Goal: Task Accomplishment & Management: Manage account settings

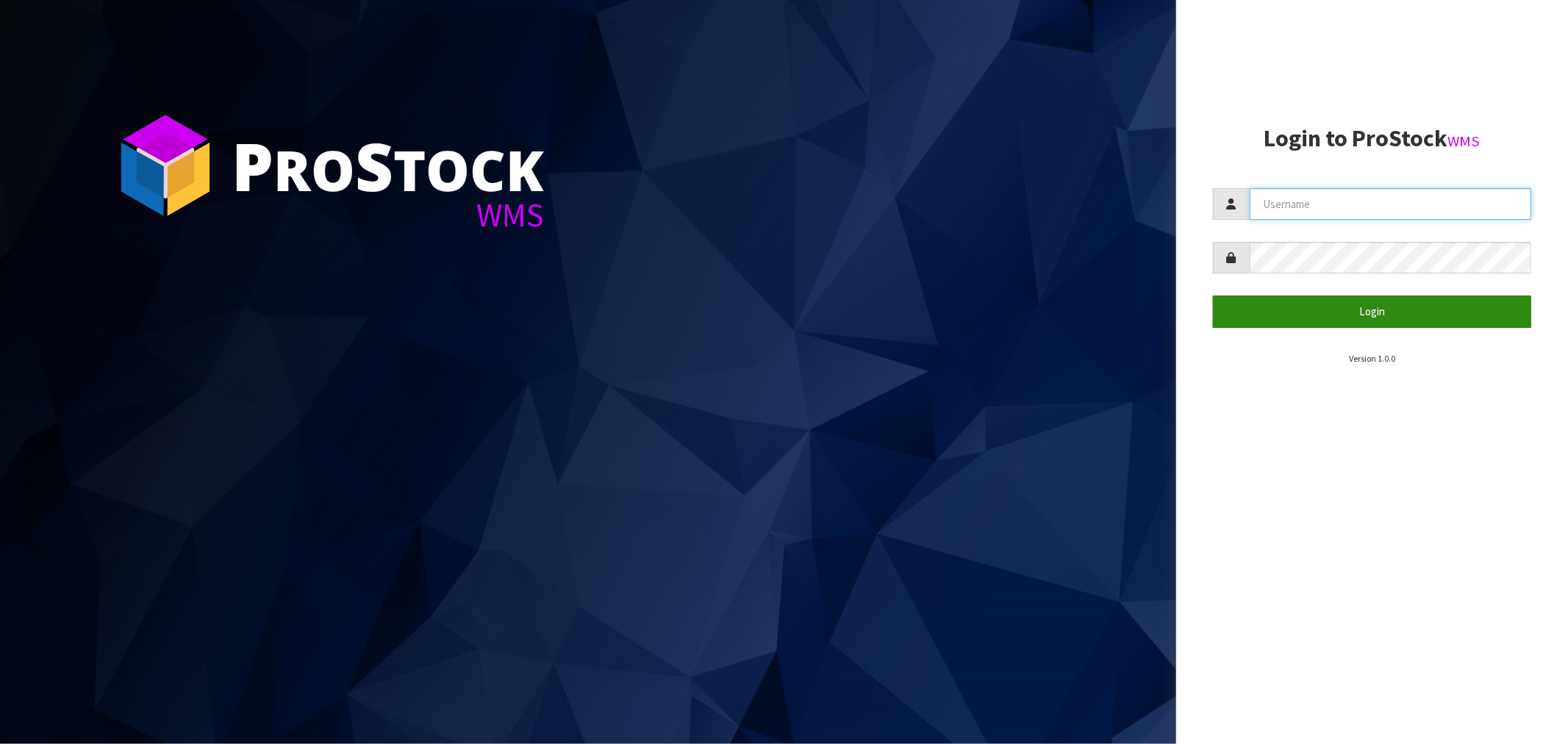
type input "[EMAIL_ADDRESS][DOMAIN_NAME]"
click at [1385, 309] on button "Login" at bounding box center [1372, 311] width 319 height 31
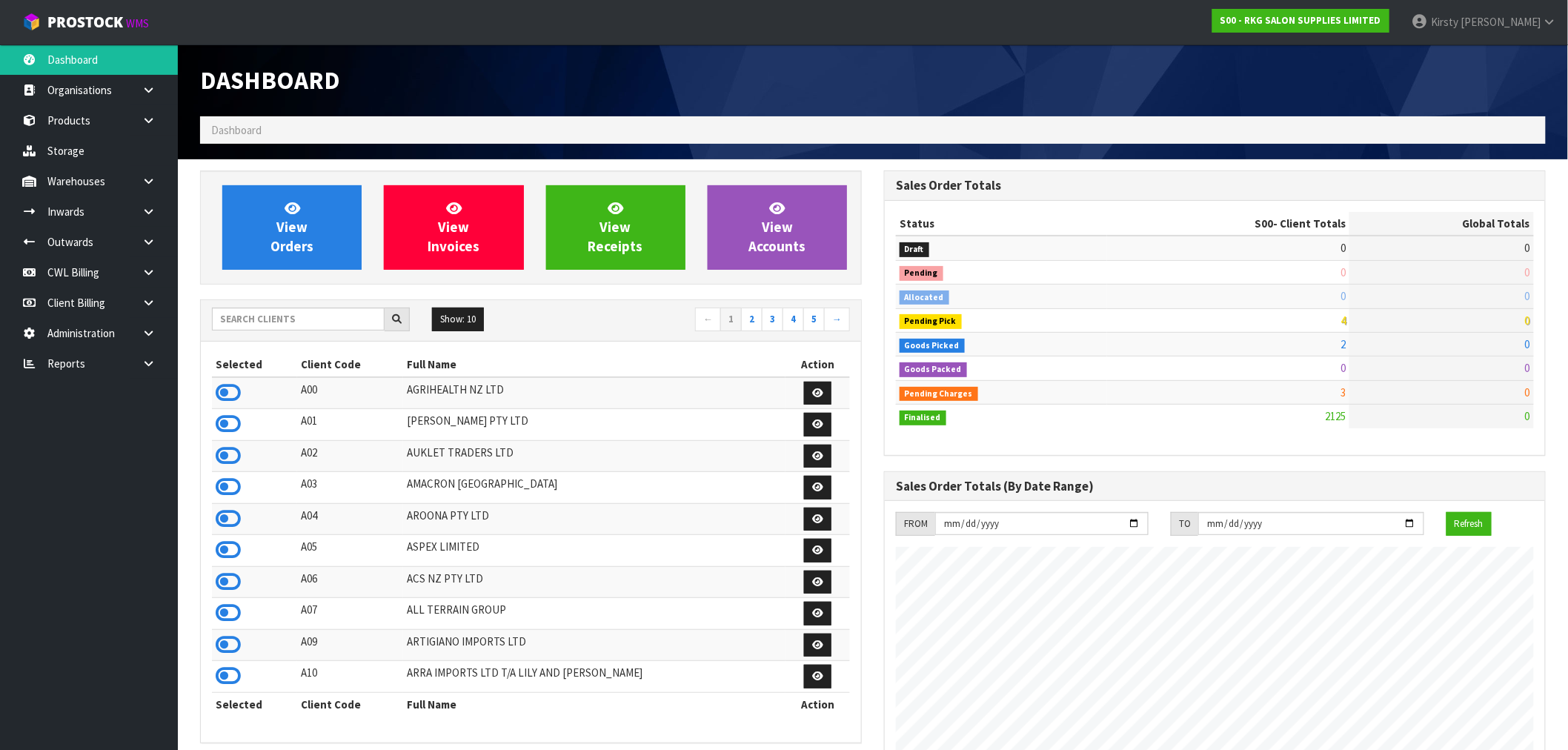
scroll to position [1122, 684]
click at [149, 245] on icon at bounding box center [148, 241] width 14 height 11
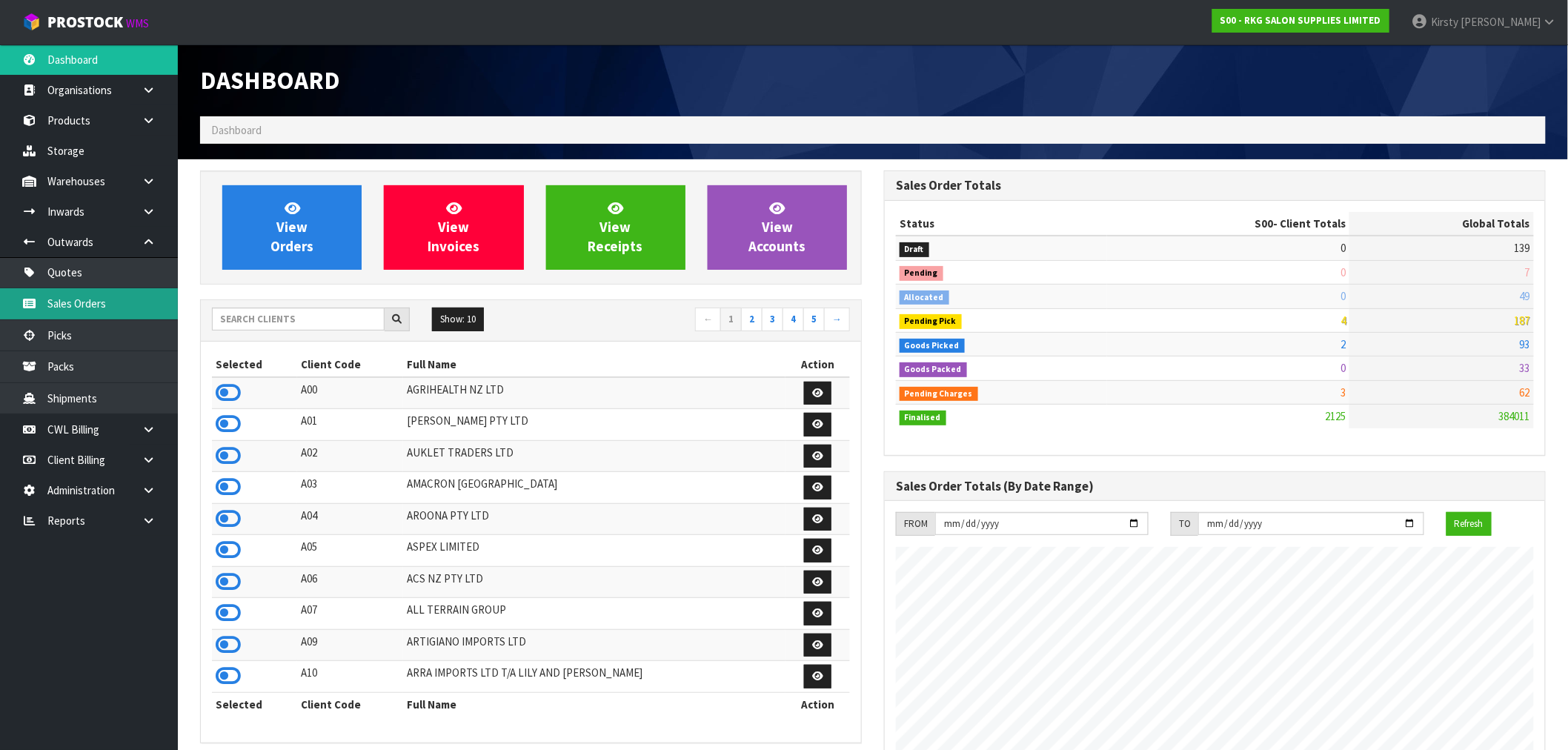
click at [75, 300] on link "Sales Orders" at bounding box center [89, 303] width 178 height 30
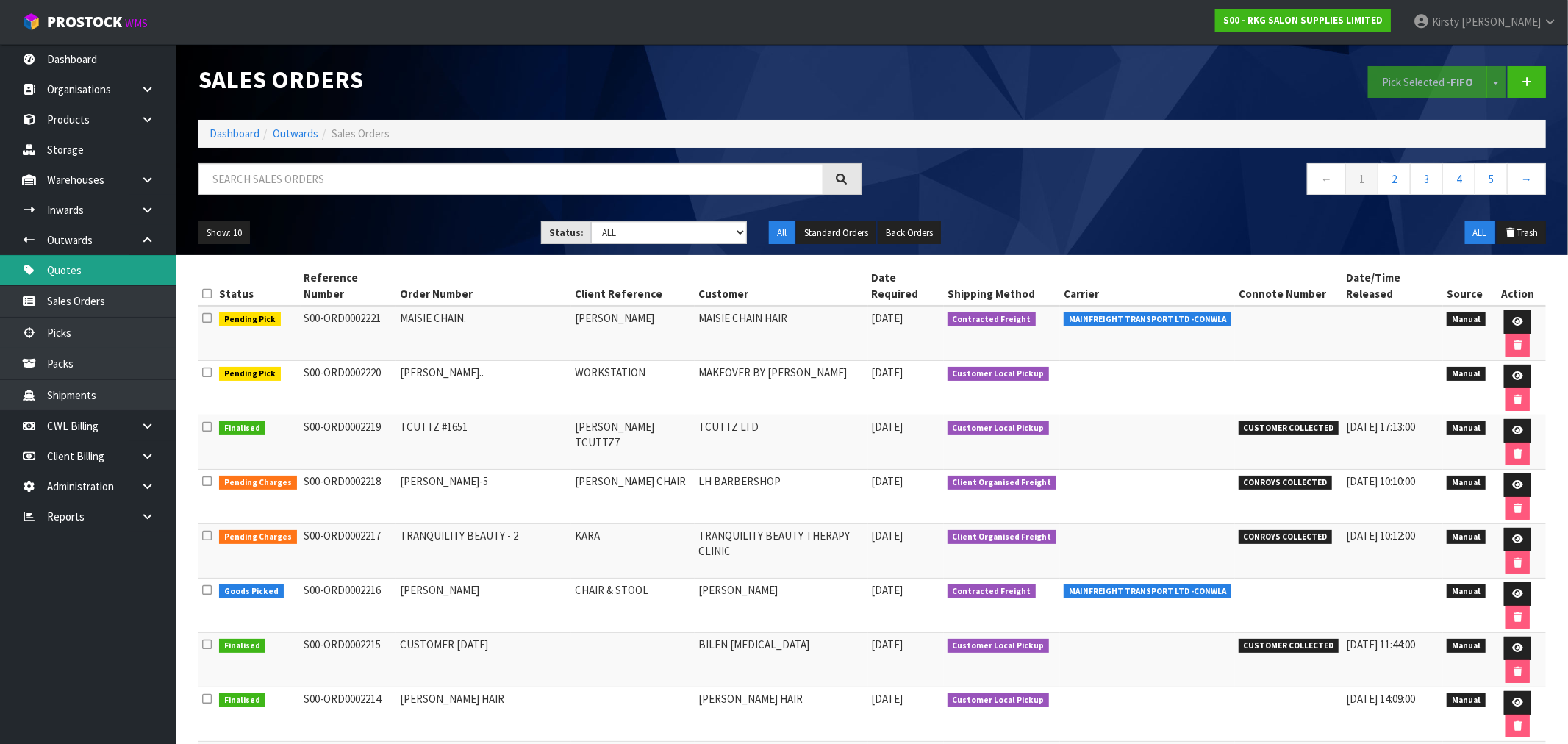
click at [79, 265] on link "Quotes" at bounding box center [88, 269] width 177 height 30
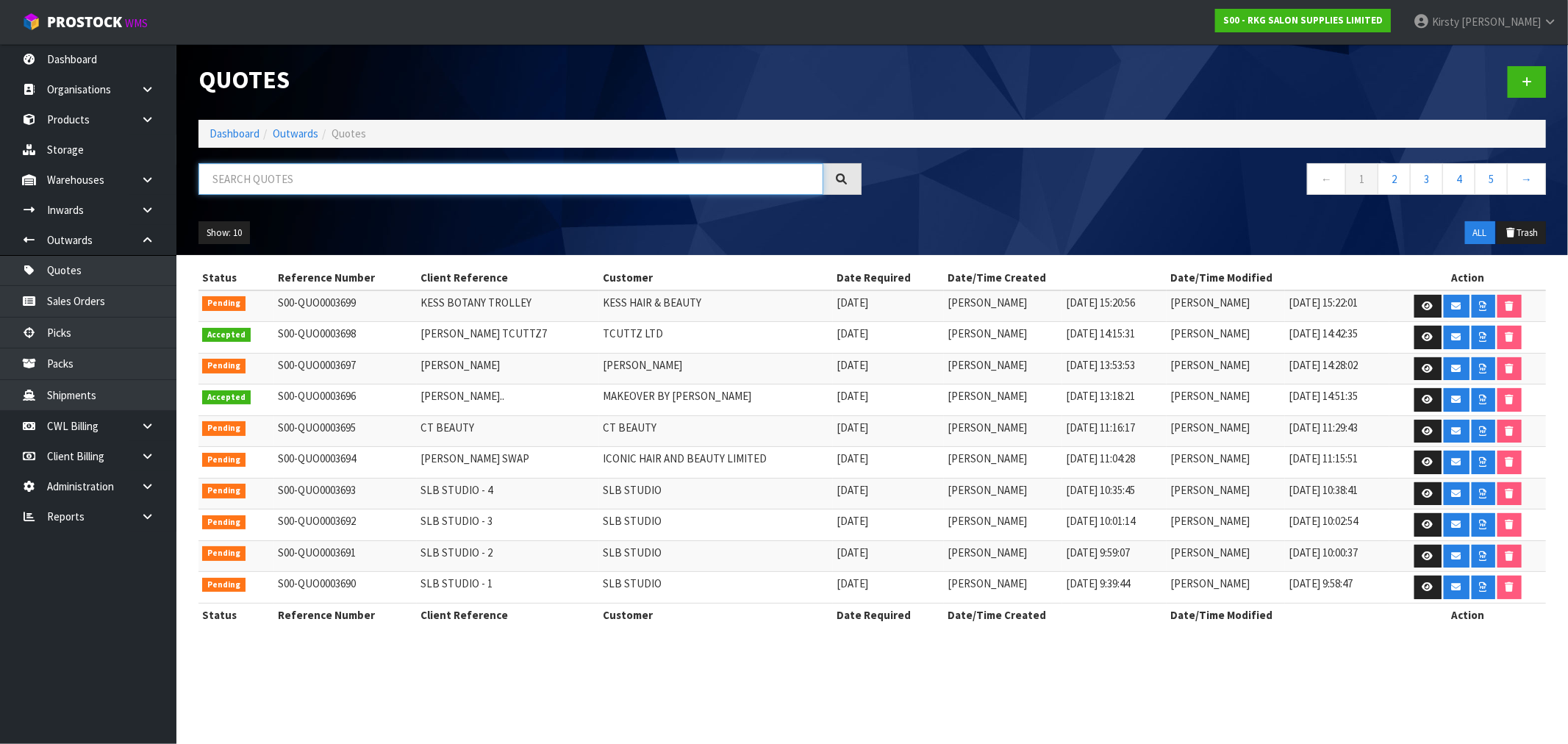
click at [240, 178] on input "text" at bounding box center [511, 178] width 625 height 31
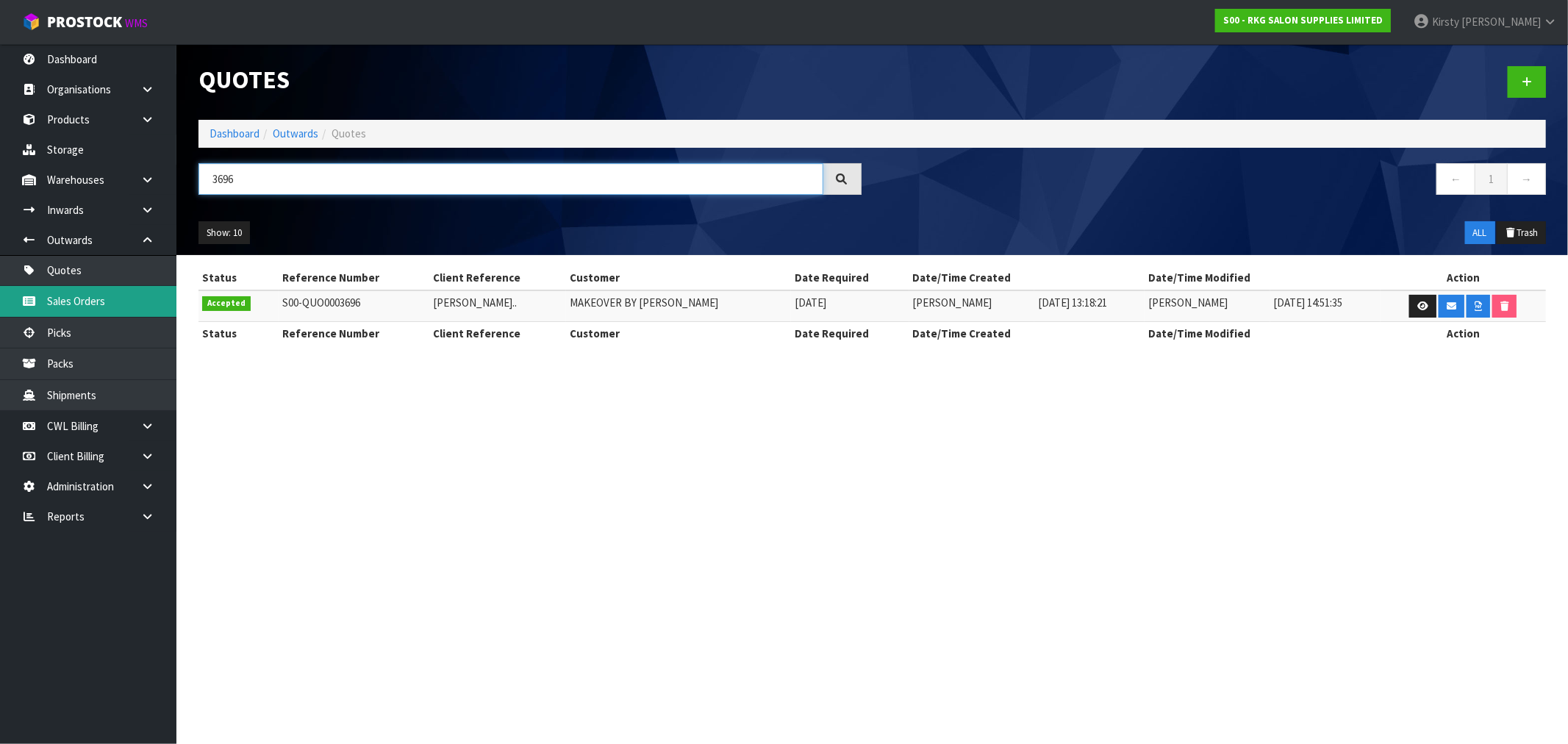
type input "3696"
click at [95, 307] on link "Sales Orders" at bounding box center [88, 301] width 177 height 30
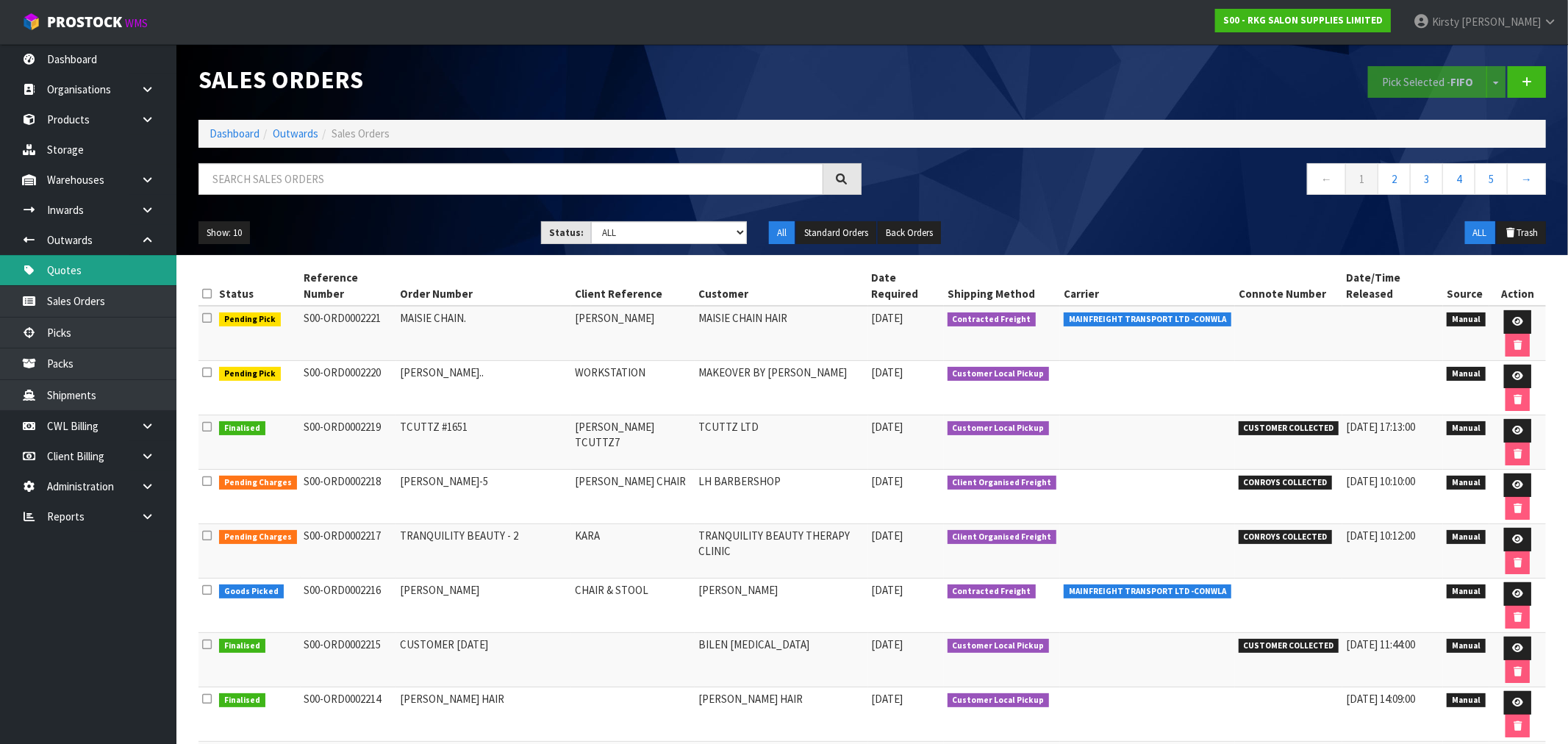
click at [92, 272] on link "Quotes" at bounding box center [88, 269] width 177 height 30
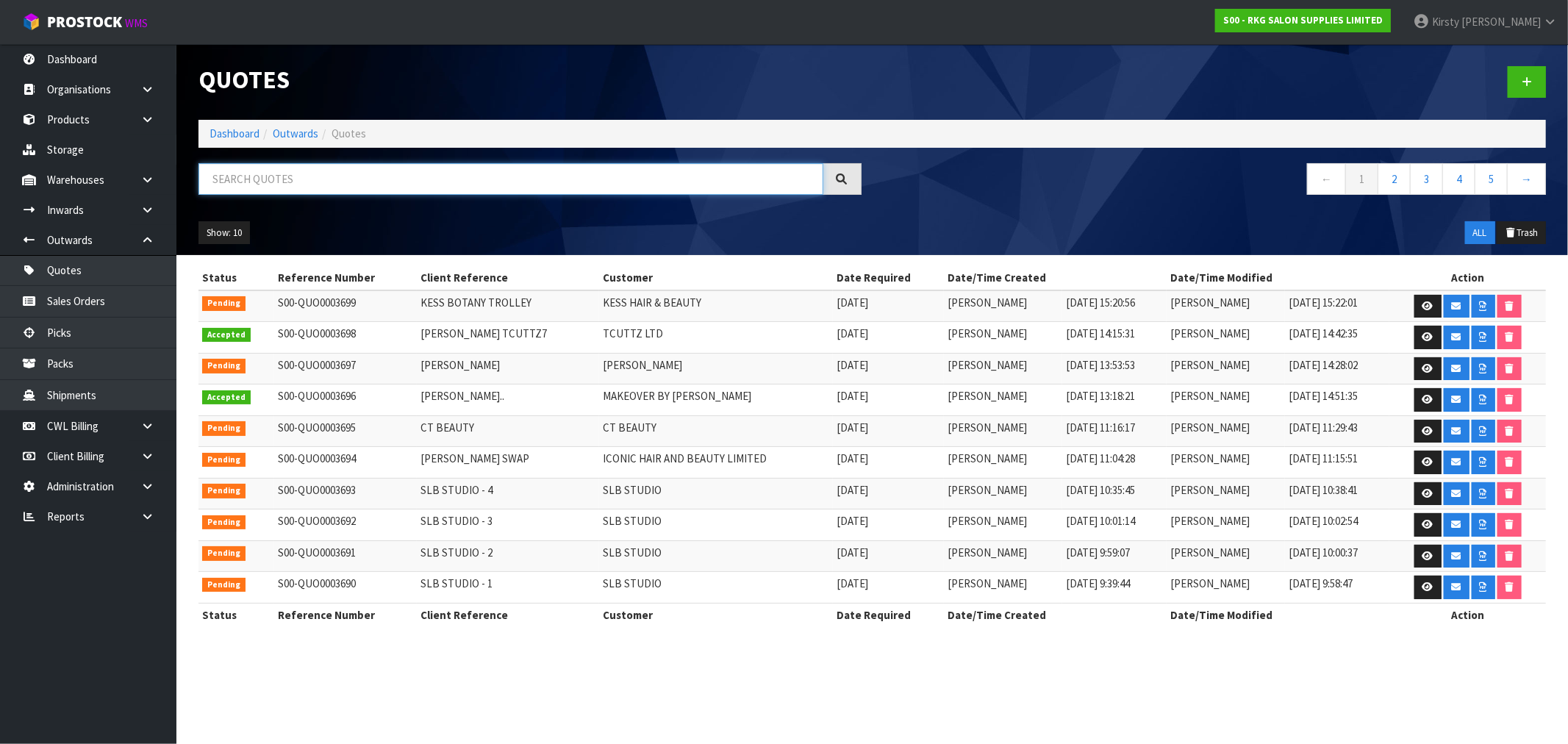
click at [265, 182] on input "text" at bounding box center [511, 178] width 625 height 31
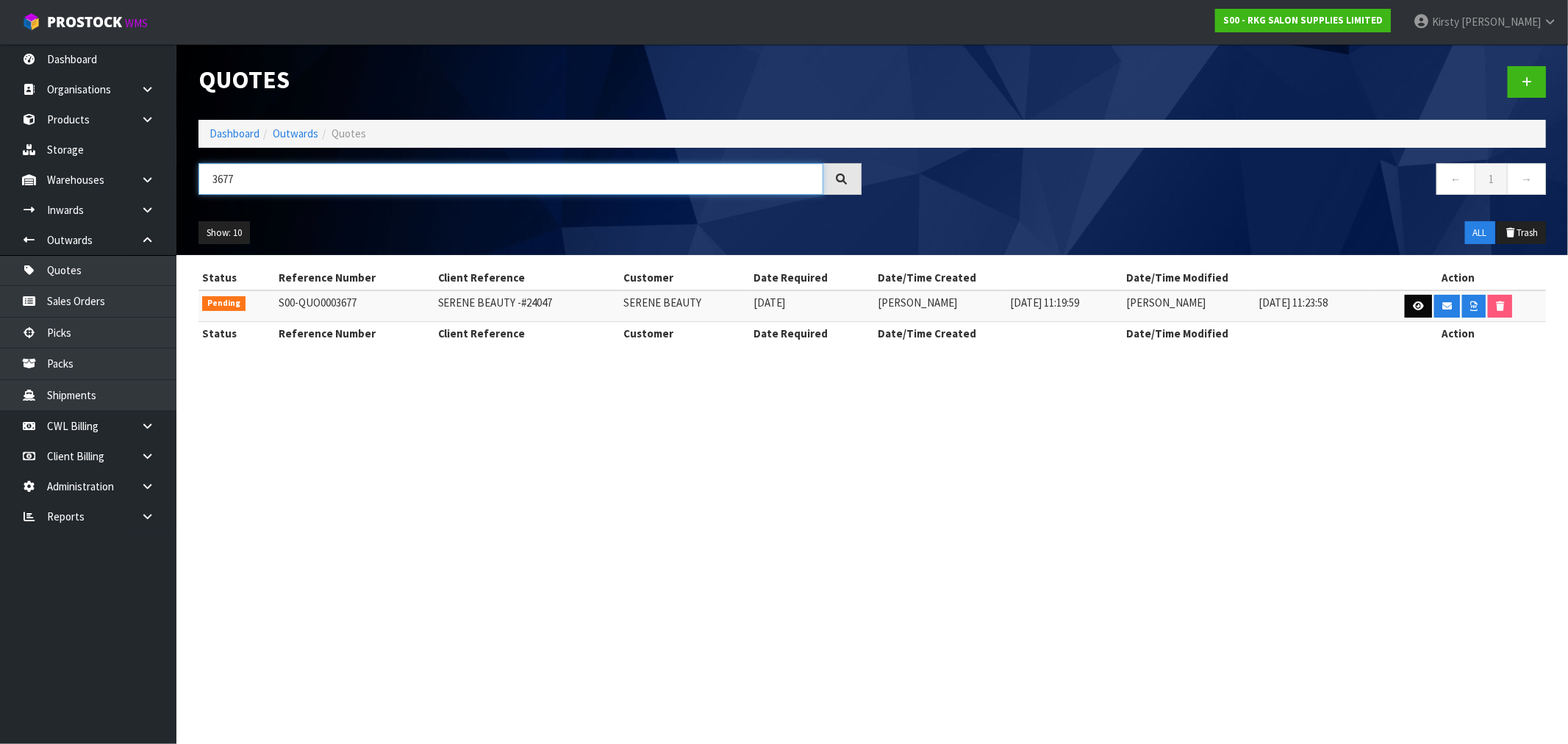
type input "3677"
click at [1417, 307] on icon at bounding box center [1418, 306] width 11 height 9
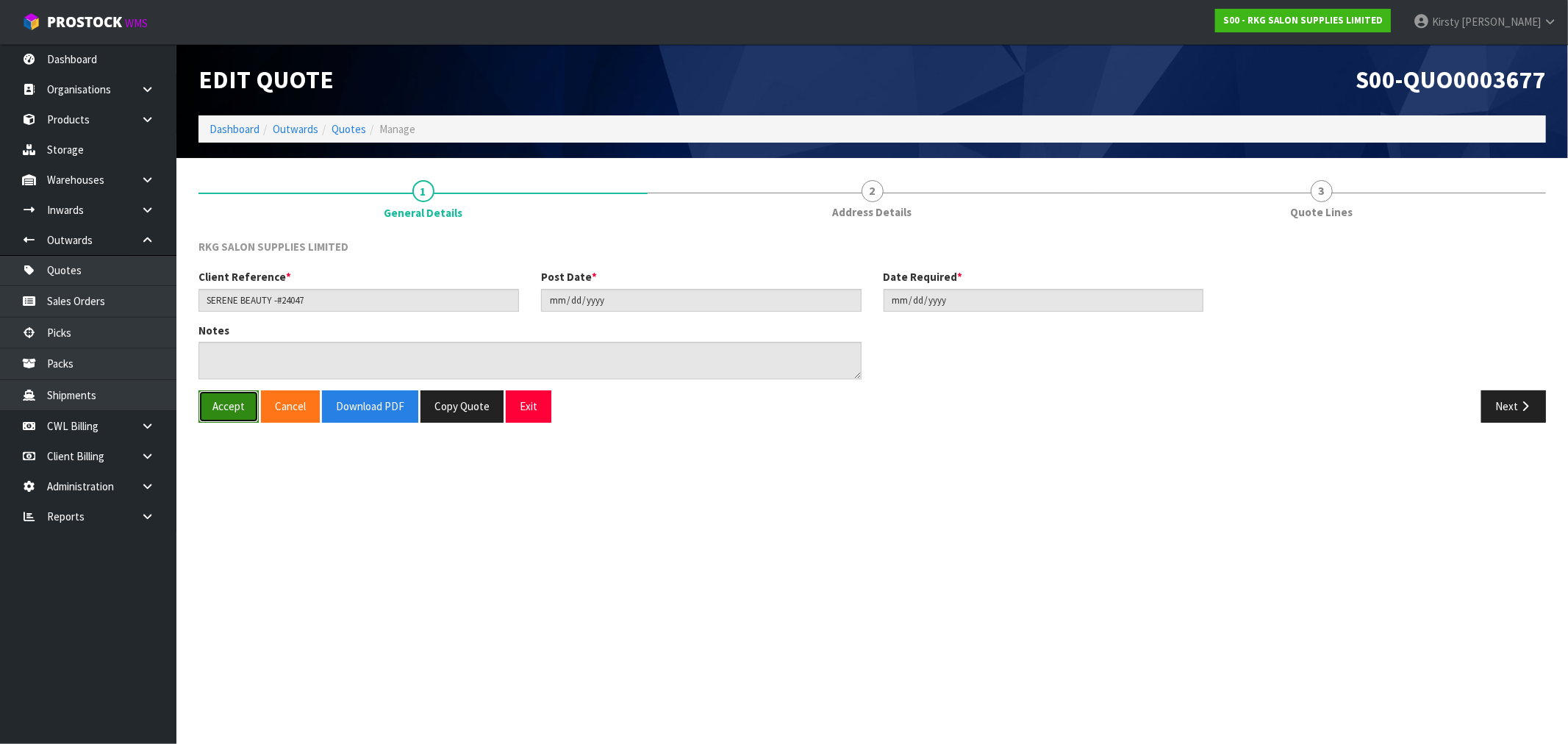
click at [236, 402] on button "Accept" at bounding box center [228, 405] width 60 height 31
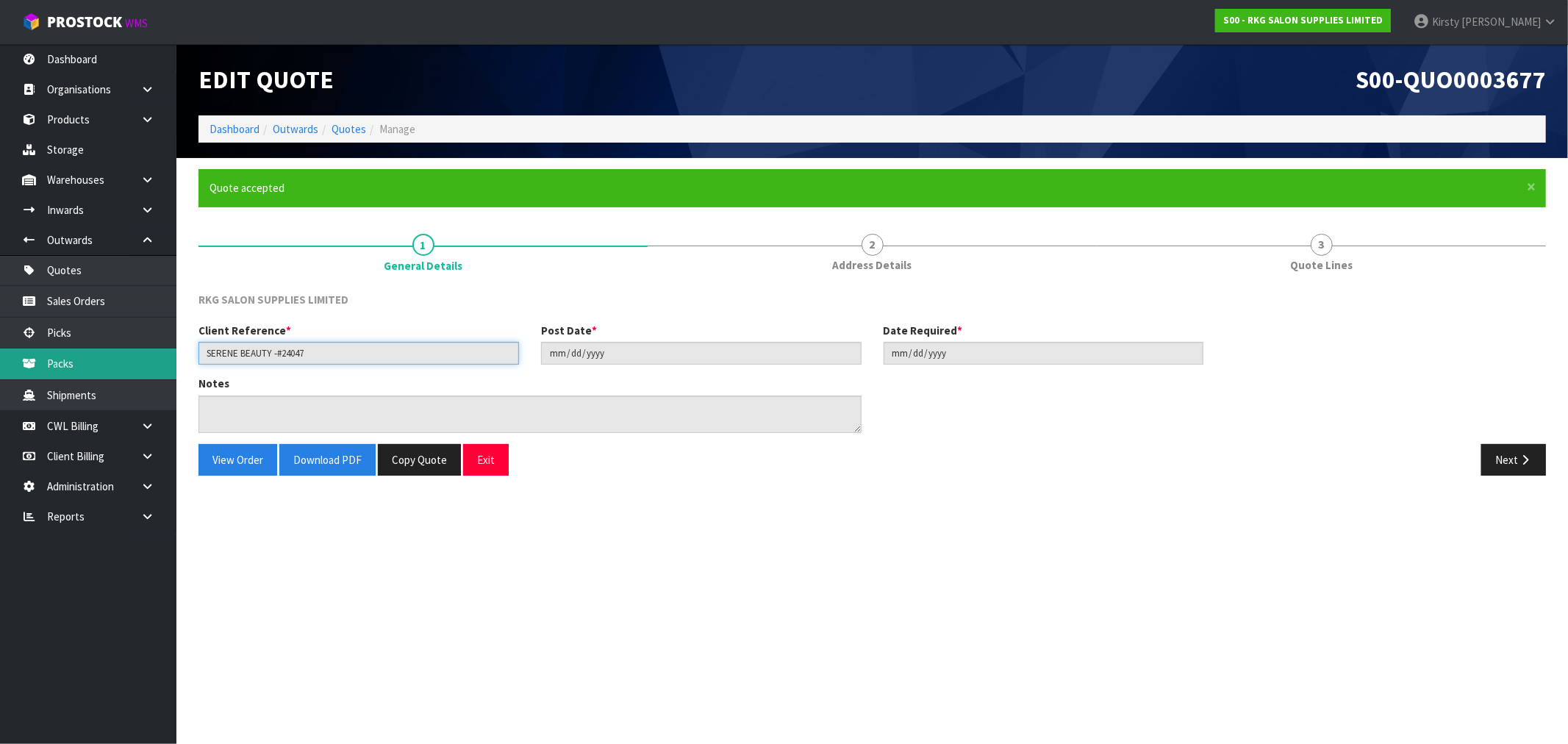
drag, startPoint x: 328, startPoint y: 347, endPoint x: 155, endPoint y: 348, distance: 173.0
click at [155, 348] on body "Toggle navigation ProStock WMS S00 - RKG SALON SUPPLIES LIMITED [PERSON_NAME] L…" at bounding box center [784, 372] width 1568 height 744
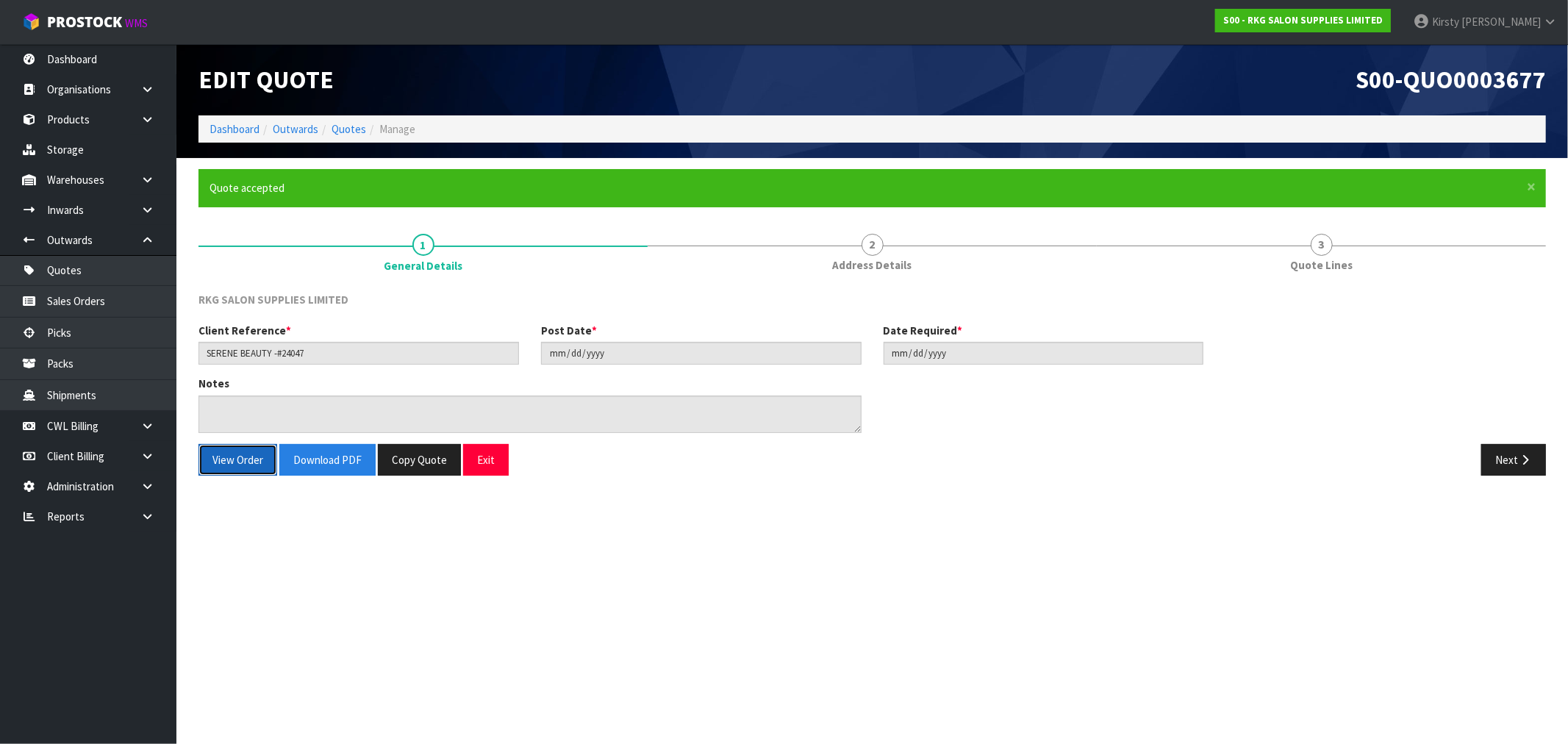
click at [243, 459] on button "View Order" at bounding box center [238, 459] width 79 height 31
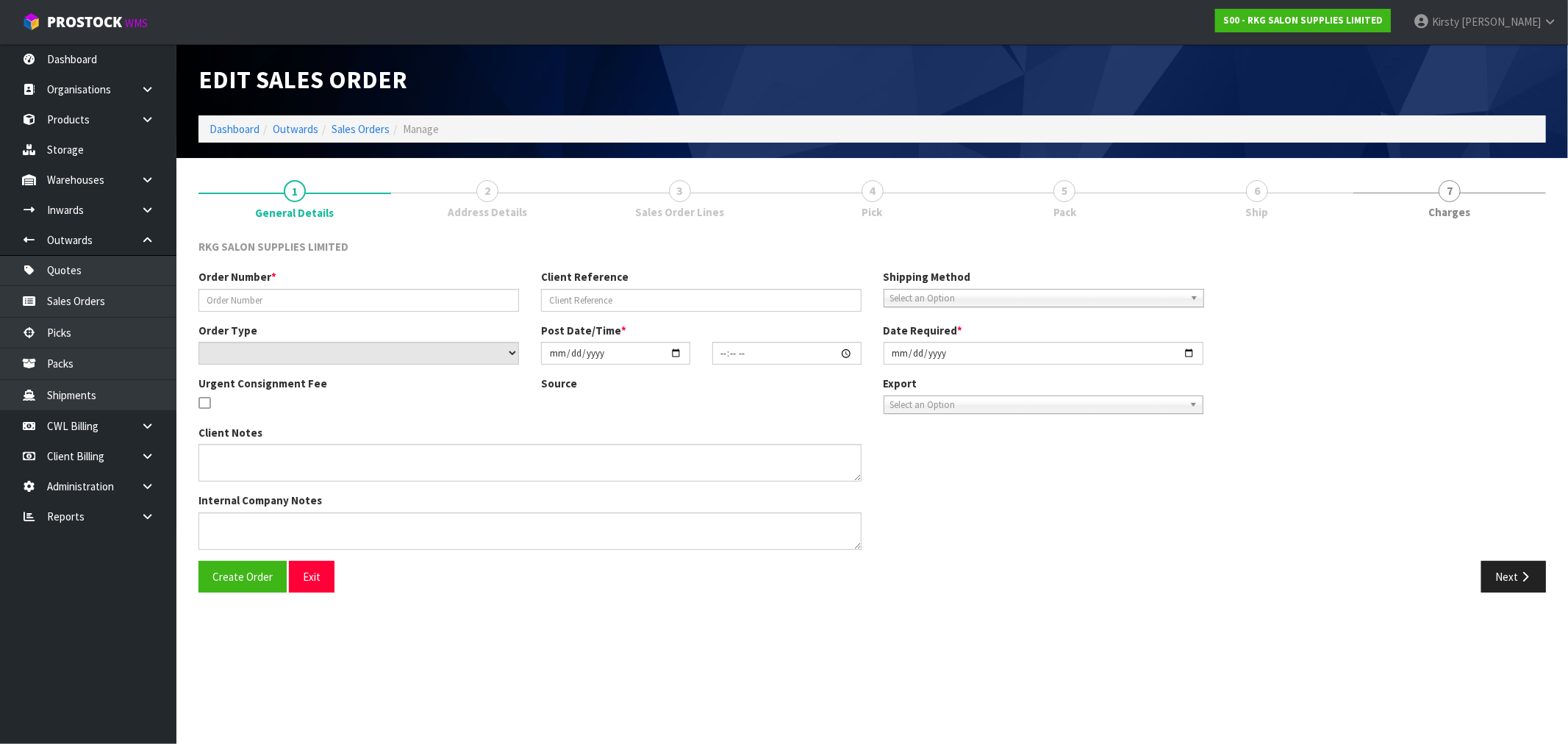
type input "SERENE BEAUTY -#24047"
select select "number:0"
type input "[DATE]"
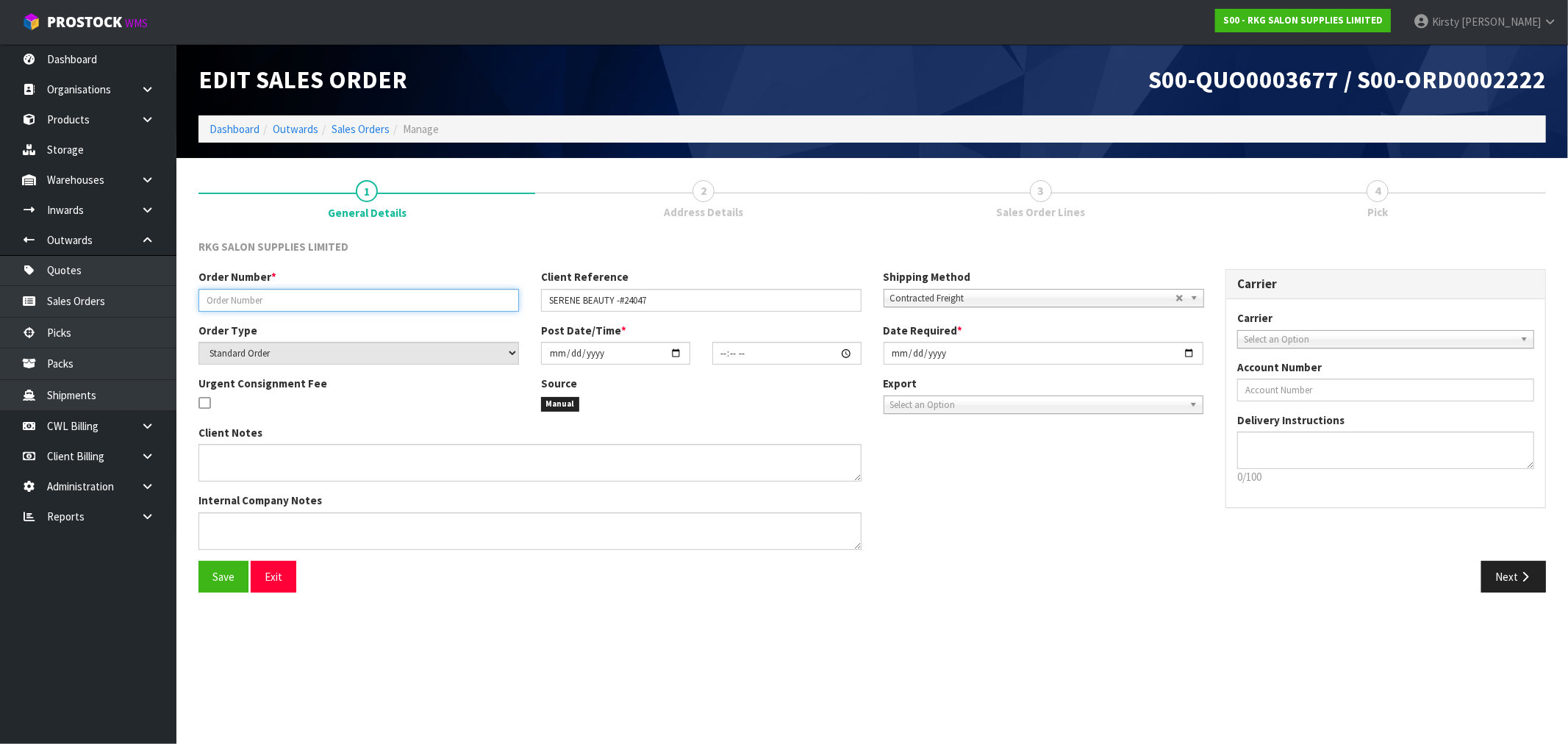
click at [239, 297] on input "text" at bounding box center [358, 300] width 320 height 23
paste input "SERENE BEAUTY -#24047"
type input "SERENE BEAUTY -#24047"
drag, startPoint x: 666, startPoint y: 296, endPoint x: 461, endPoint y: 329, distance: 207.6
click at [461, 329] on div "Order Number * SERENE BEAUTY -#24047 Client Reference SERENE BEAUTY -#24047 Shi…" at bounding box center [701, 414] width 1027 height 291
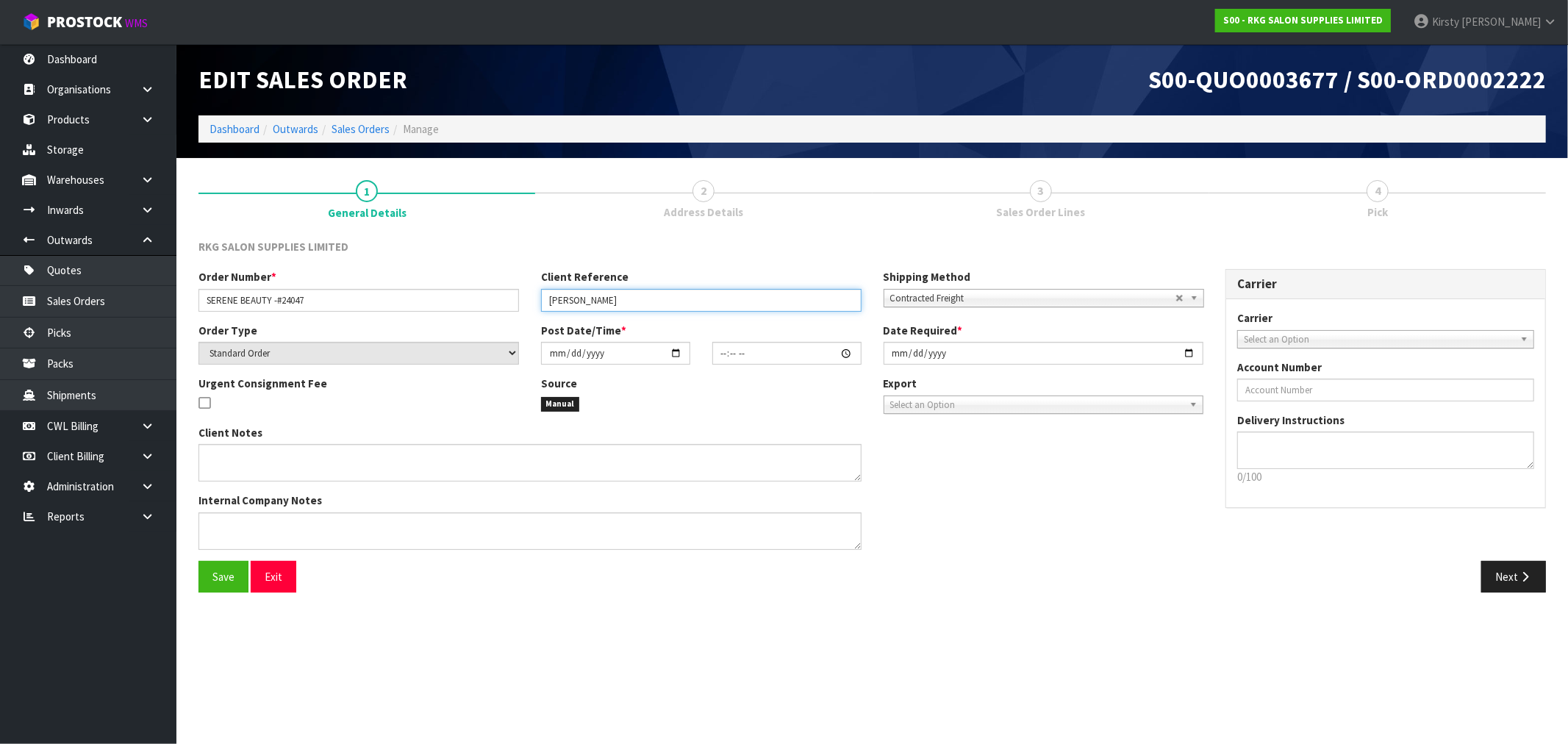
type input "[PERSON_NAME]"
click at [1323, 334] on span "Select an Option" at bounding box center [1379, 339] width 270 height 18
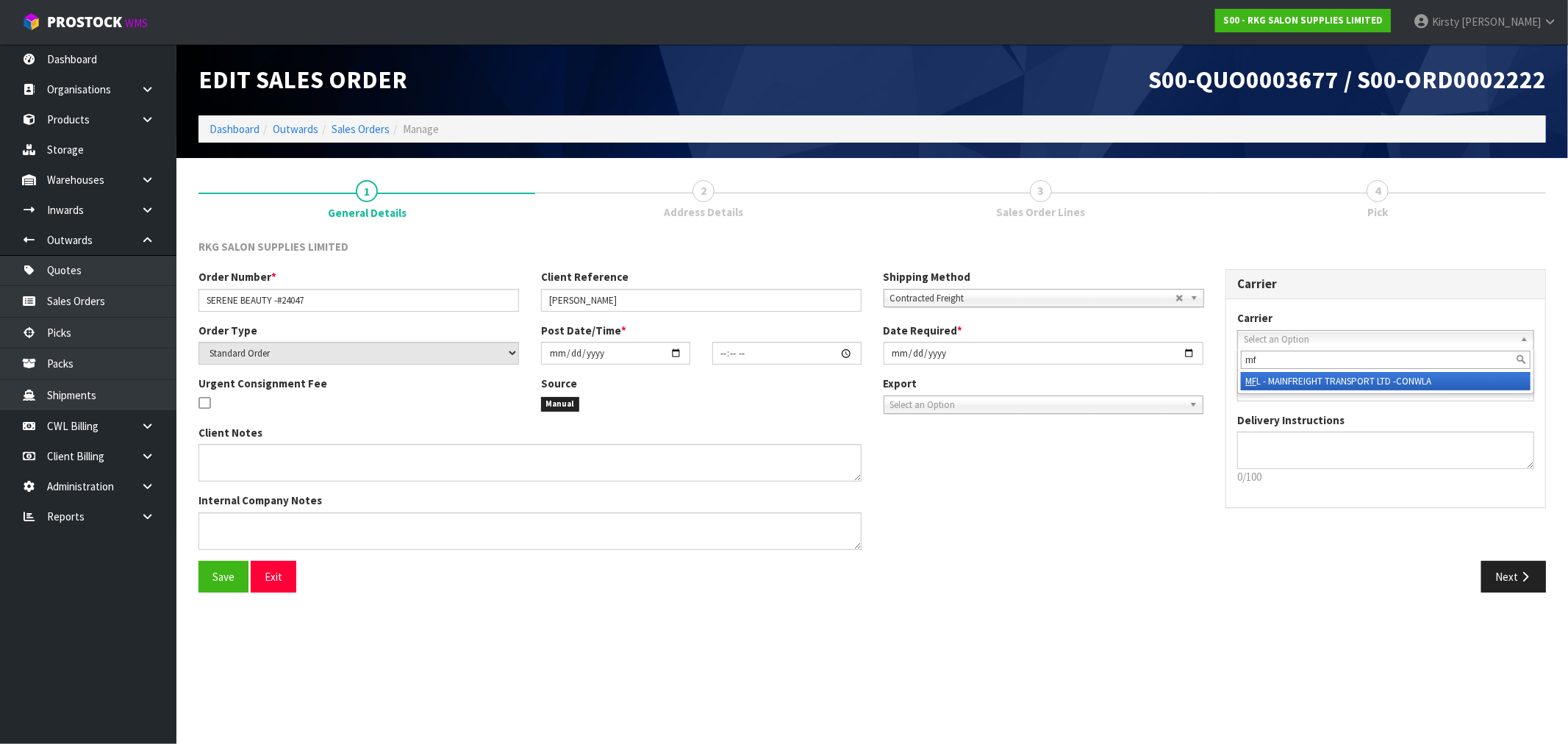
type input "mf"
click at [1313, 380] on li "MF L - MAINFREIGHT TRANSPORT LTD -CONWLA" at bounding box center [1385, 381] width 290 height 19
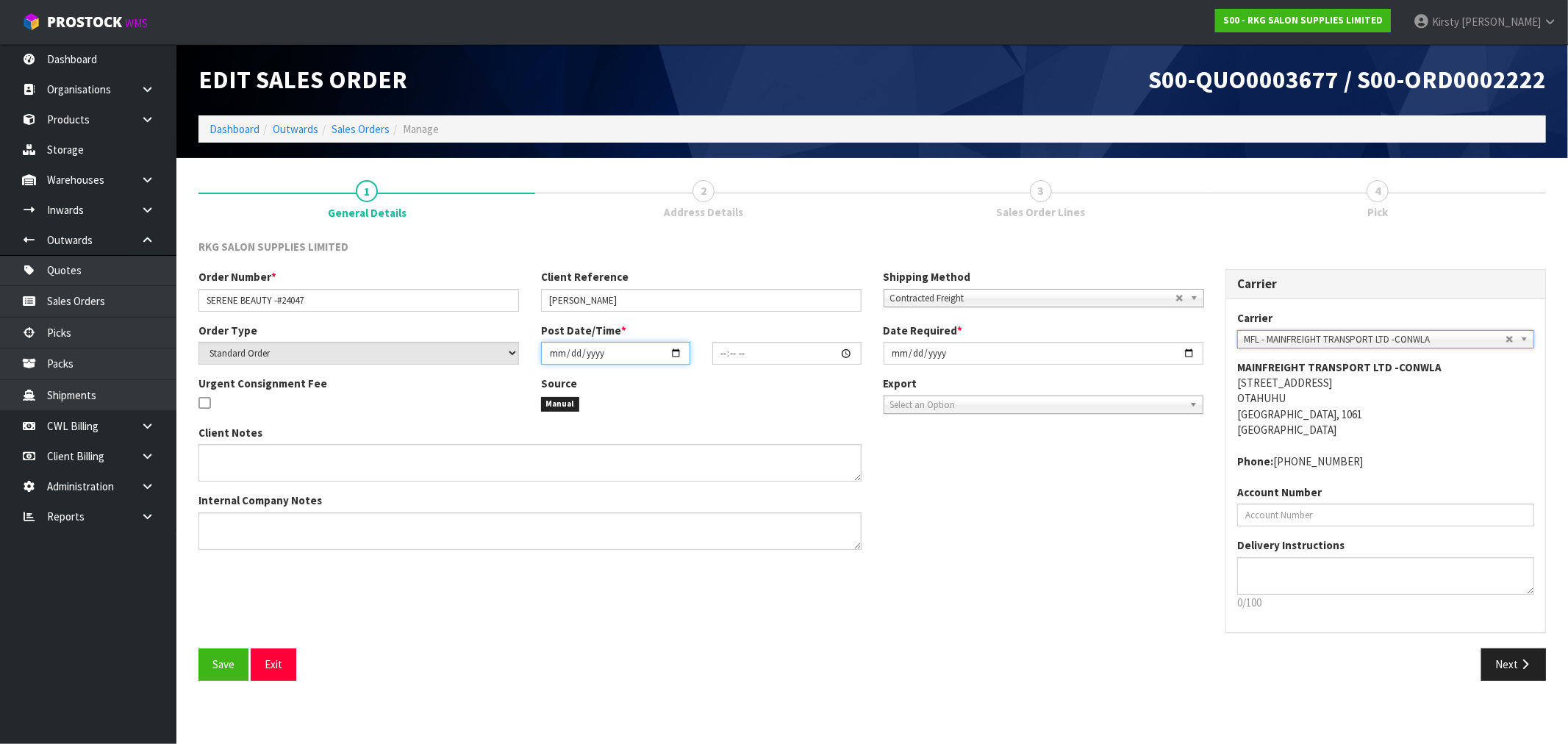
click at [556, 358] on input "date" at bounding box center [616, 352] width 149 height 23
type input "0002-10-03"
type input "00:00:00.000"
type input "[DATE]"
type input "01:00"
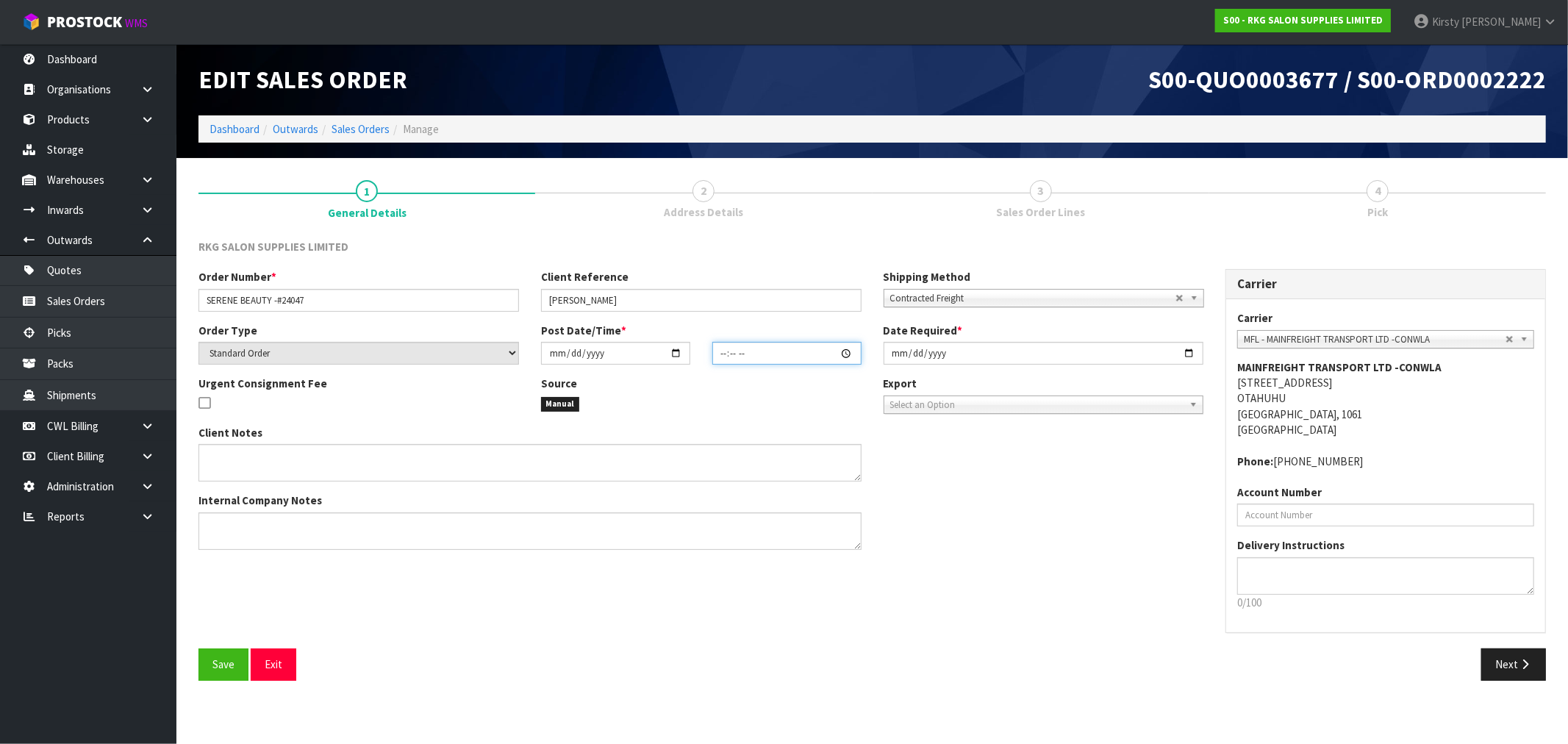
type input "01:00"
type input "[DATE]"
type input "10:30"
type input "[DATE]"
click at [257, 523] on textarea at bounding box center [530, 531] width 663 height 37
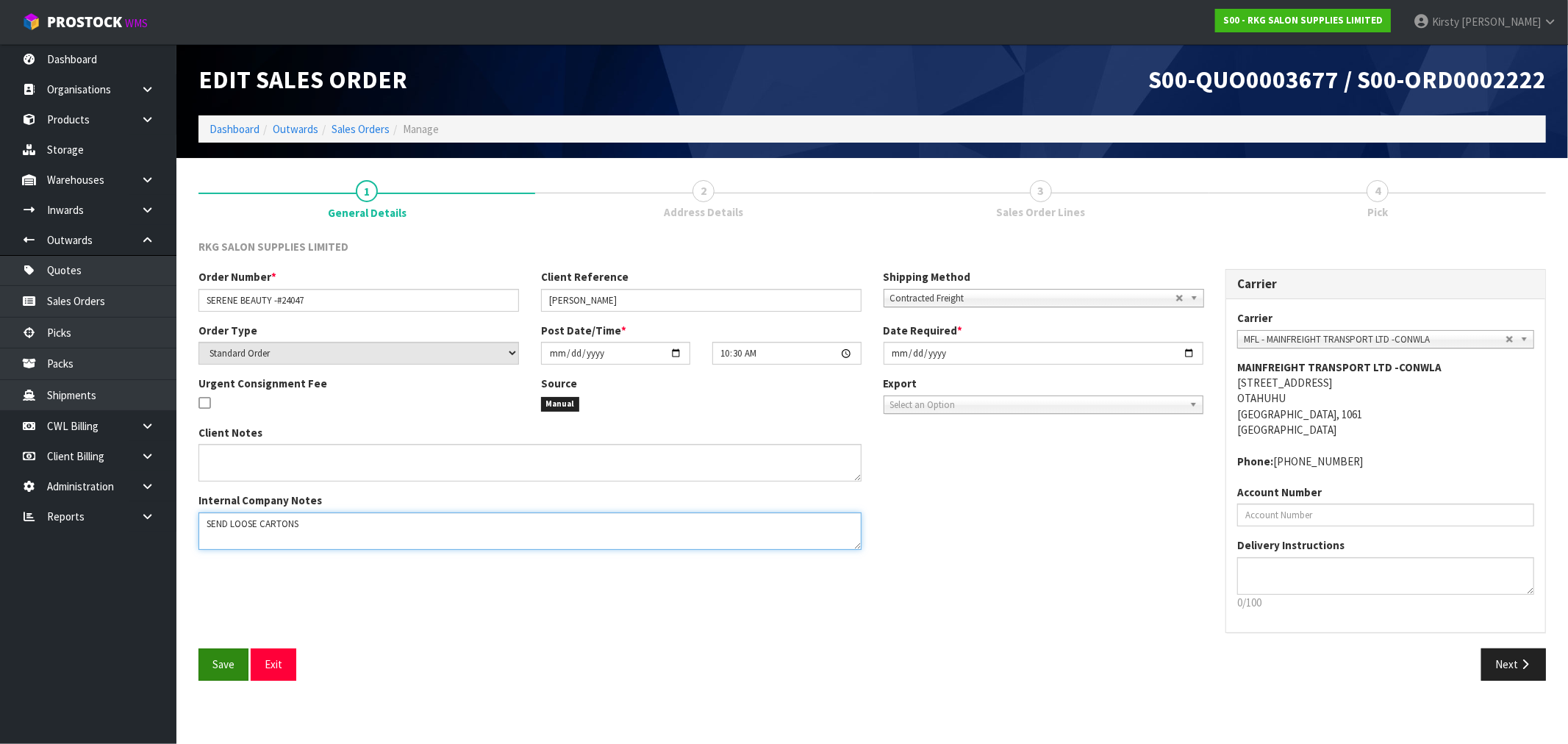
type textarea "SEND LOOSE CARTONS"
click at [207, 652] on button "Save" at bounding box center [223, 663] width 50 height 31
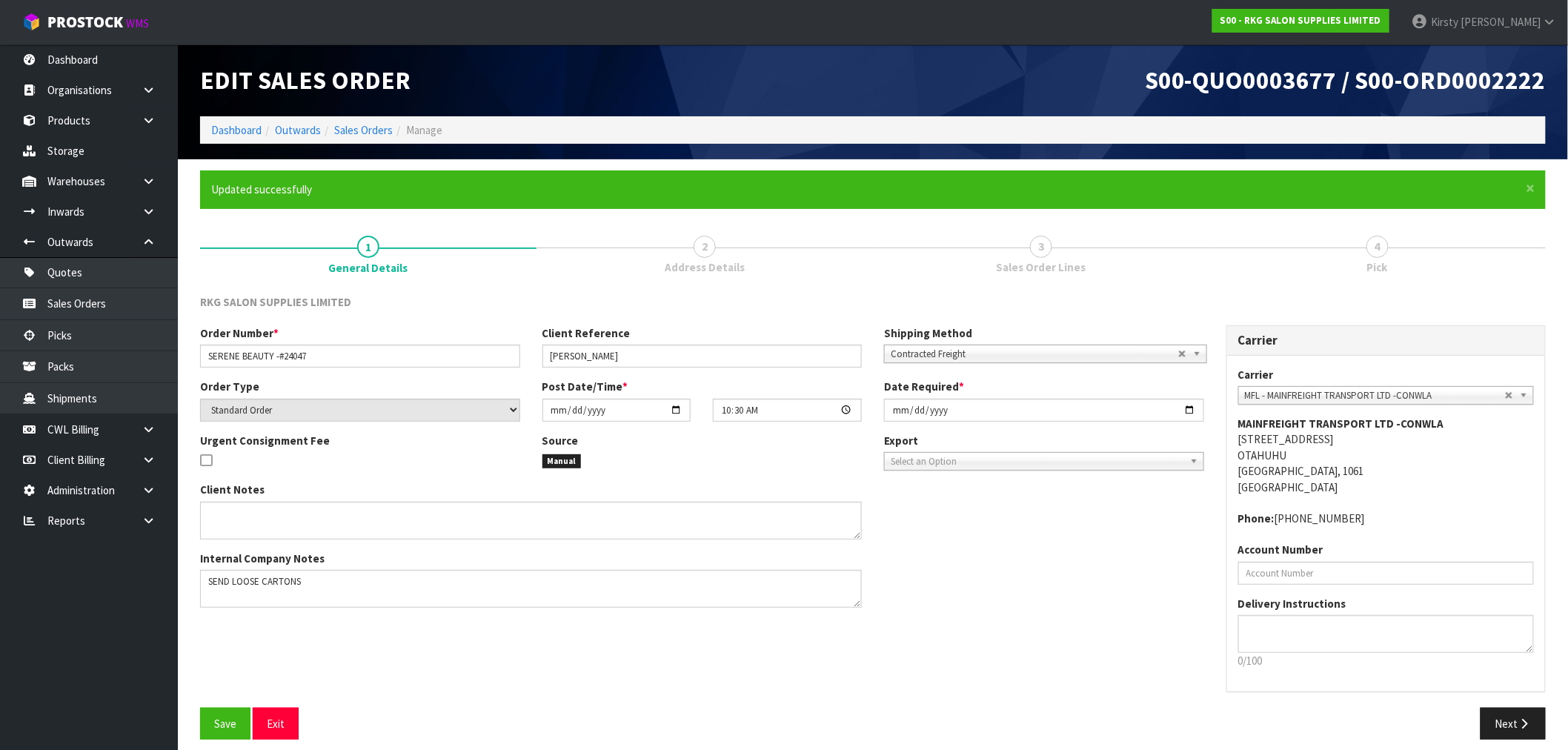
type input "10:30:00.000"
click at [1513, 716] on button "Next" at bounding box center [1513, 723] width 65 height 32
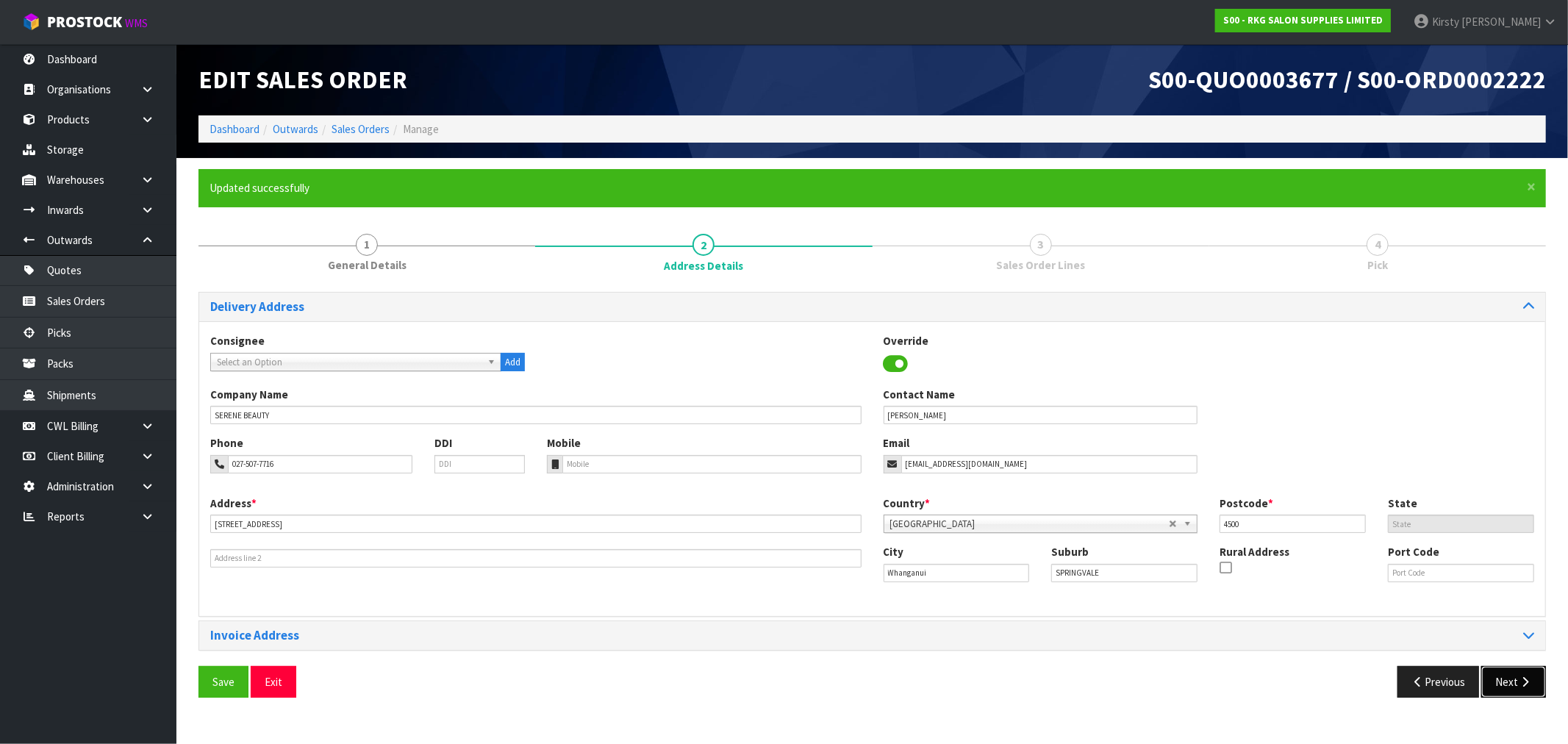
click at [1526, 691] on button "Next" at bounding box center [1514, 681] width 65 height 31
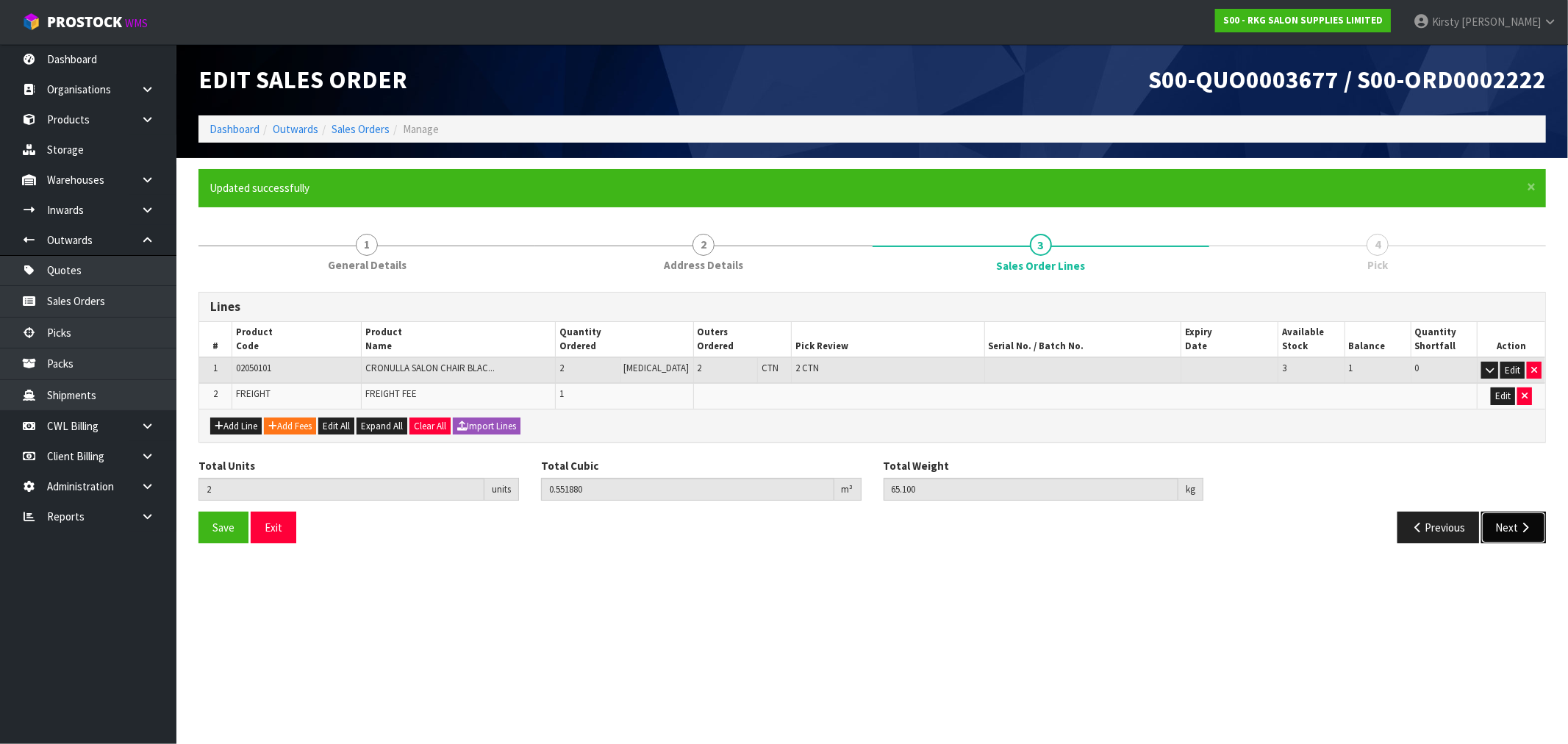
click at [1515, 529] on button "Next" at bounding box center [1514, 527] width 65 height 31
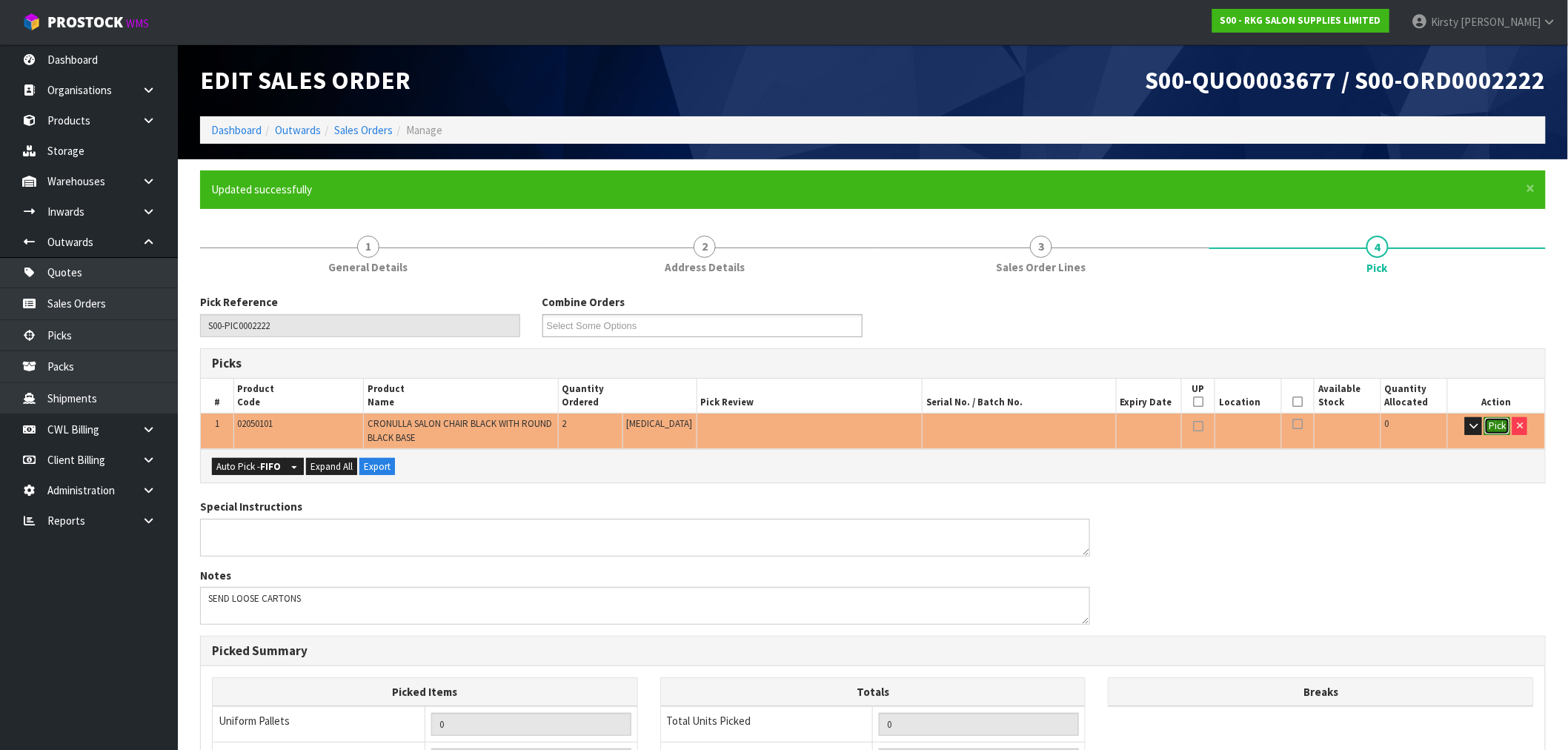
click at [1493, 422] on button "Pick" at bounding box center [1497, 426] width 26 height 18
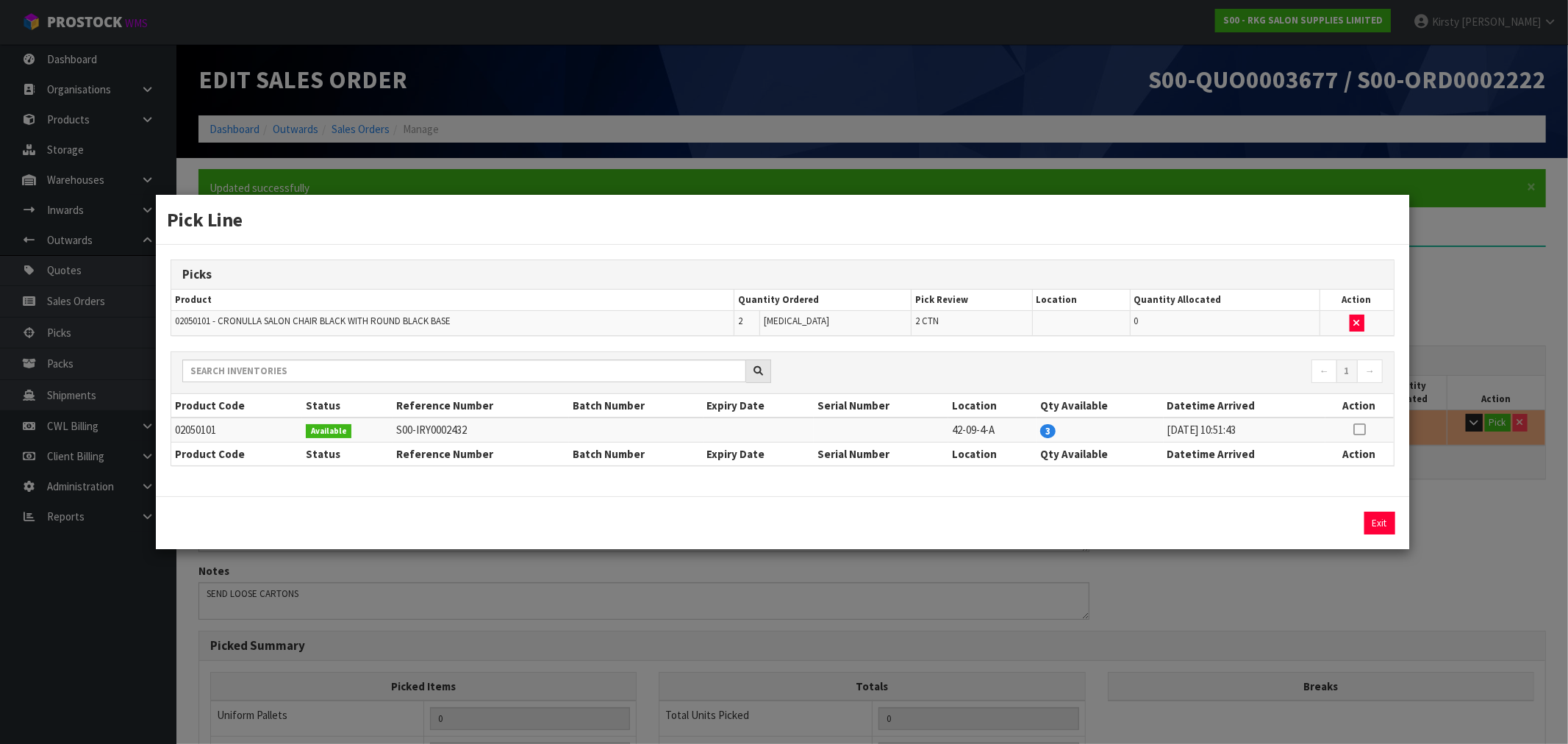
click at [1358, 429] on icon at bounding box center [1359, 429] width 12 height 1
click at [1324, 521] on button "Assign Pick" at bounding box center [1329, 522] width 60 height 23
type input "2"
type input "0.55188"
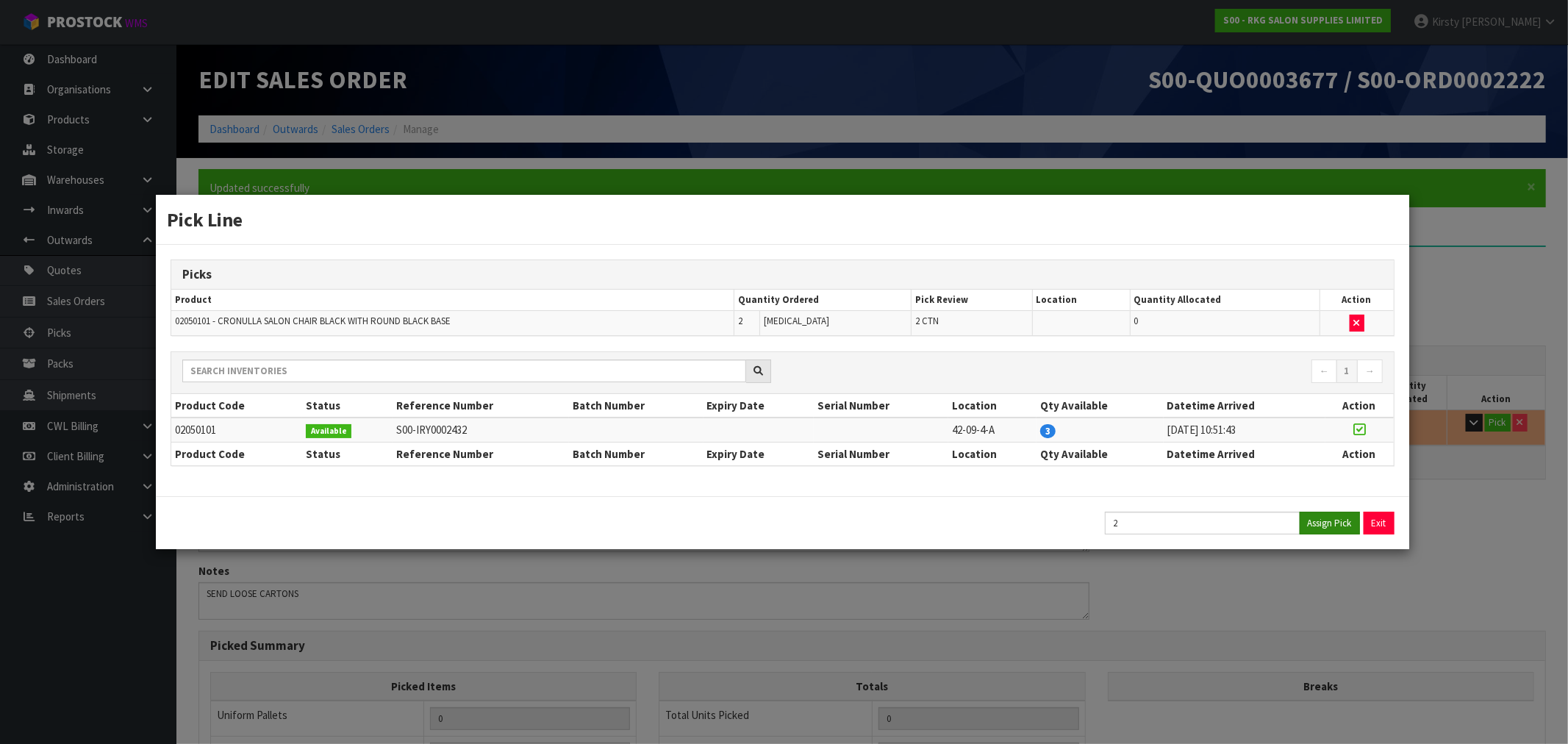
type input "65.1"
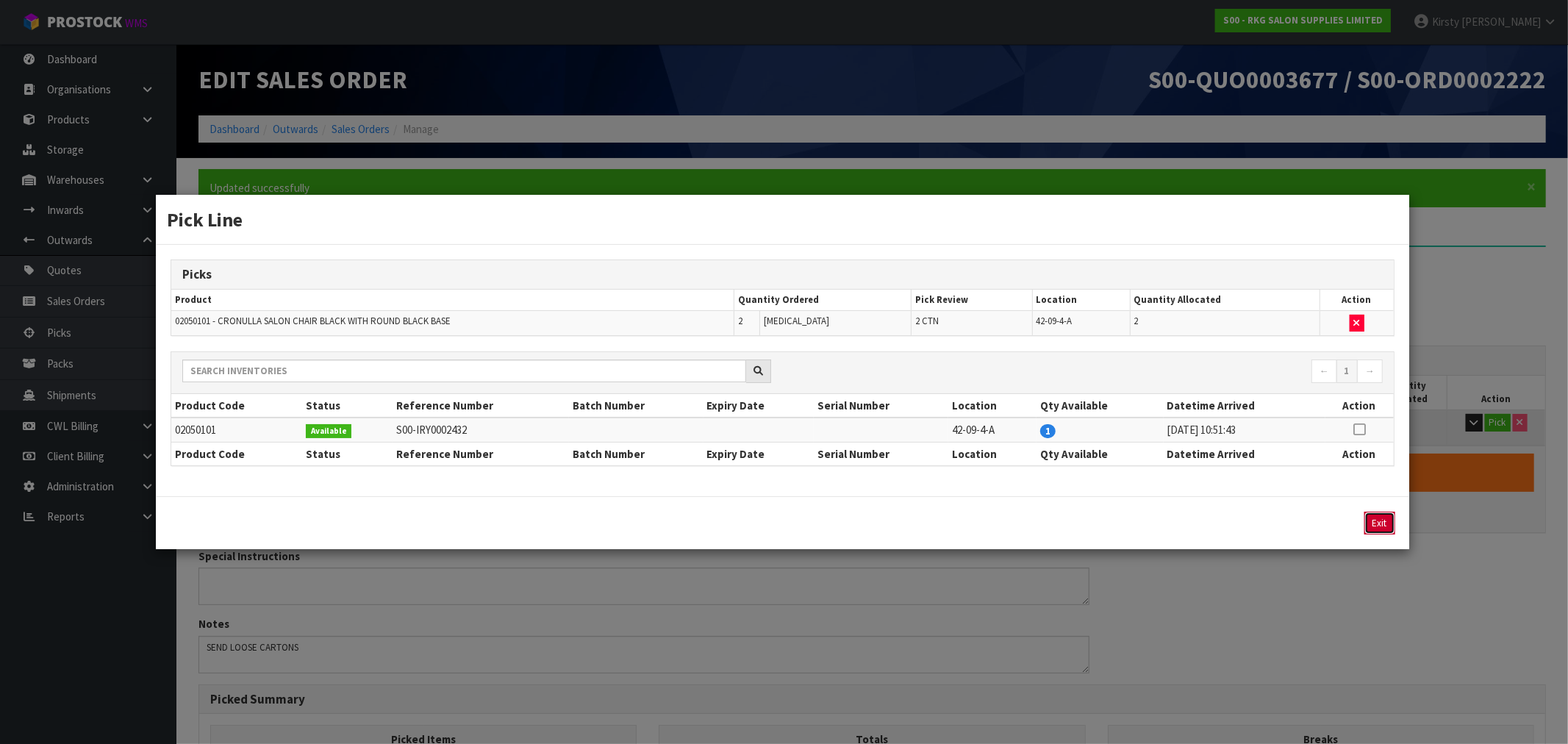
click at [1370, 520] on button "Exit" at bounding box center [1379, 522] width 31 height 23
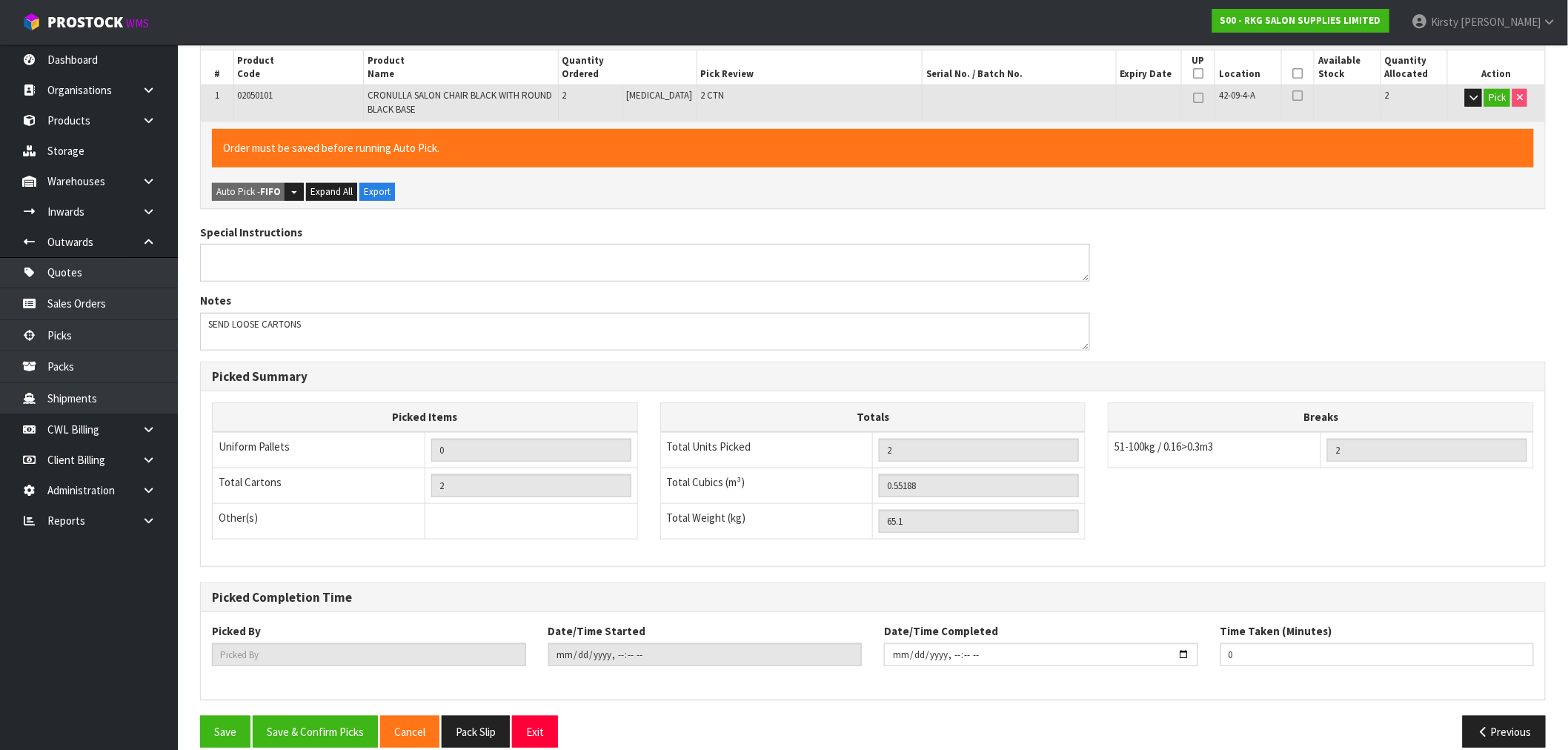
scroll to position [348, 0]
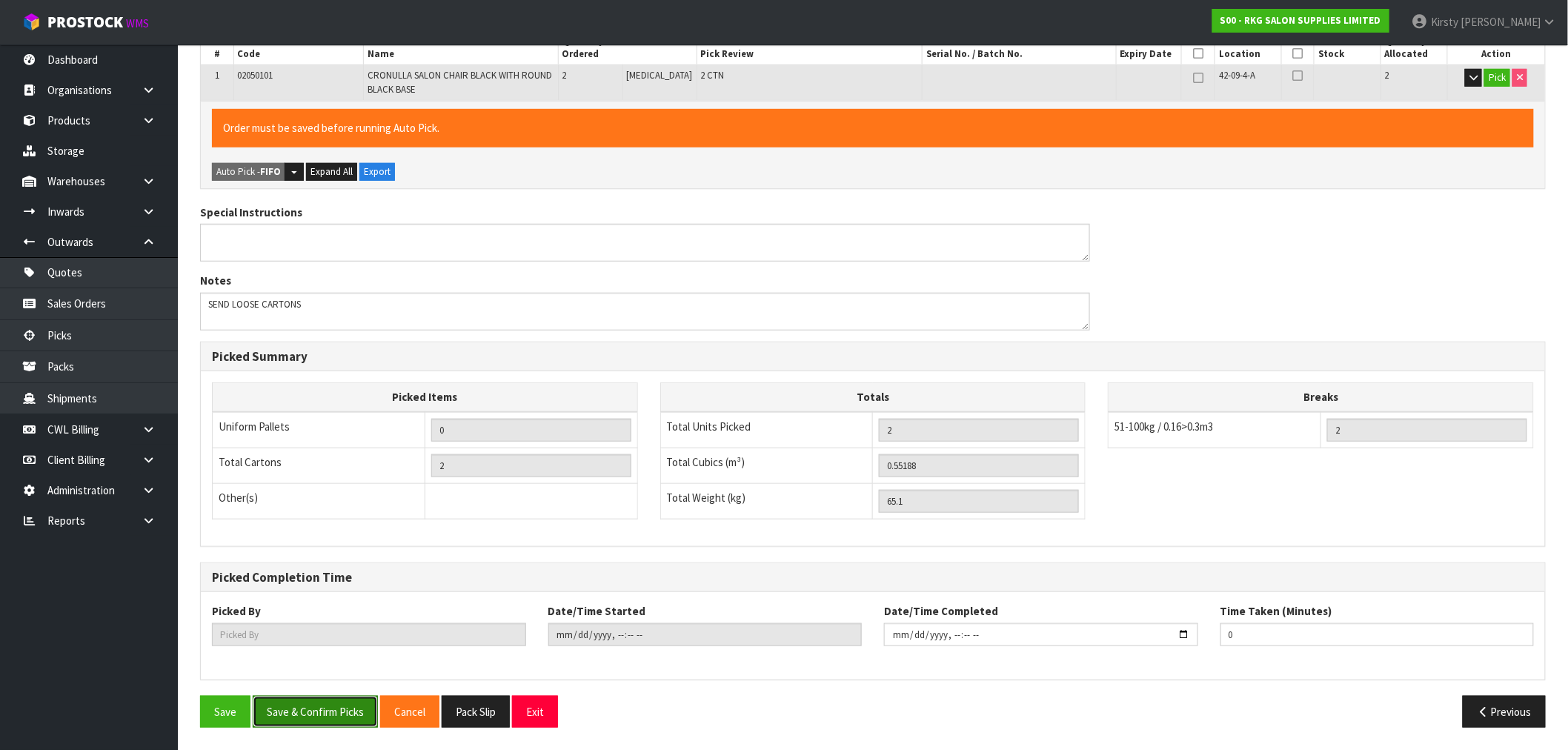
click at [286, 722] on button "Save & Confirm Picks" at bounding box center [315, 711] width 125 height 32
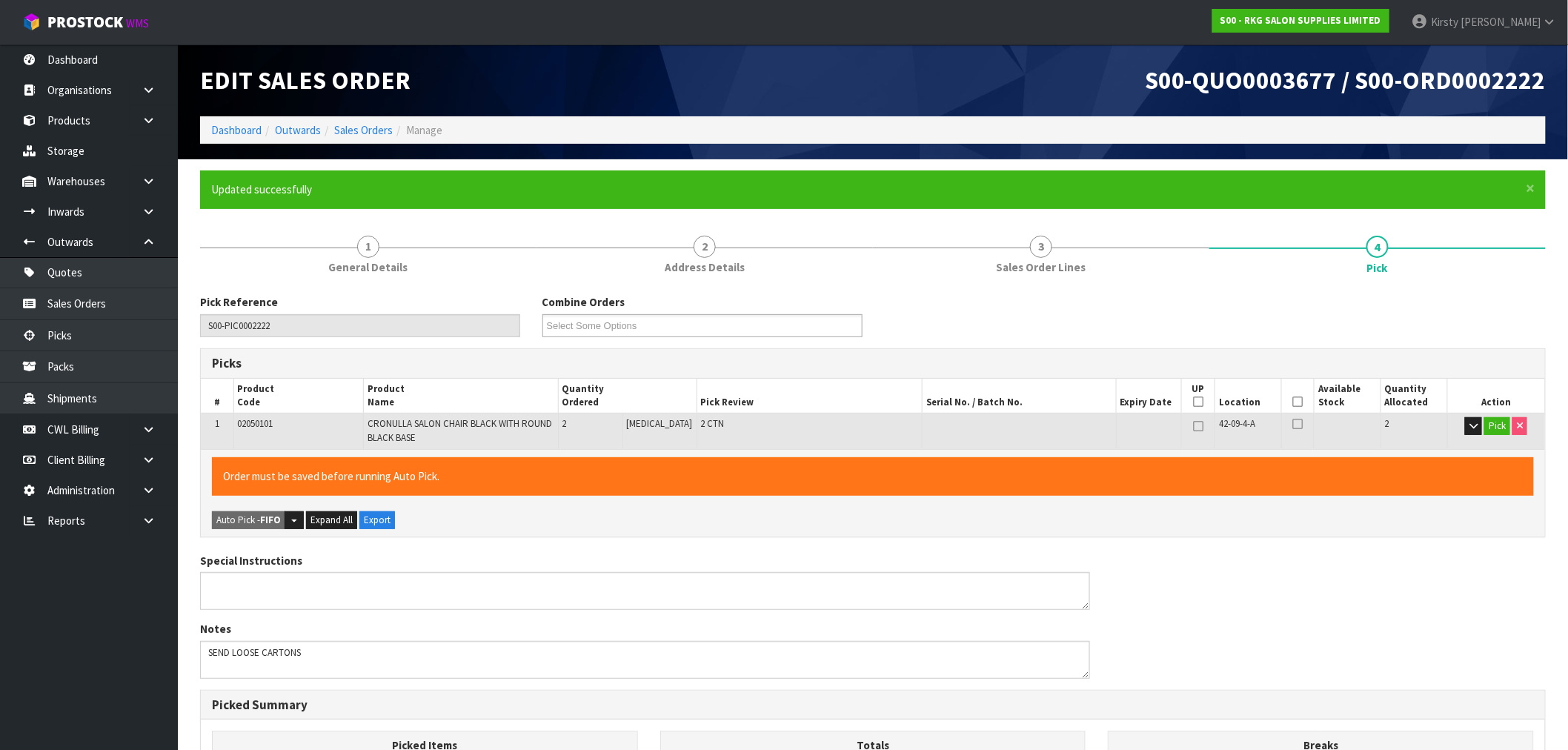
type input "[PERSON_NAME]"
type input "[DATE]T10:22:02"
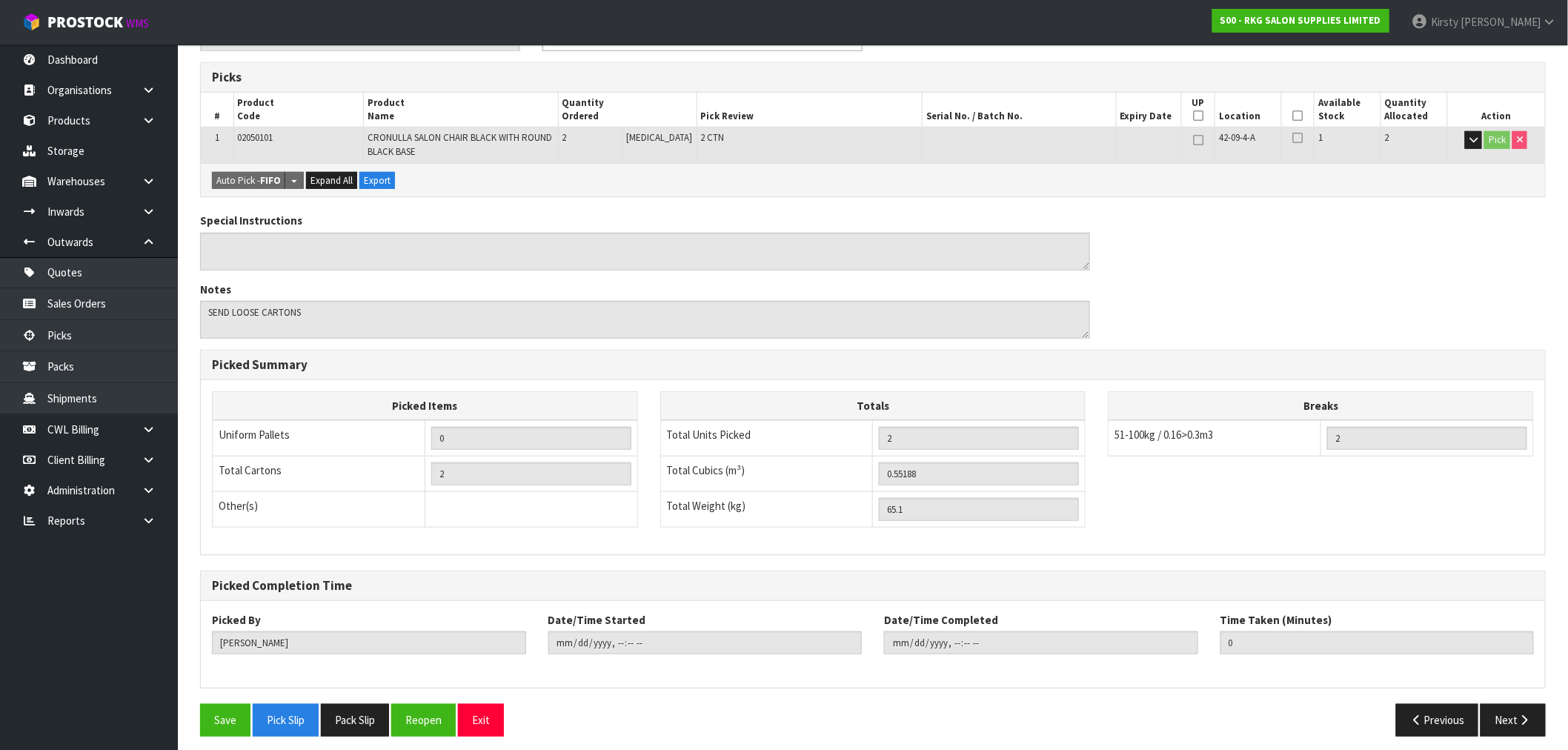
scroll to position [295, 0]
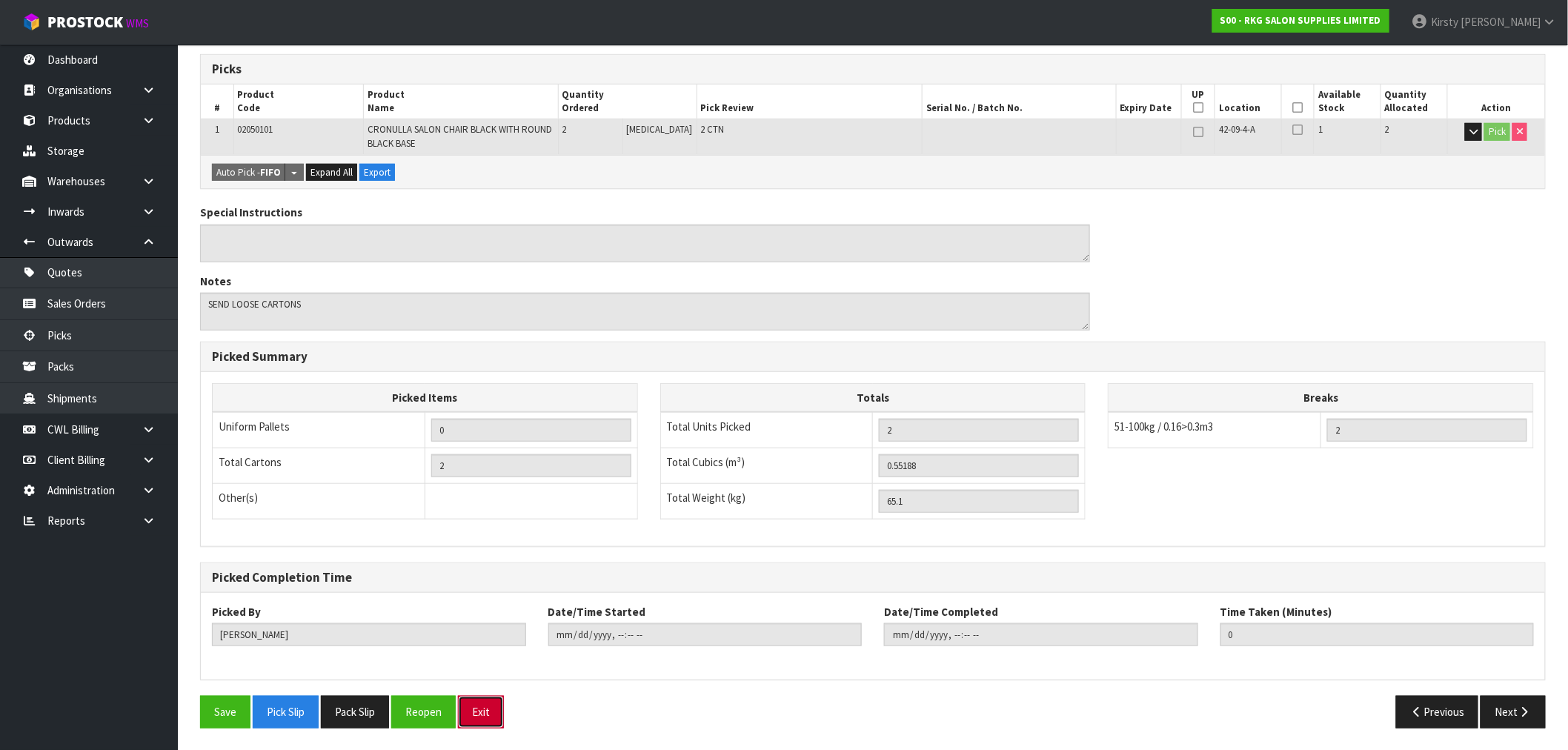
click at [484, 712] on button "Exit" at bounding box center [481, 711] width 46 height 32
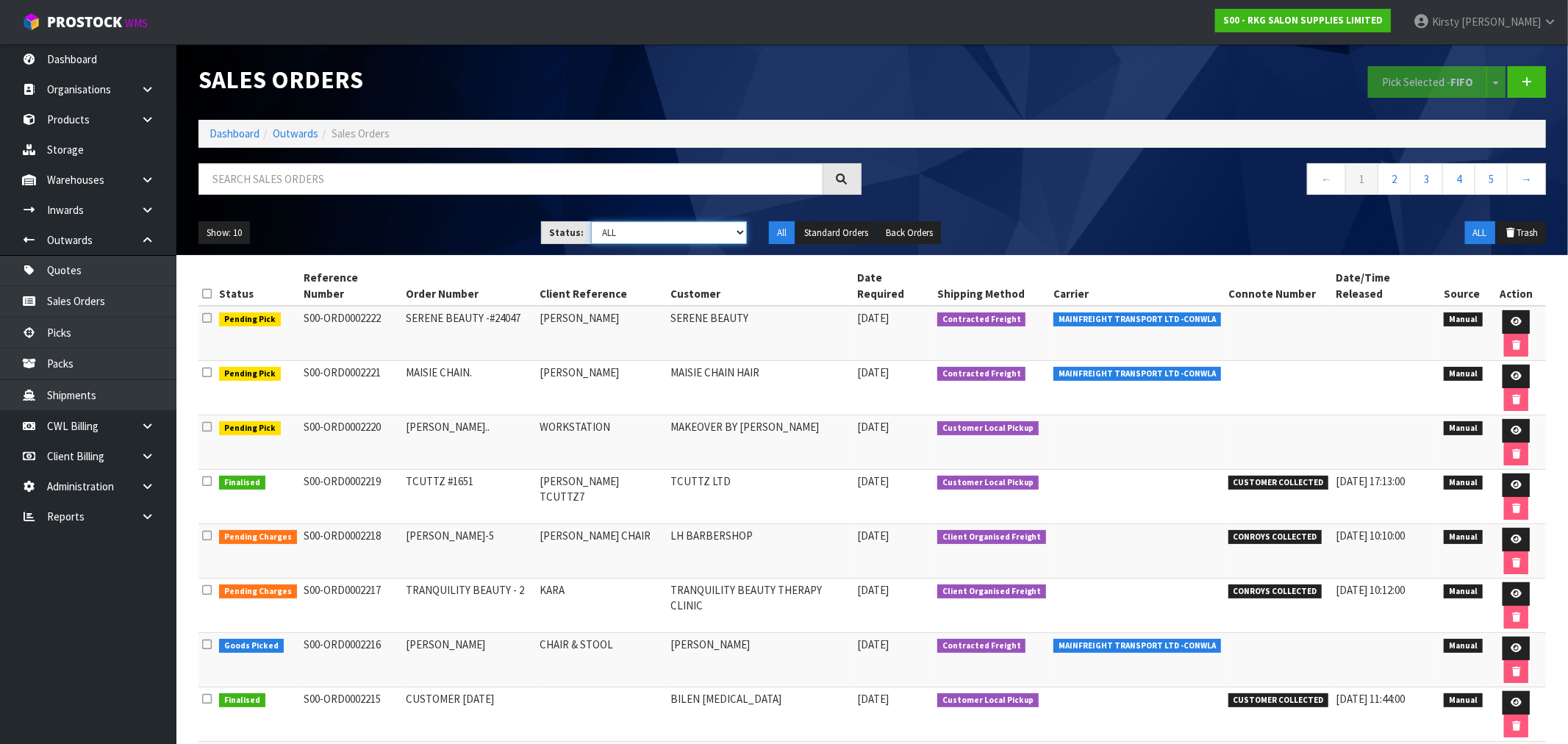
click at [736, 237] on select "Draft Pending Allocated Pending Pick Goods Picked Goods Packed Pending Charges …" at bounding box center [668, 232] width 155 height 23
click at [591, 221] on select "Draft Pending Allocated Pending Pick Goods Picked Goods Packed Pending Charges …" at bounding box center [668, 232] width 155 height 23
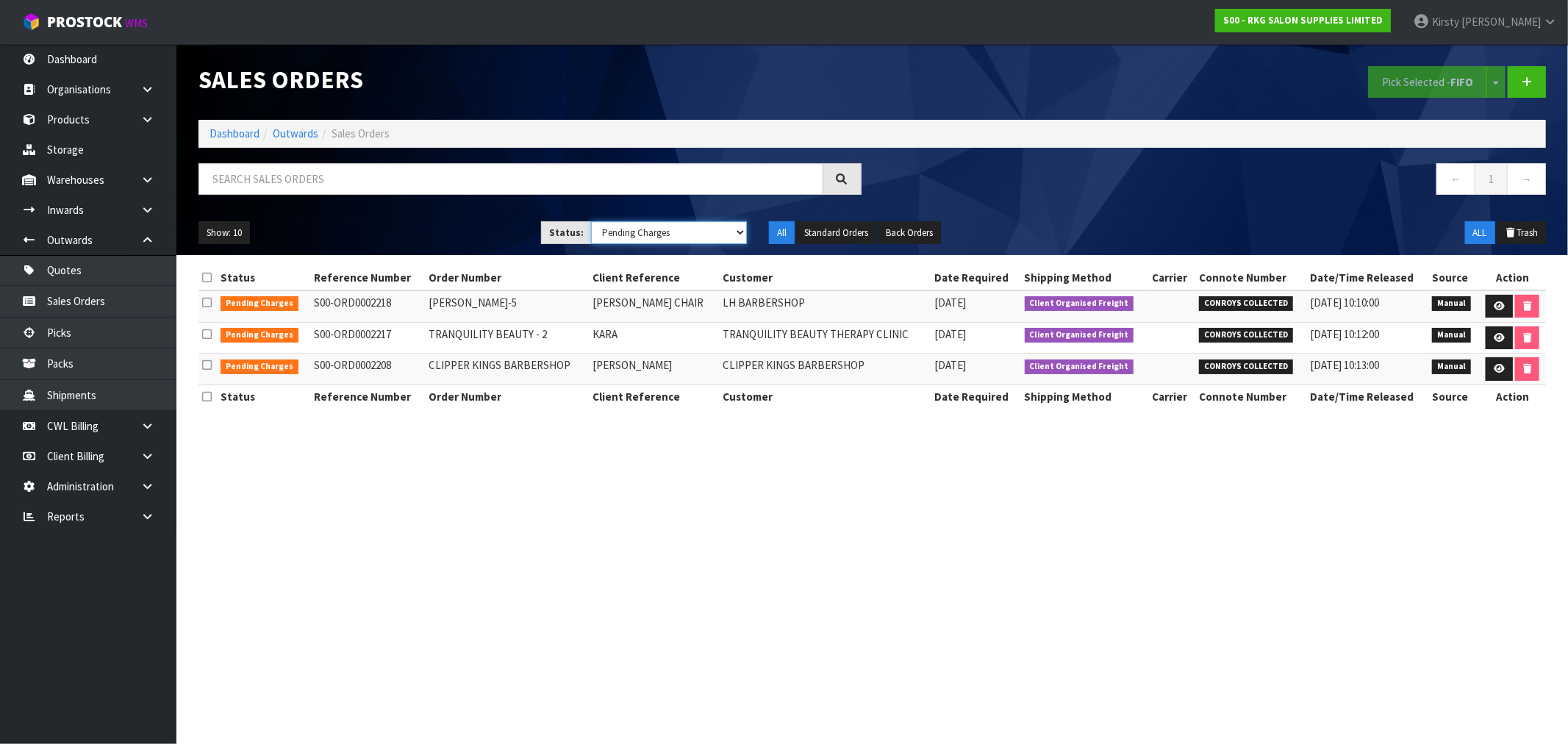
click at [742, 232] on select "Draft Pending Allocated Pending Pick Goods Picked Goods Packed Pending Charges …" at bounding box center [668, 232] width 155 height 23
click at [591, 221] on select "Draft Pending Allocated Pending Pick Goods Picked Goods Packed Pending Charges …" at bounding box center [668, 232] width 155 height 23
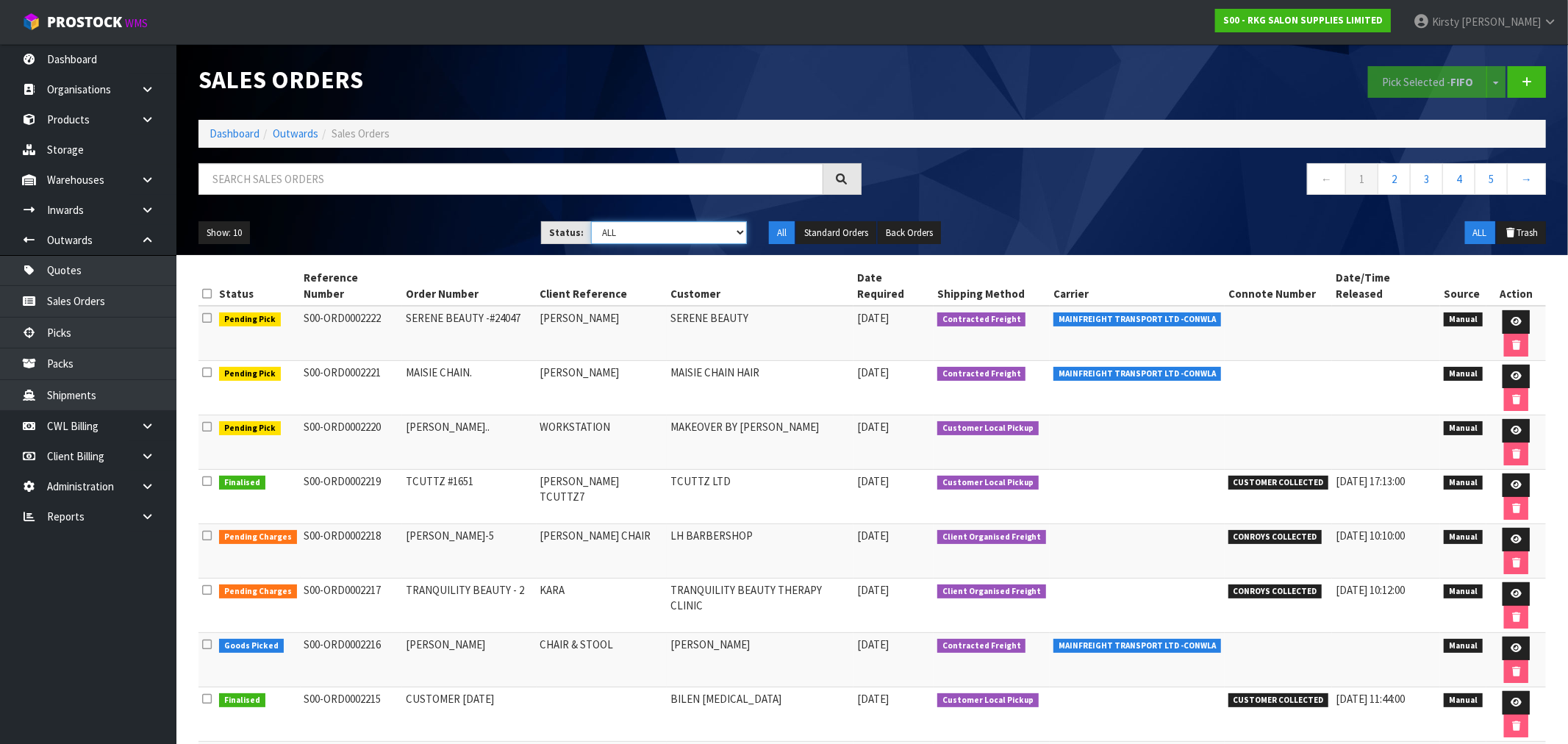
click at [739, 234] on select "Draft Pending Allocated Pending Pick Goods Picked Goods Packed Pending Charges …" at bounding box center [668, 232] width 155 height 23
click at [591, 221] on select "Draft Pending Allocated Pending Pick Goods Picked Goods Packed Pending Charges …" at bounding box center [668, 232] width 155 height 23
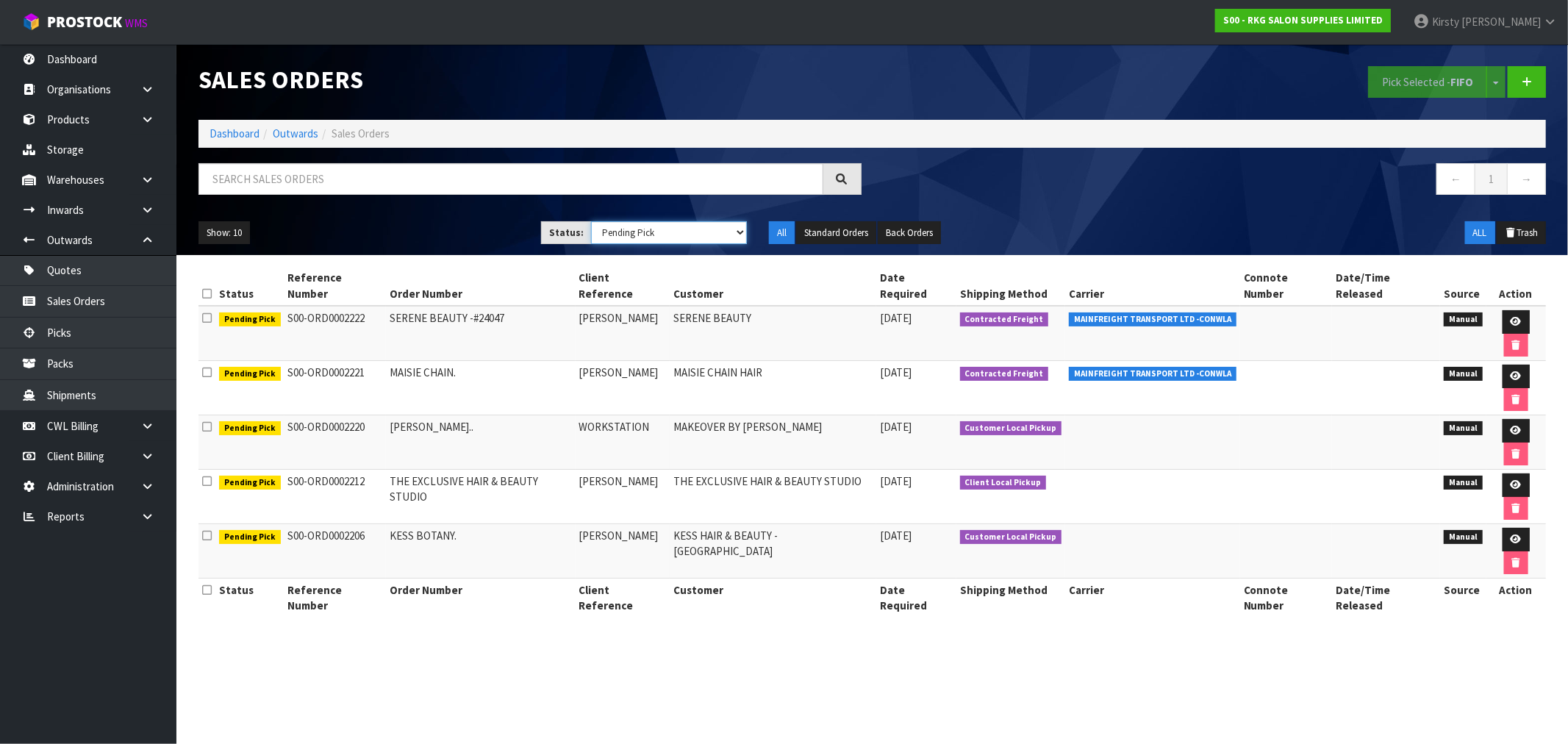
click at [739, 228] on select "Draft Pending Allocated Pending Pick Goods Picked Goods Packed Pending Charges …" at bounding box center [668, 232] width 155 height 23
click at [591, 221] on select "Draft Pending Allocated Pending Pick Goods Picked Goods Packed Pending Charges …" at bounding box center [668, 232] width 155 height 23
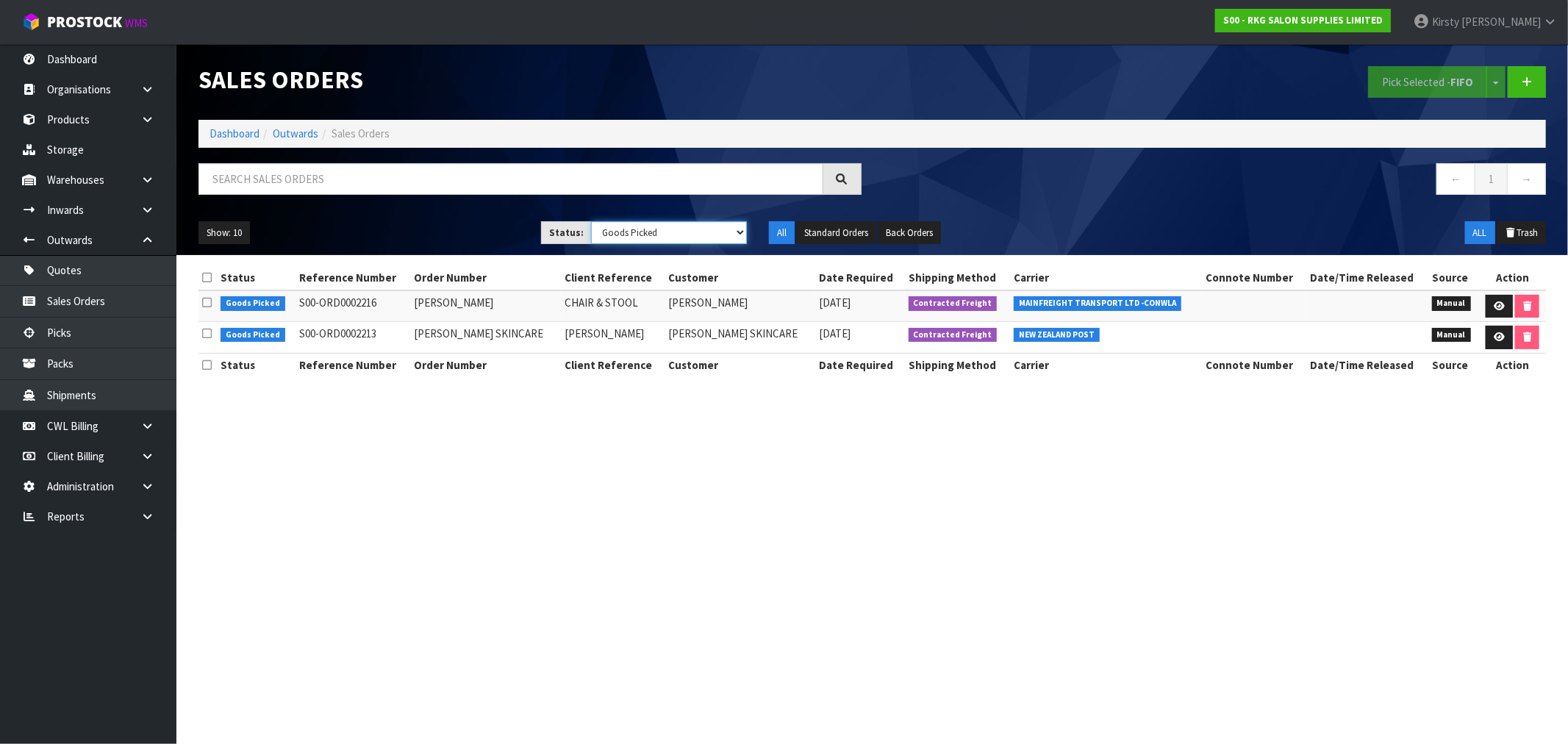
click at [736, 229] on select "Draft Pending Allocated Pending Pick Goods Picked Goods Packed Pending Charges …" at bounding box center [668, 232] width 155 height 23
click at [591, 221] on select "Draft Pending Allocated Pending Pick Goods Picked Goods Packed Pending Charges …" at bounding box center [668, 232] width 155 height 23
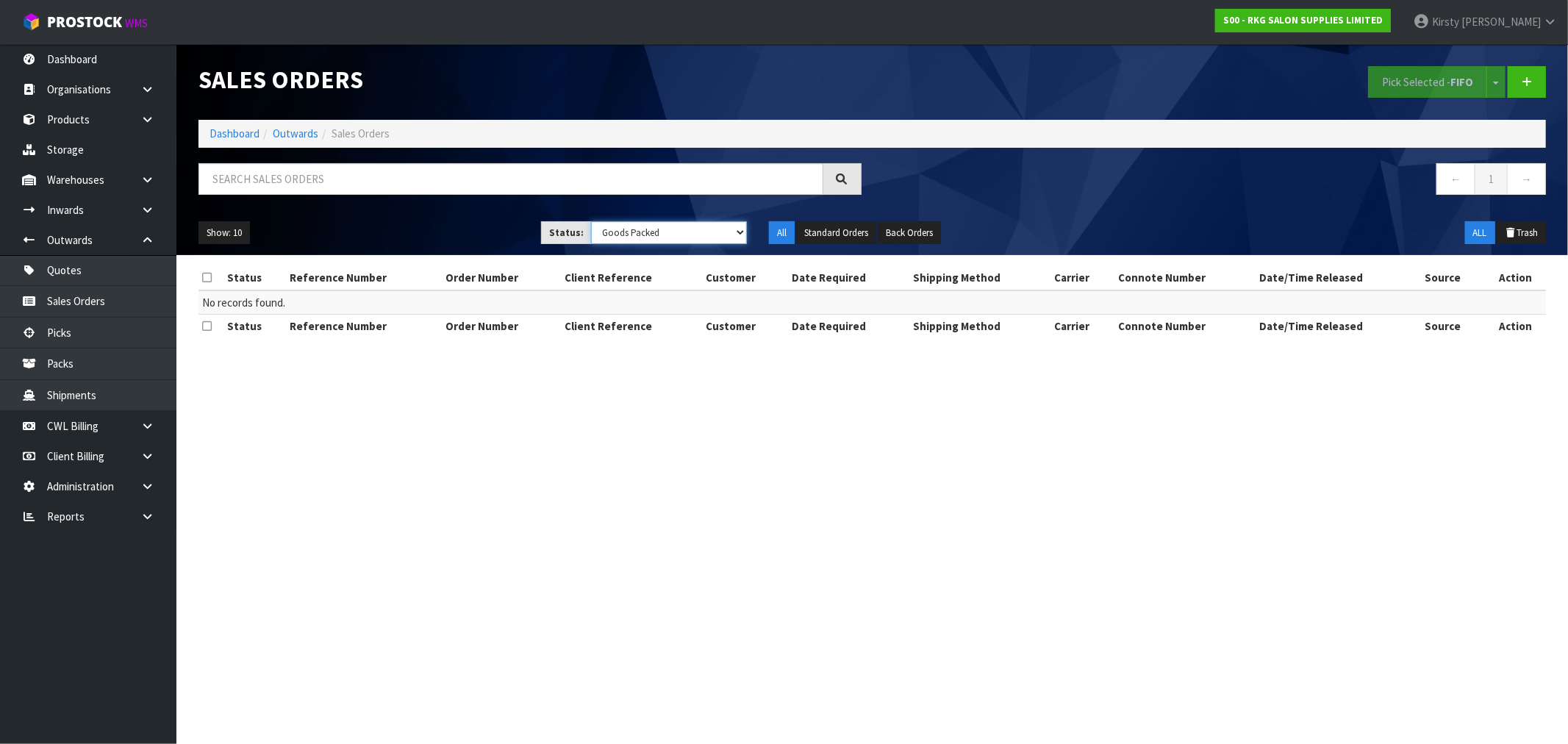
click at [734, 234] on select "Draft Pending Allocated Pending Pick Goods Picked Goods Packed Pending Charges …" at bounding box center [668, 232] width 155 height 23
select select "string:ALL"
click at [591, 221] on select "Draft Pending Allocated Pending Pick Goods Picked Goods Packed Pending Charges …" at bounding box center [668, 232] width 155 height 23
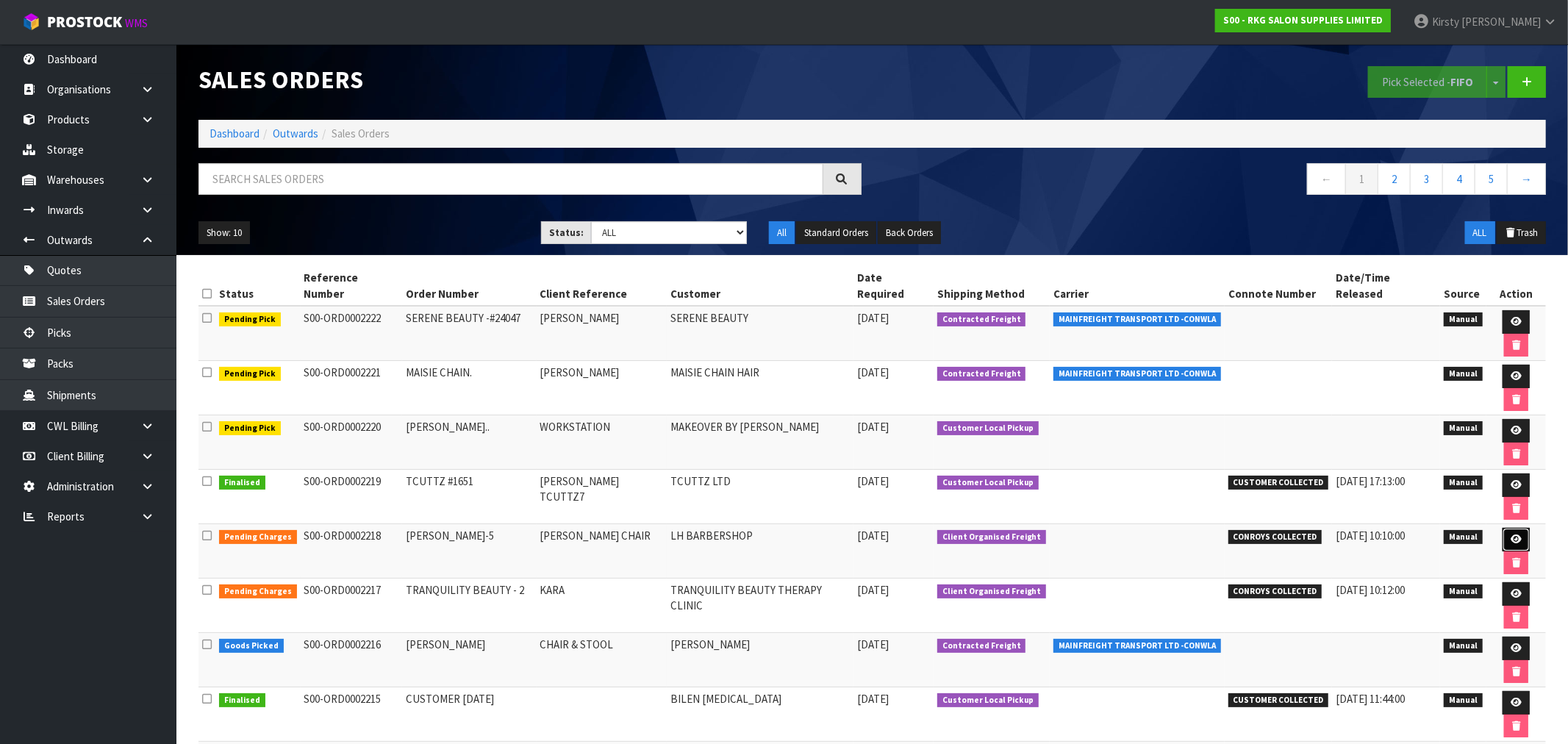
click at [1510, 534] on icon at bounding box center [1515, 538] width 11 height 9
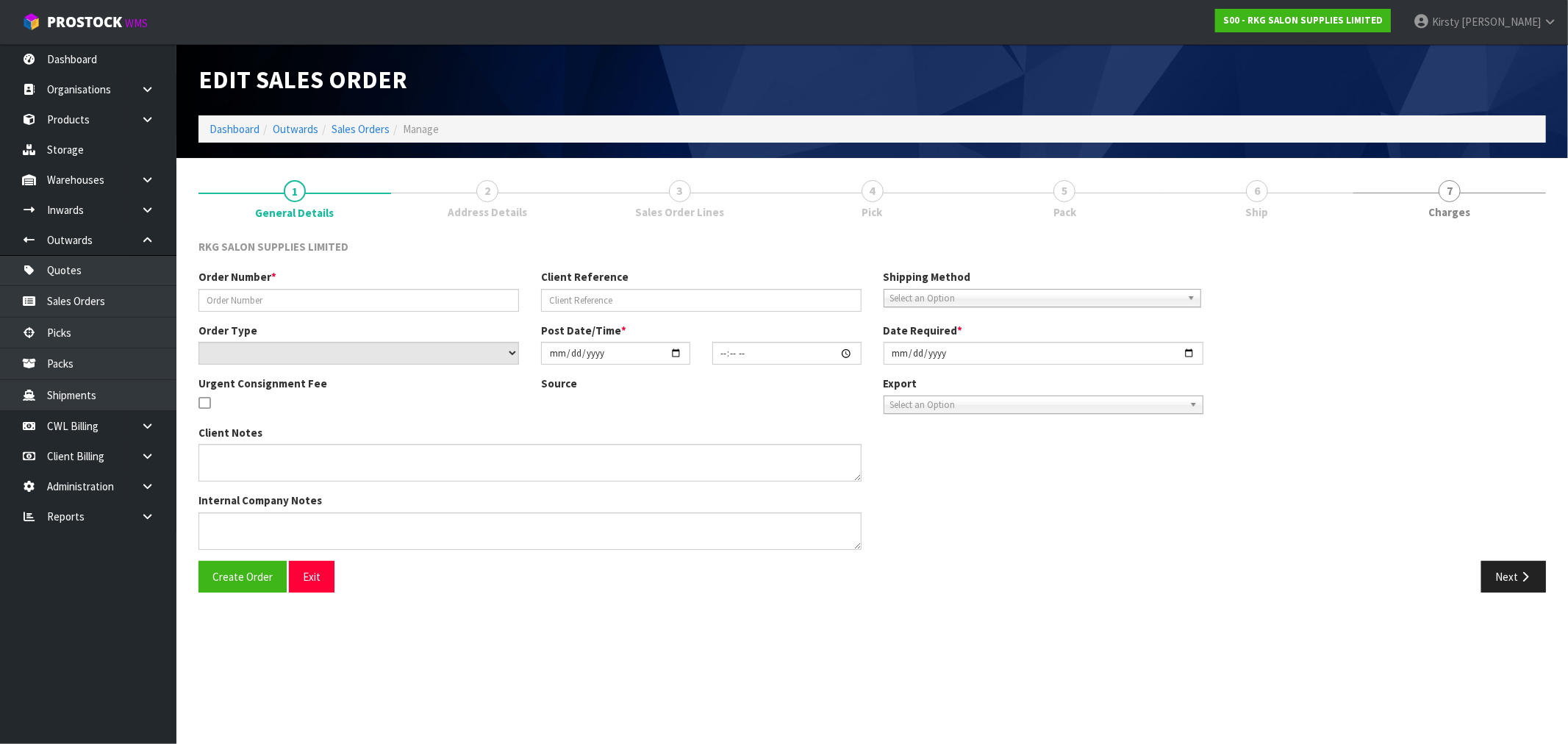
type input "[PERSON_NAME]-5"
type input "[PERSON_NAME] CHAIR"
select select "number:0"
type input "[DATE]"
type input "10:30:00.000"
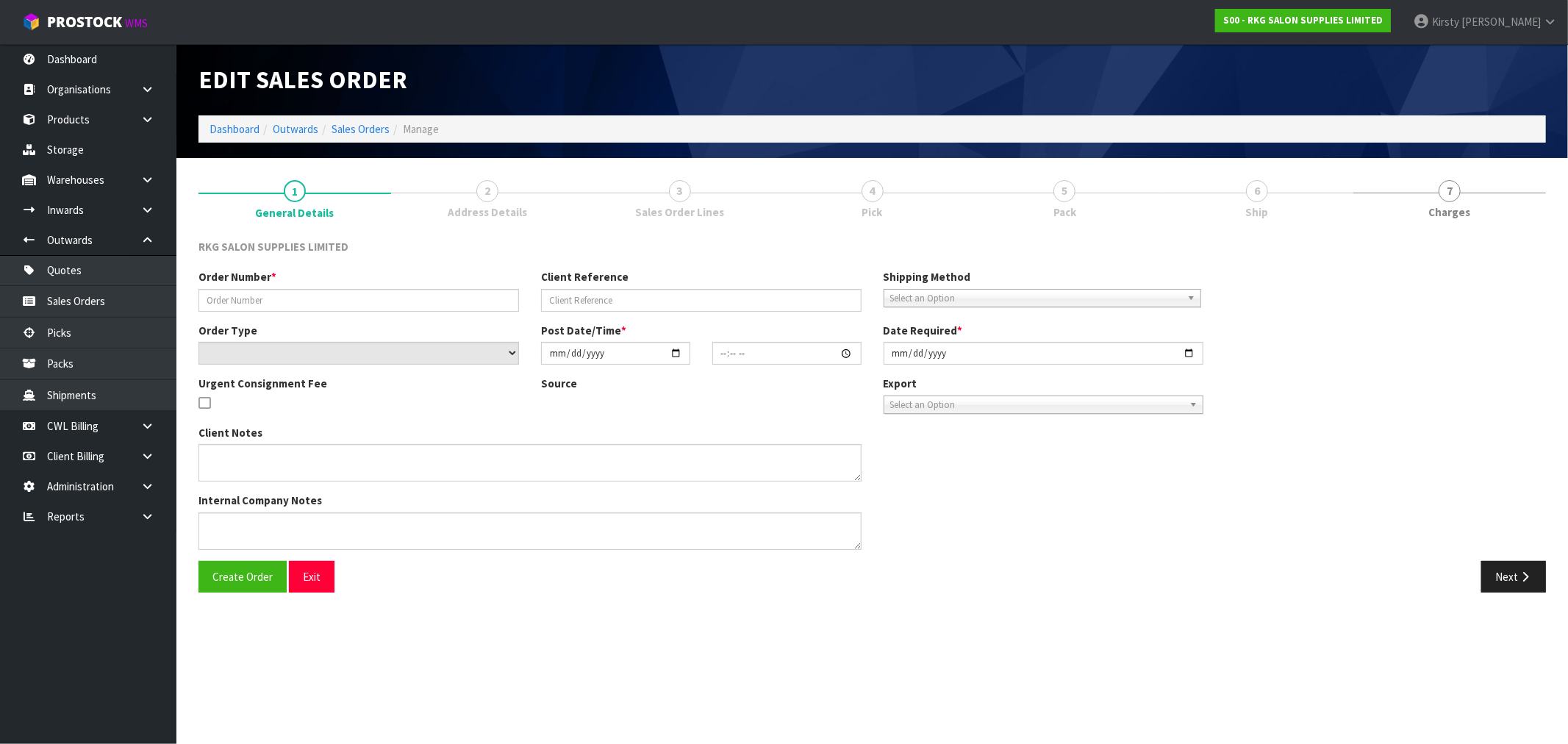
type input "[DATE]"
type textarea "PLEASE PACK ON A PALLET CONROYS TO COLLECT [DATE] - JOB#2980740"
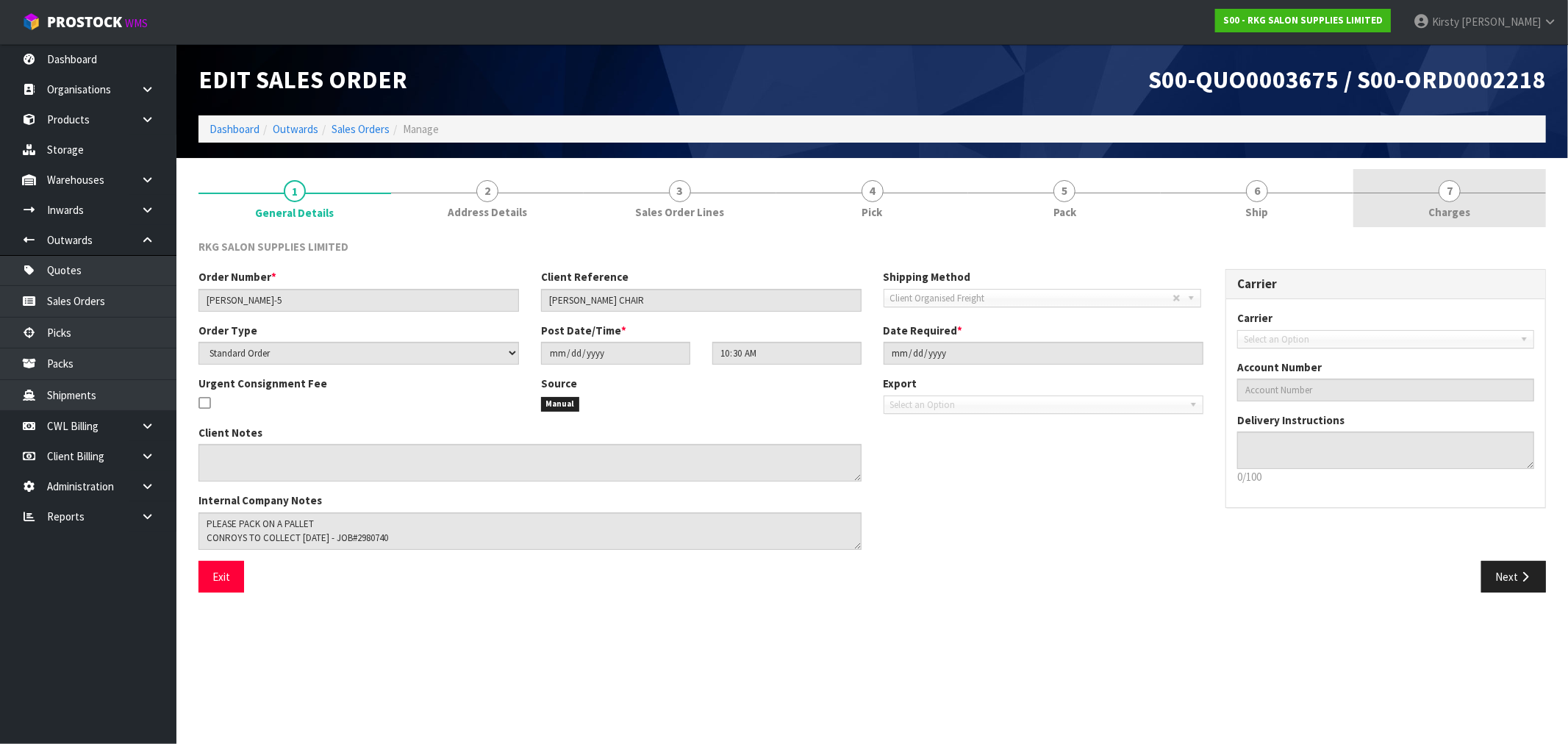
click at [1448, 194] on span "7" at bounding box center [1449, 191] width 22 height 22
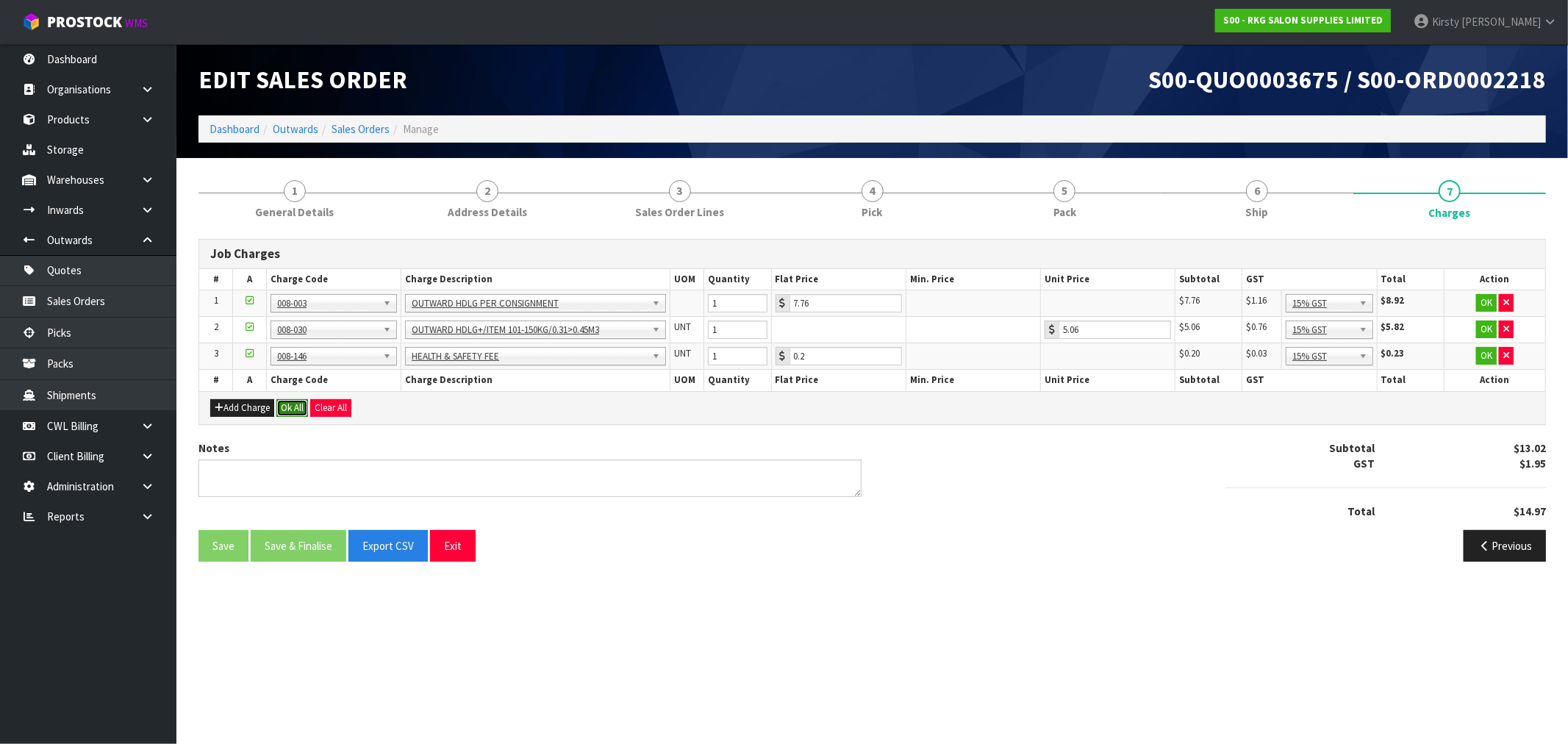
click at [297, 412] on button "Ok All" at bounding box center [291, 408] width 31 height 18
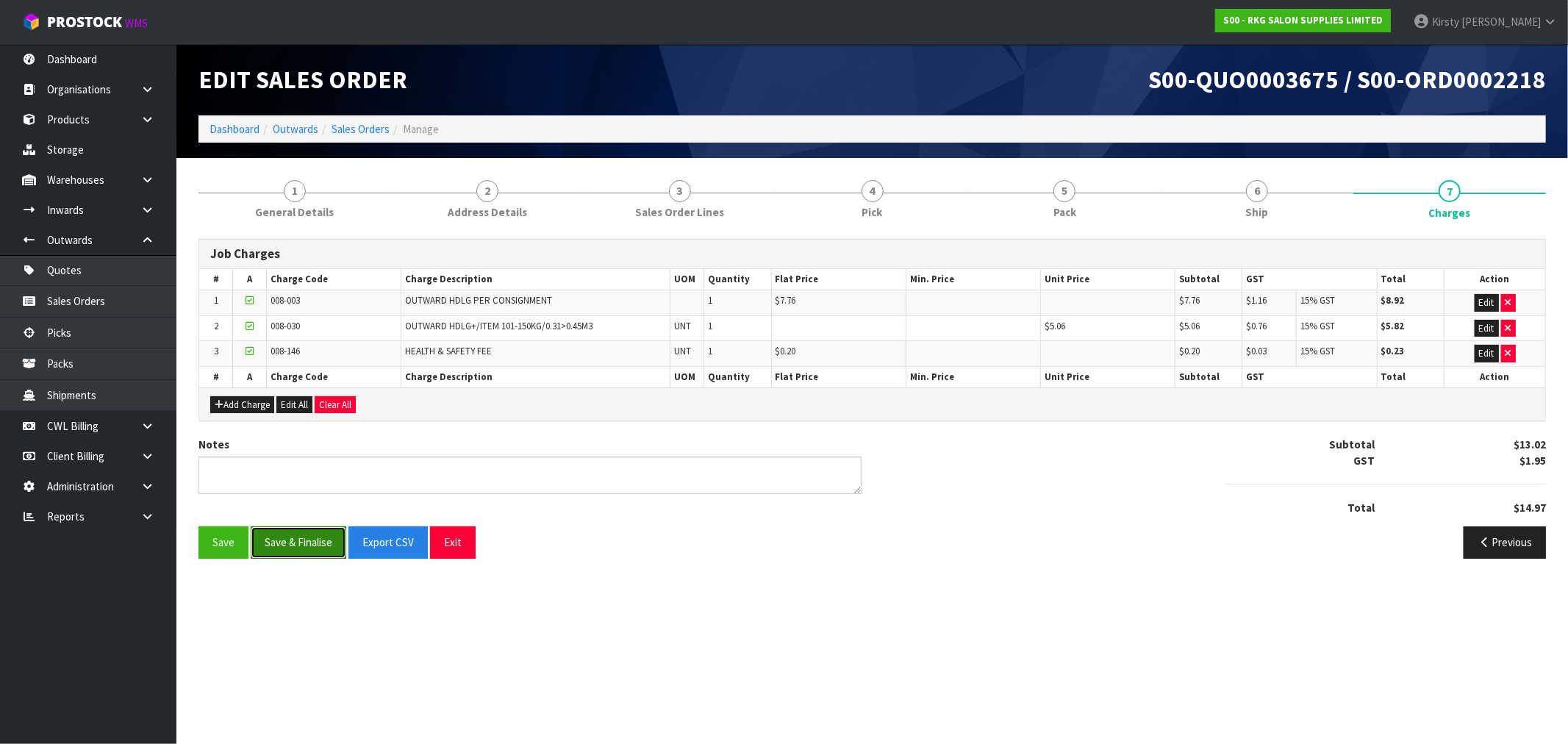
click at [298, 547] on button "Save & Finalise" at bounding box center [298, 542] width 95 height 31
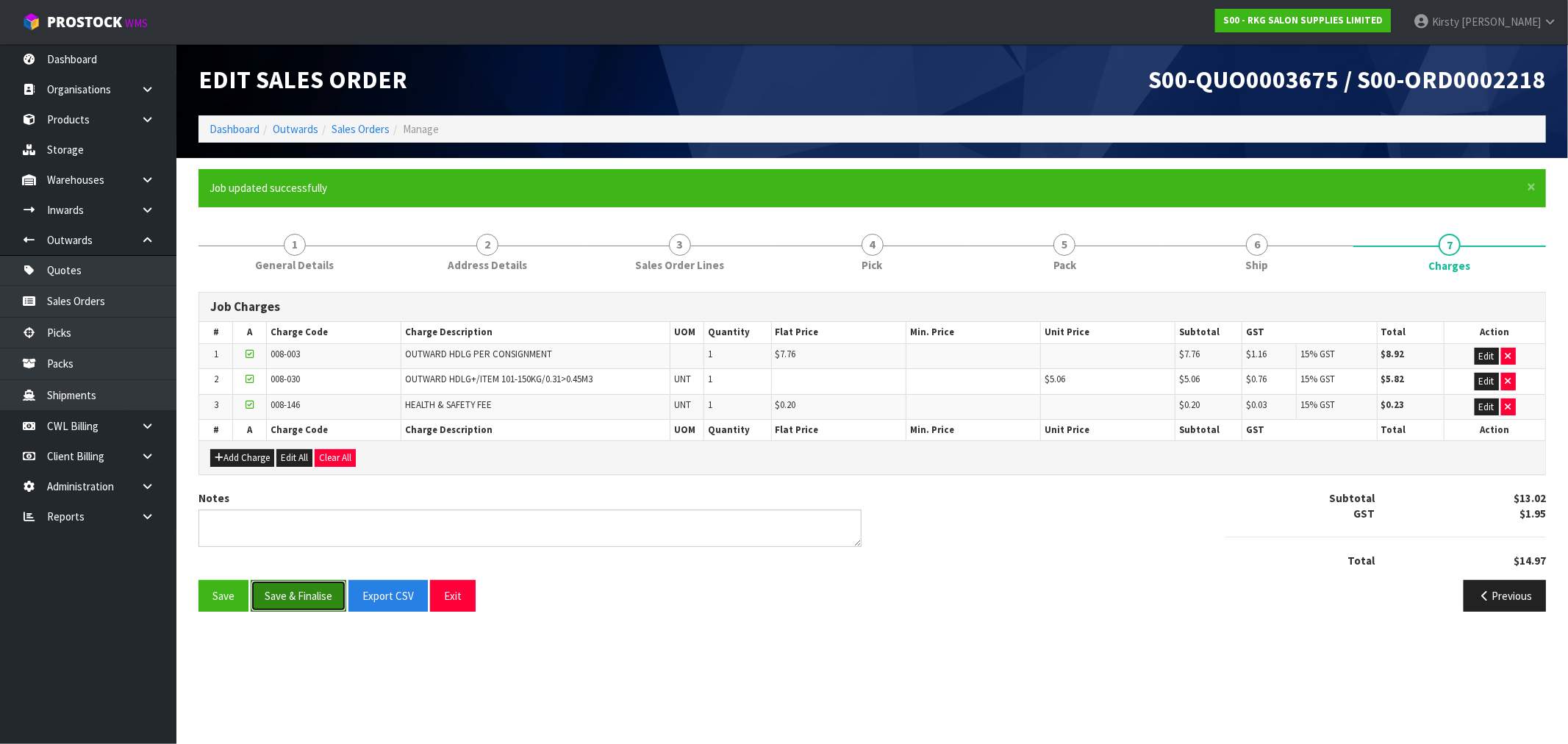
click at [307, 596] on button "Save & Finalise" at bounding box center [298, 595] width 95 height 31
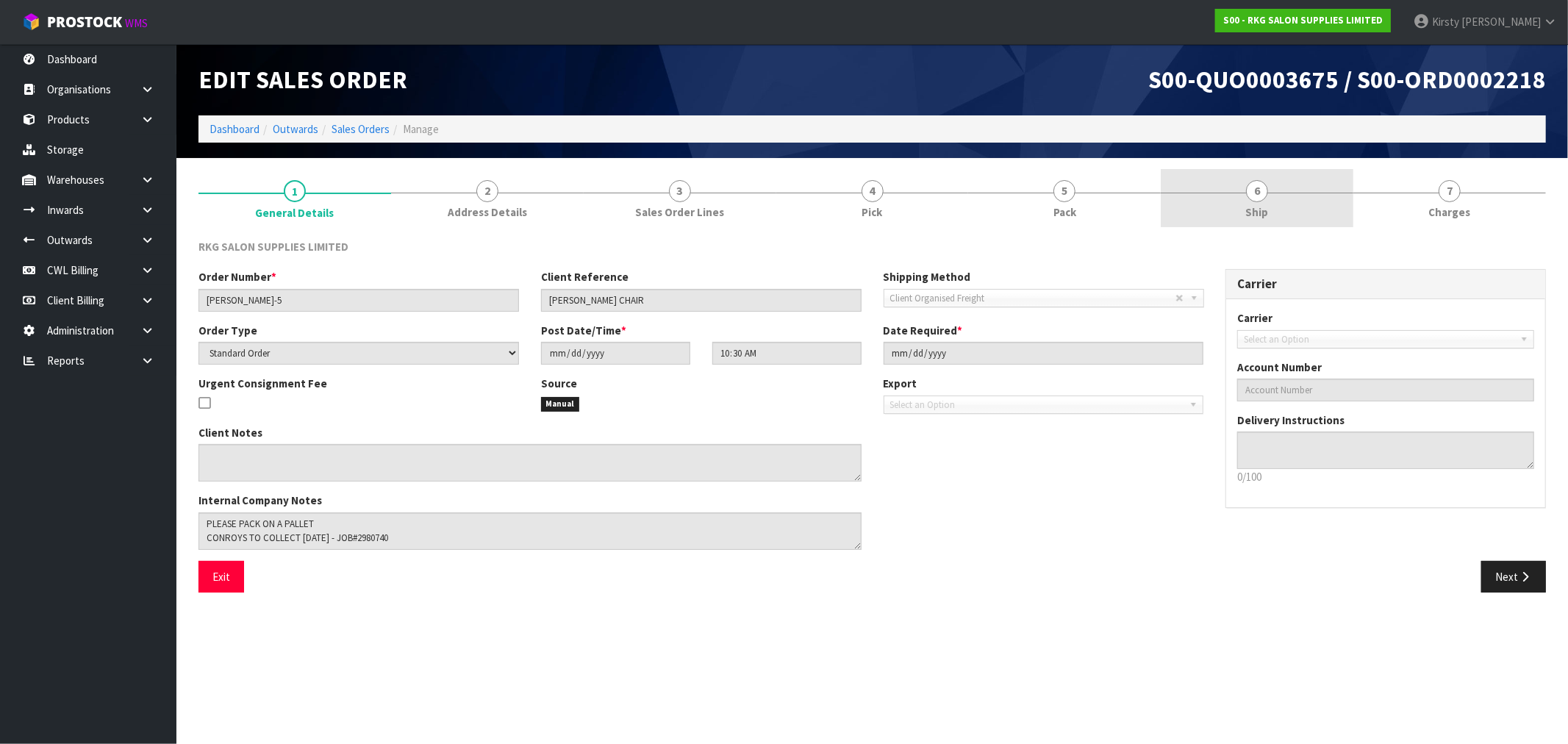
click at [1255, 200] on span "6" at bounding box center [1257, 191] width 22 height 22
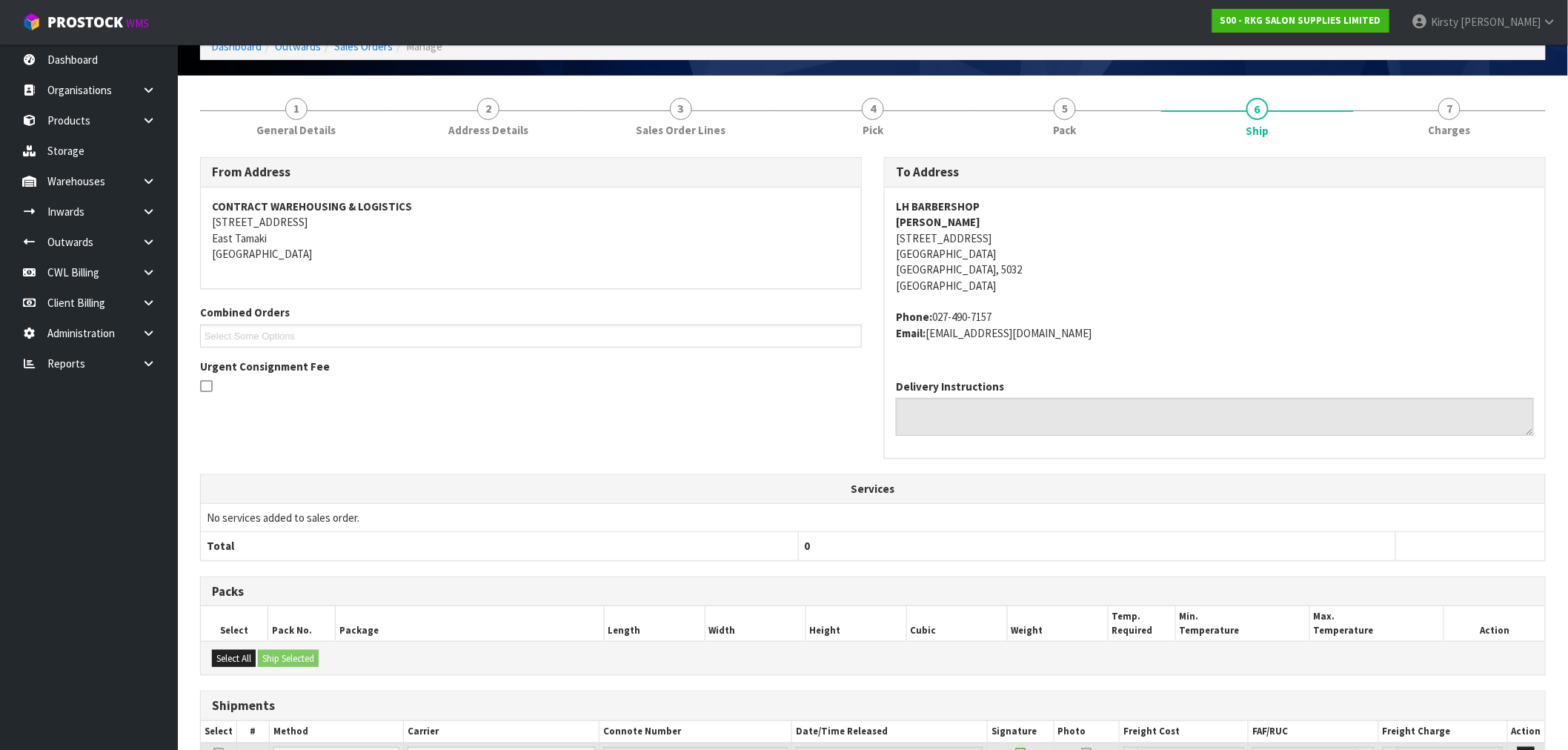
scroll to position [217, 0]
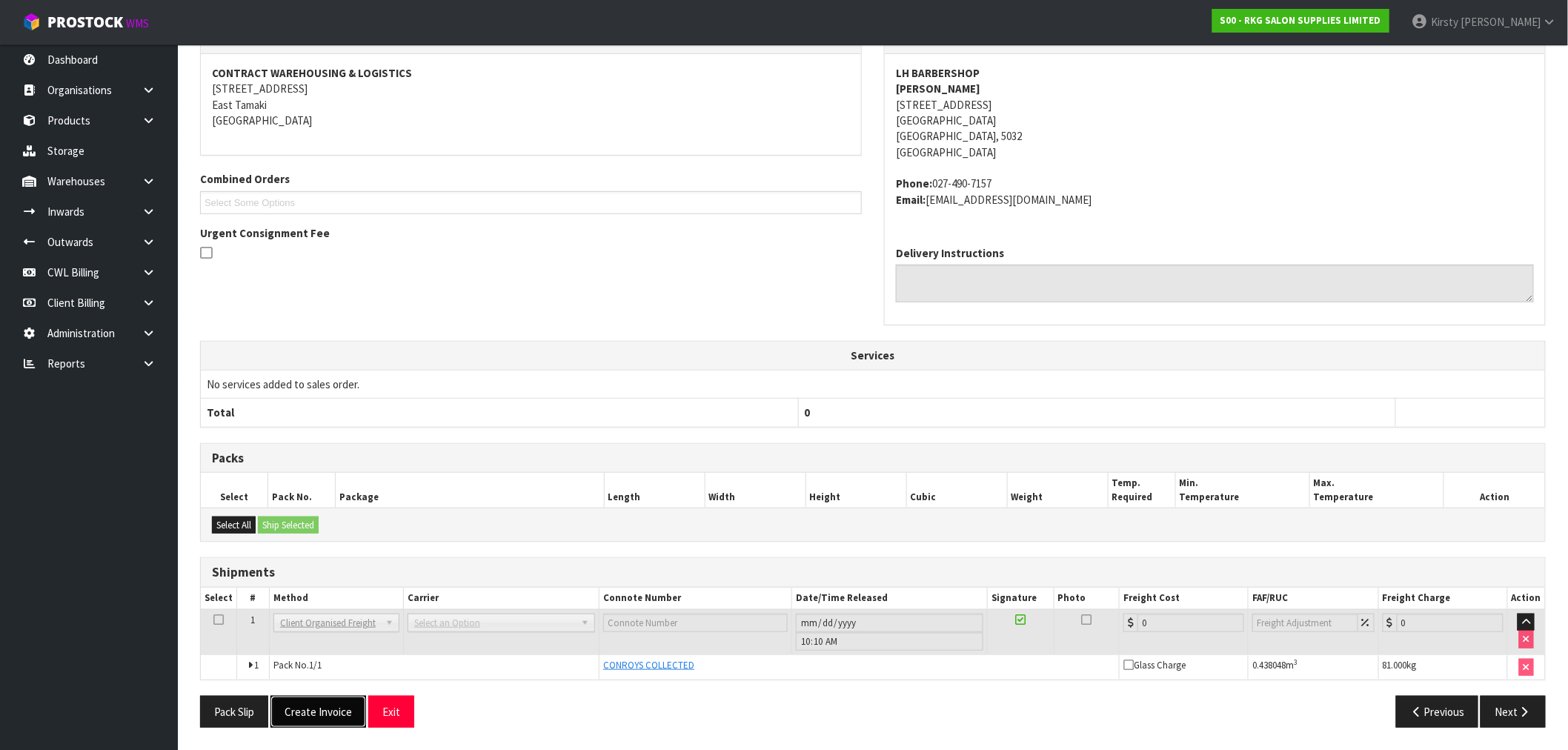
click at [319, 709] on button "Create Invoice" at bounding box center [319, 711] width 96 height 32
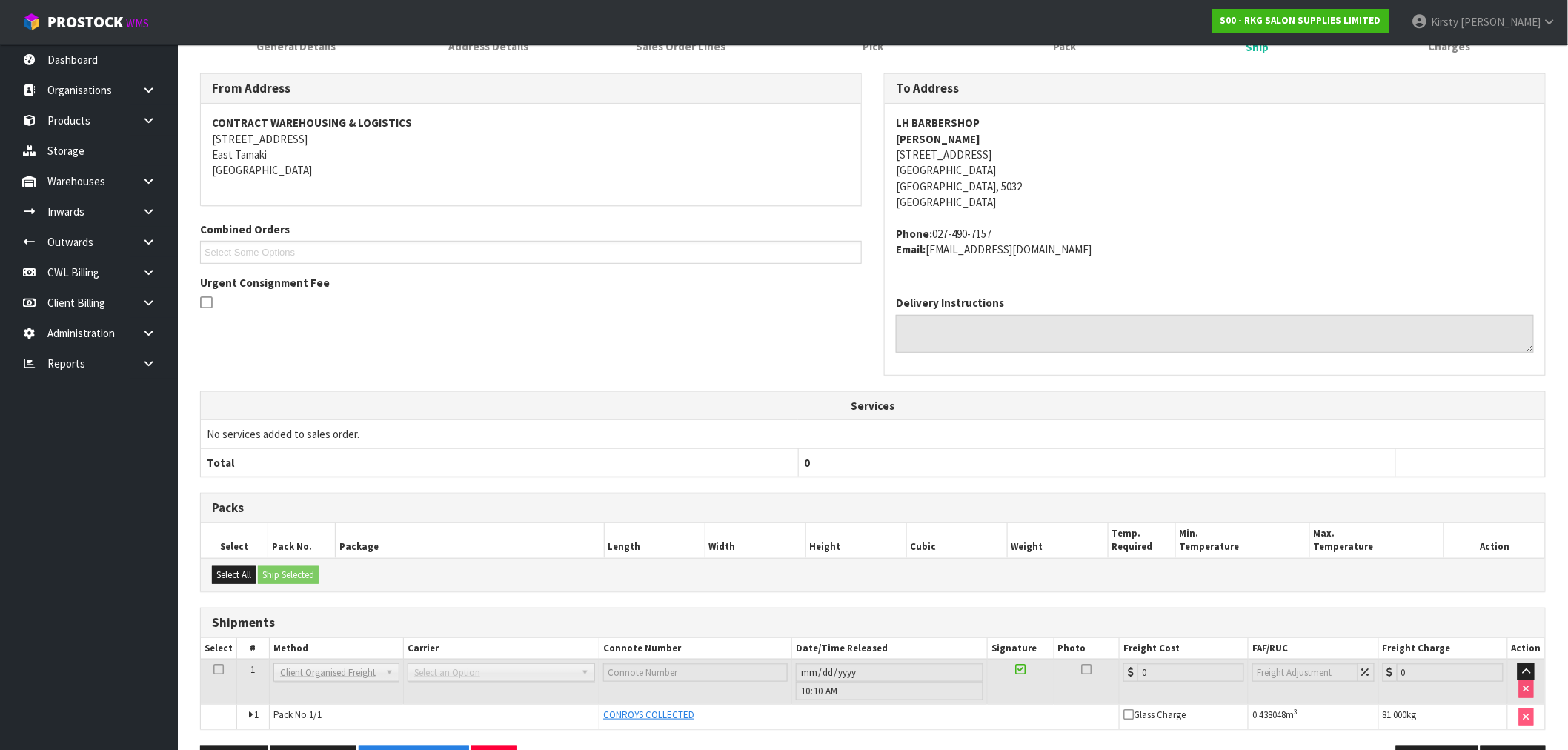
scroll to position [271, 0]
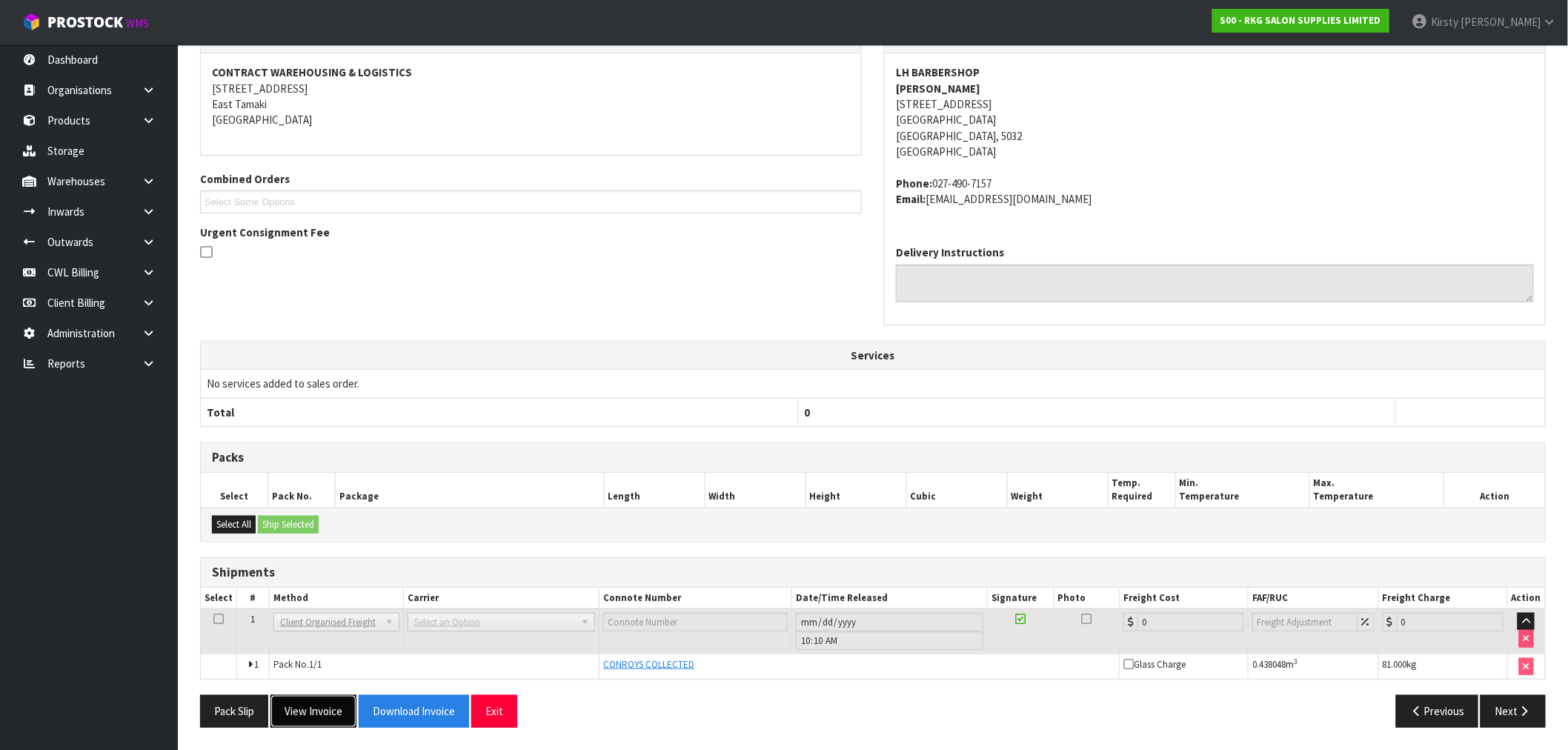
click at [324, 707] on button "View Invoice" at bounding box center [313, 711] width 86 height 32
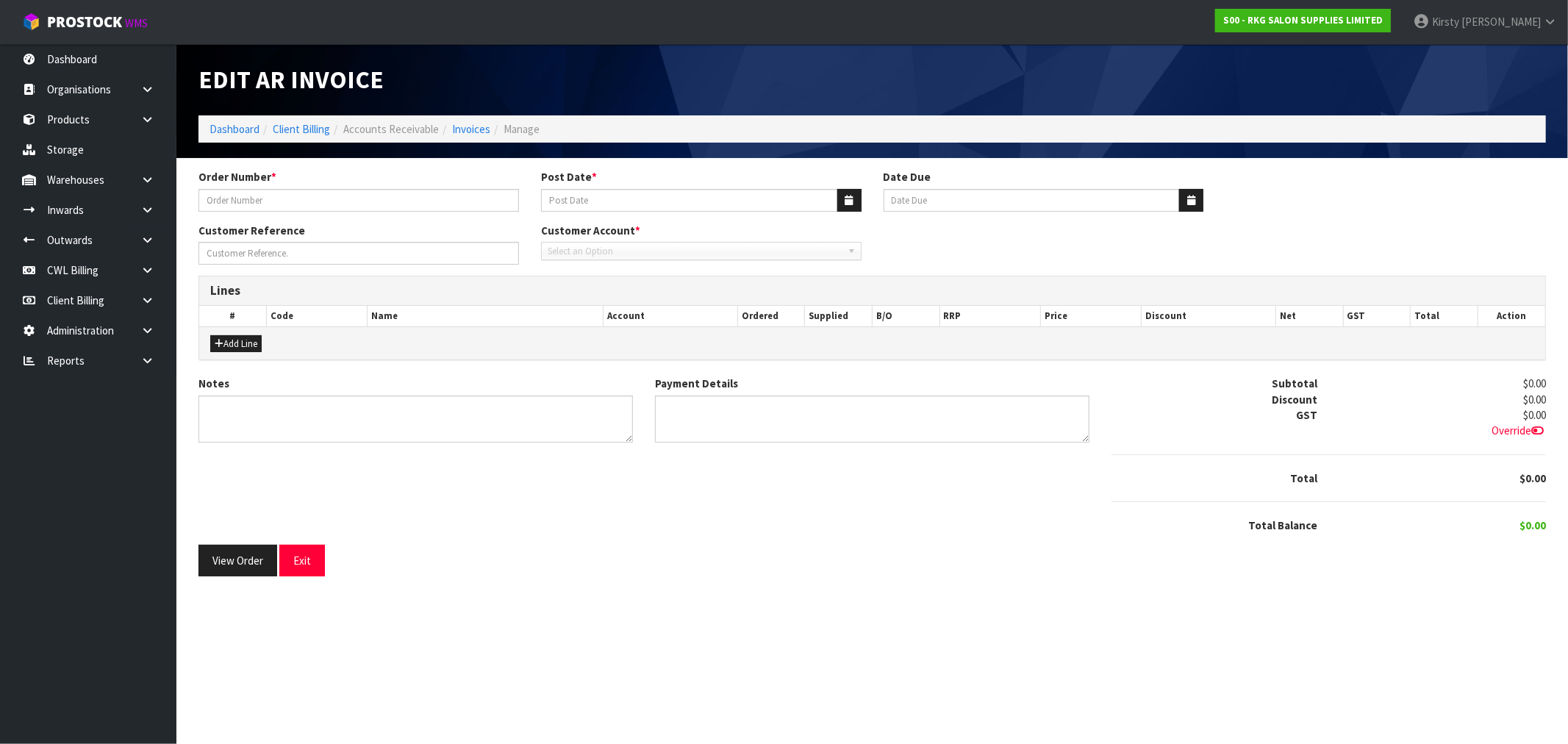
type input "[PERSON_NAME]-5"
type input "[DATE]"
type input "20/11/2025"
type input "[PERSON_NAME] CHAIR"
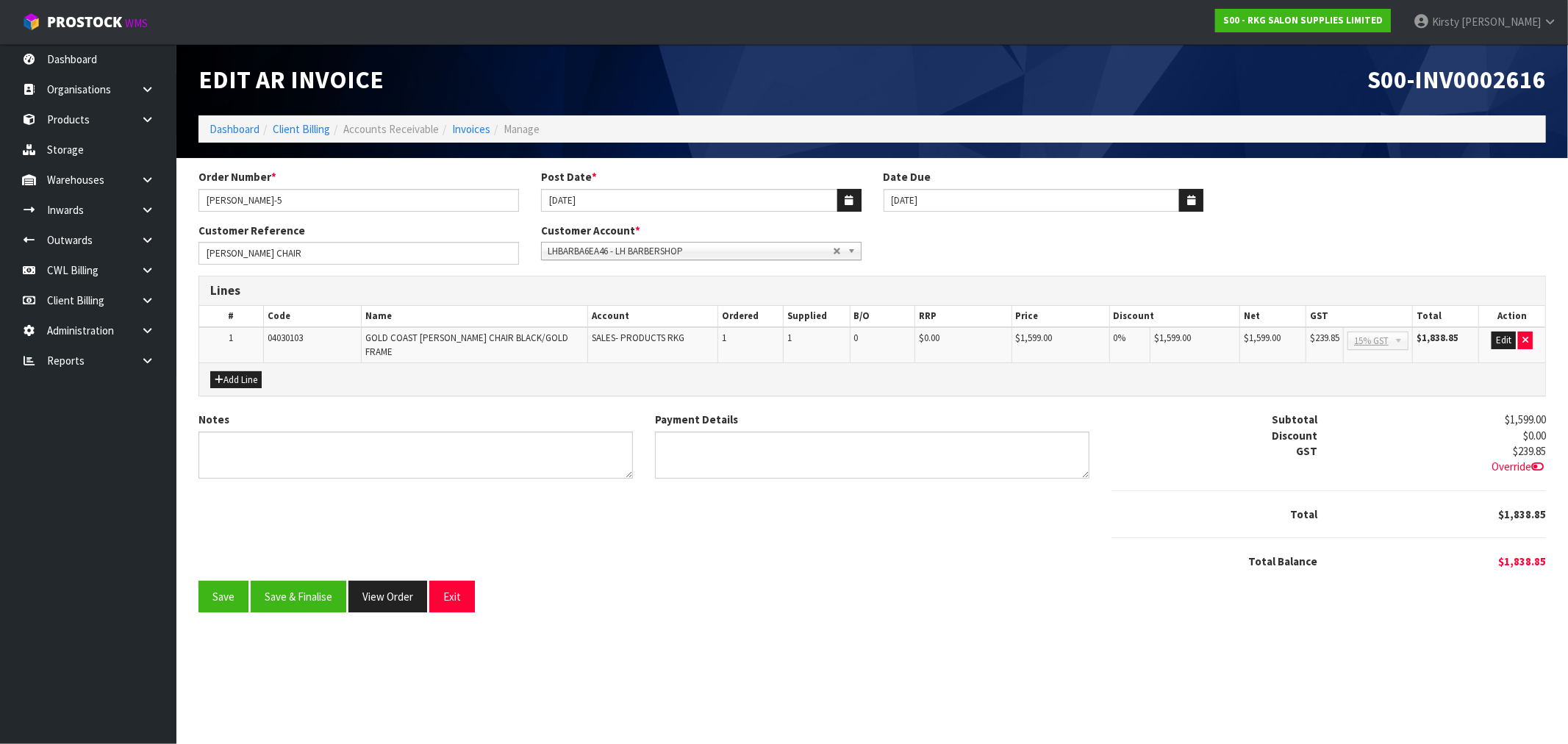
click at [849, 248] on b at bounding box center [855, 251] width 14 height 17
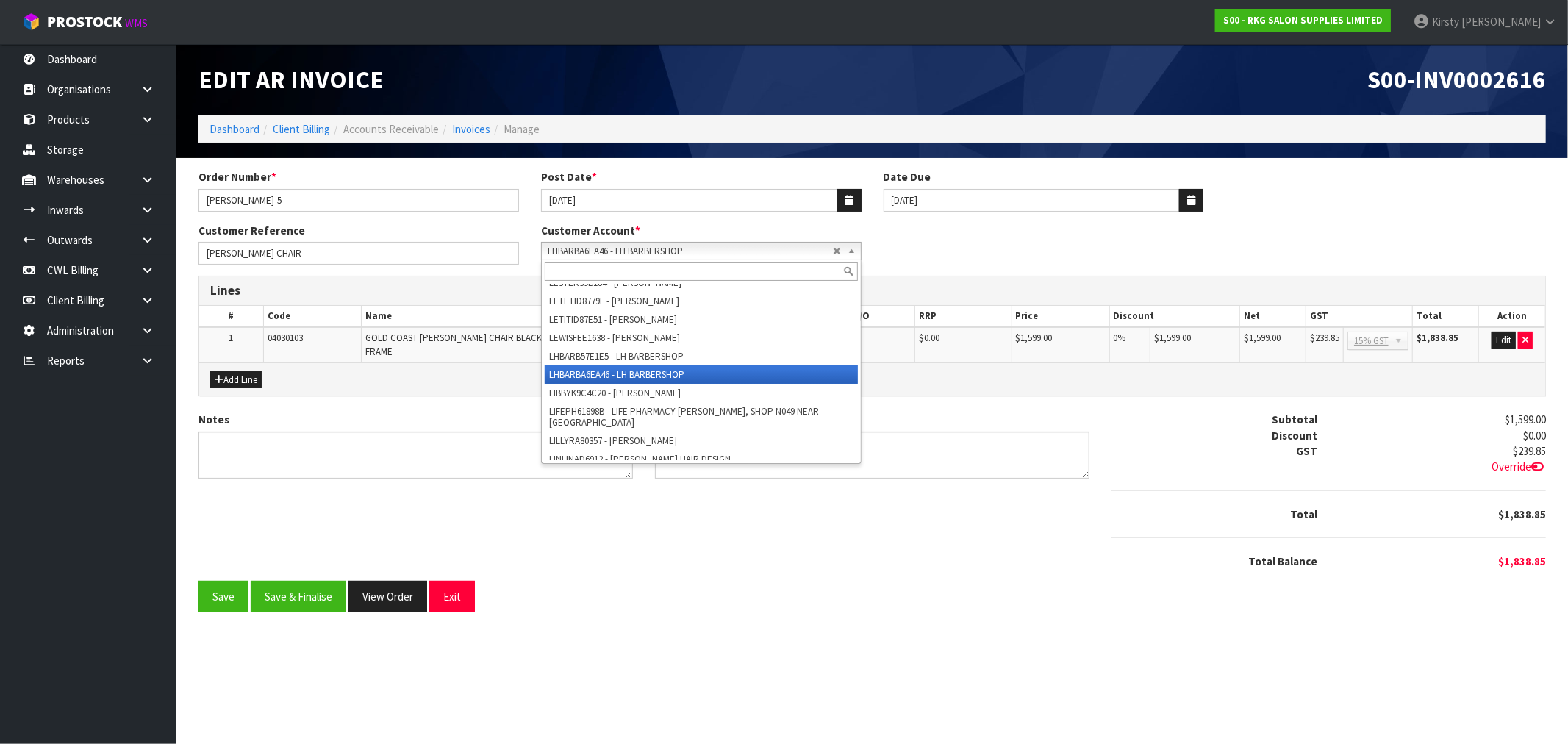
scroll to position [23632, 0]
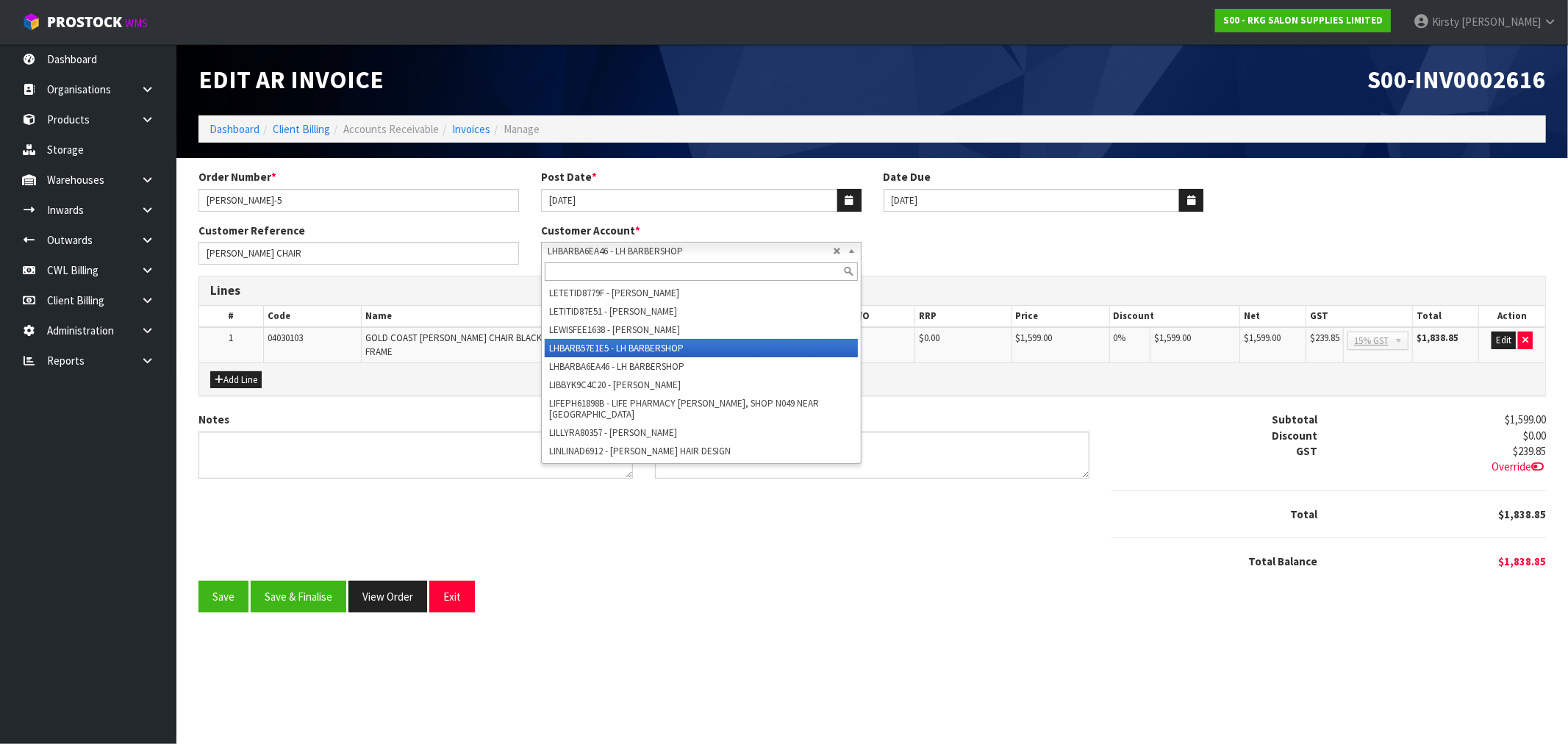
click at [620, 357] on li "LHBARB57E1E5 - LH BARBERSHOP" at bounding box center [701, 348] width 313 height 19
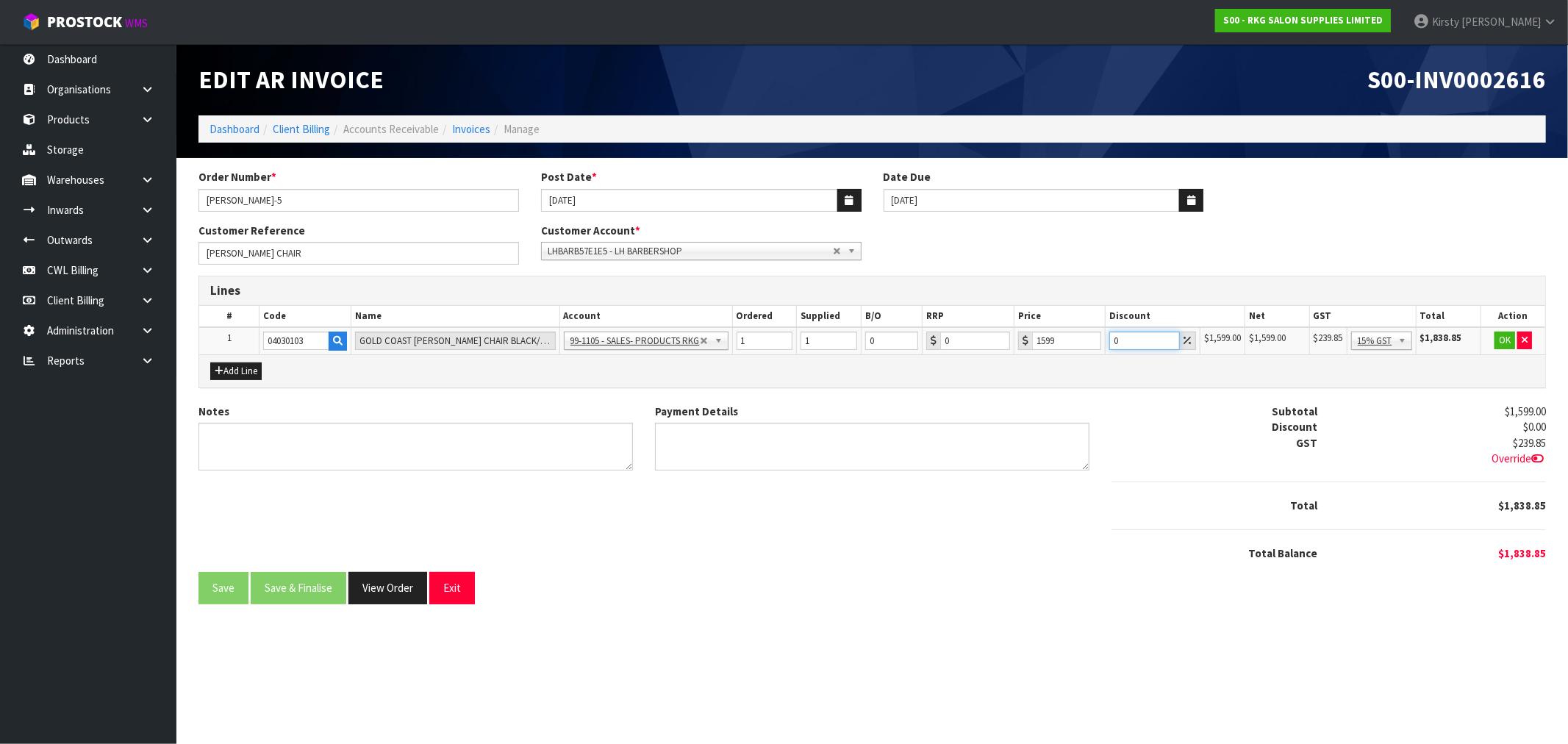
drag, startPoint x: 1122, startPoint y: 339, endPoint x: 1100, endPoint y: 341, distance: 22.1
click at [1100, 341] on tr "1 04030103 GOLD COAST BARBER CHAIR BLACK/GOLD FRAME 99-1100 - SALES -ADMIN 99-1…" at bounding box center [872, 341] width 1345 height 27
type input "10"
click at [1501, 335] on button "OK" at bounding box center [1504, 340] width 20 height 18
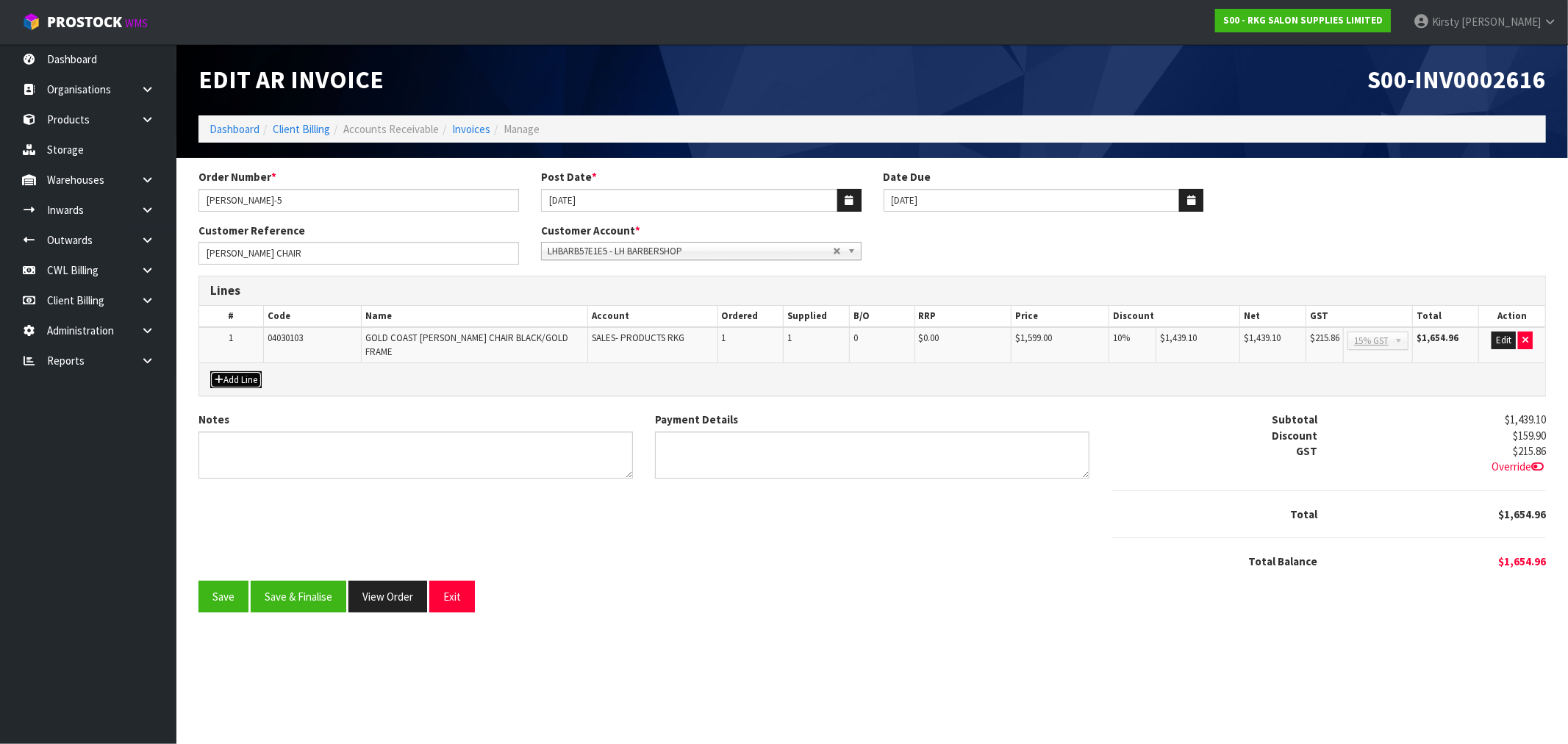
click at [239, 372] on button "Add Line" at bounding box center [235, 380] width 52 height 18
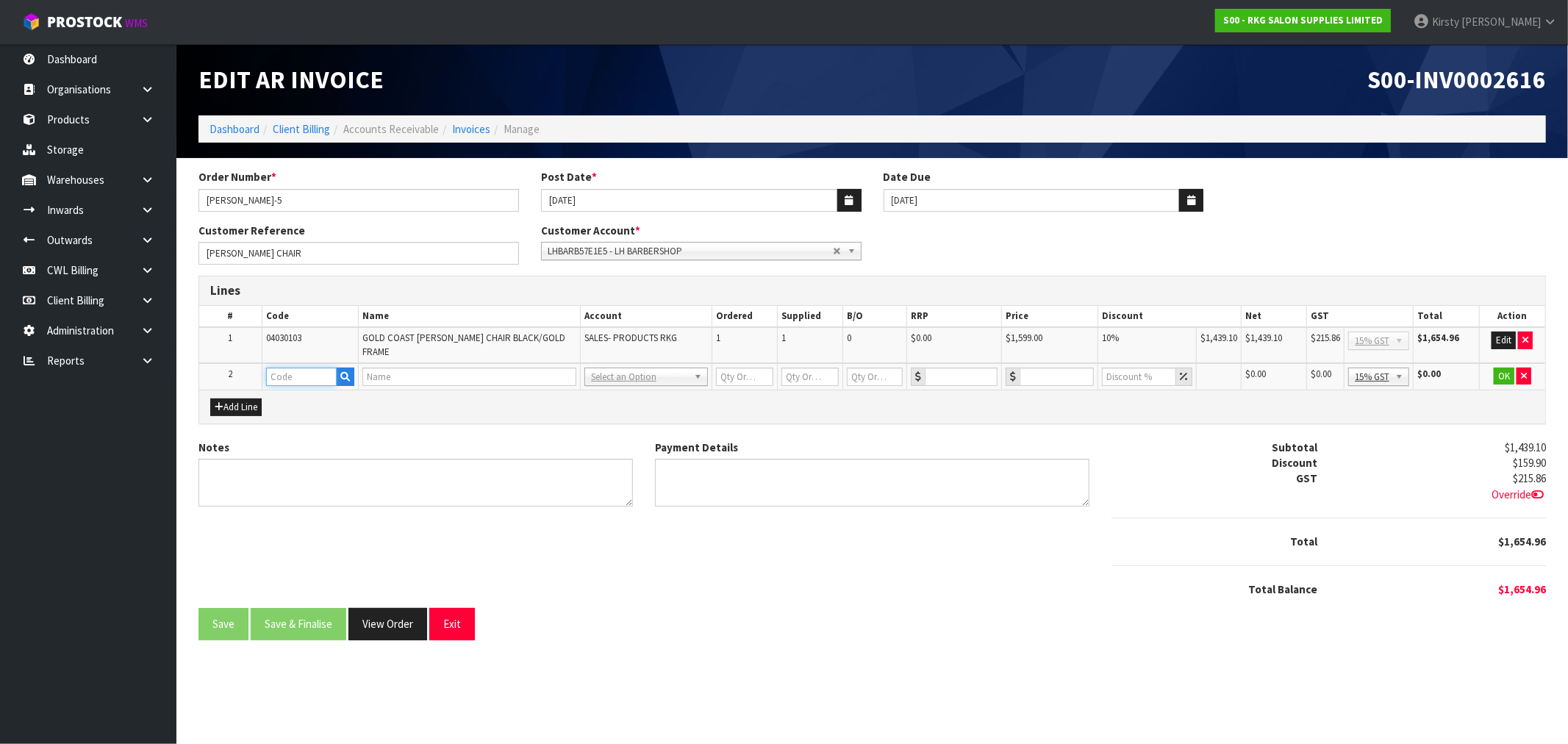
click at [270, 368] on input "text" at bounding box center [301, 377] width 71 height 19
type input "FREIGHT"
type input "1"
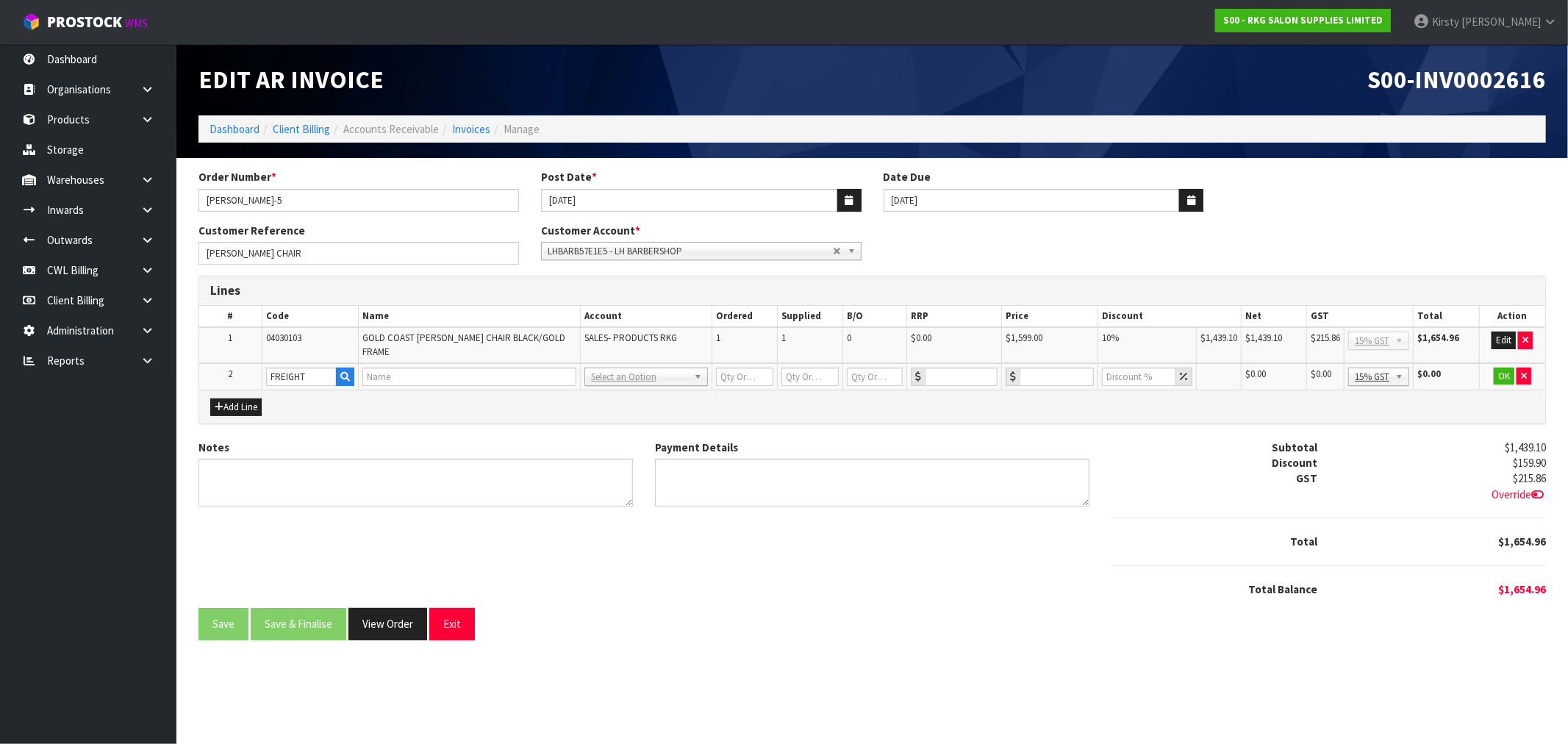
type input "0"
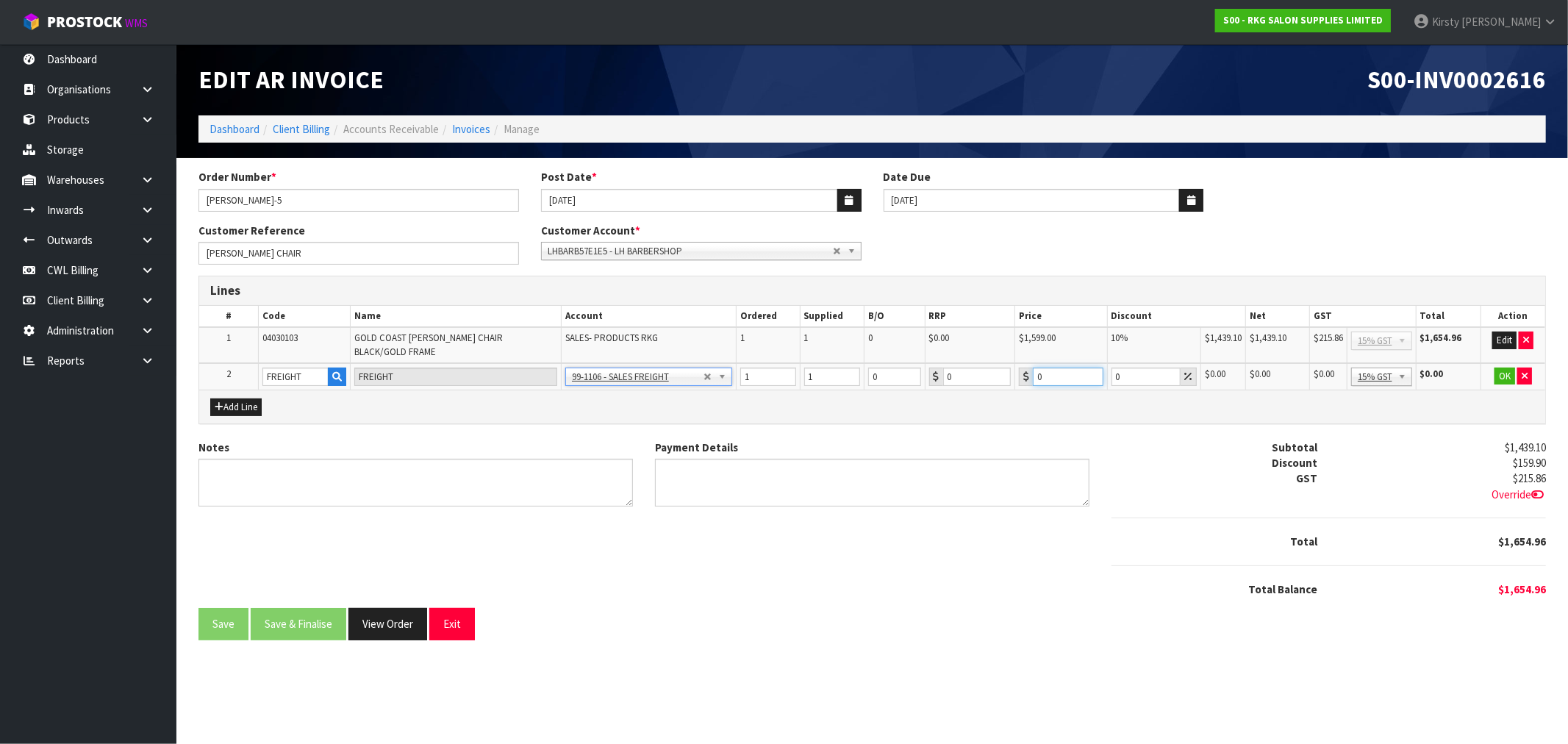
drag, startPoint x: 1041, startPoint y: 365, endPoint x: 1035, endPoint y: 369, distance: 7.2
click at [1035, 369] on input "0" at bounding box center [1068, 377] width 71 height 19
type input "270.80"
click at [1502, 368] on button "OK" at bounding box center [1504, 376] width 20 height 18
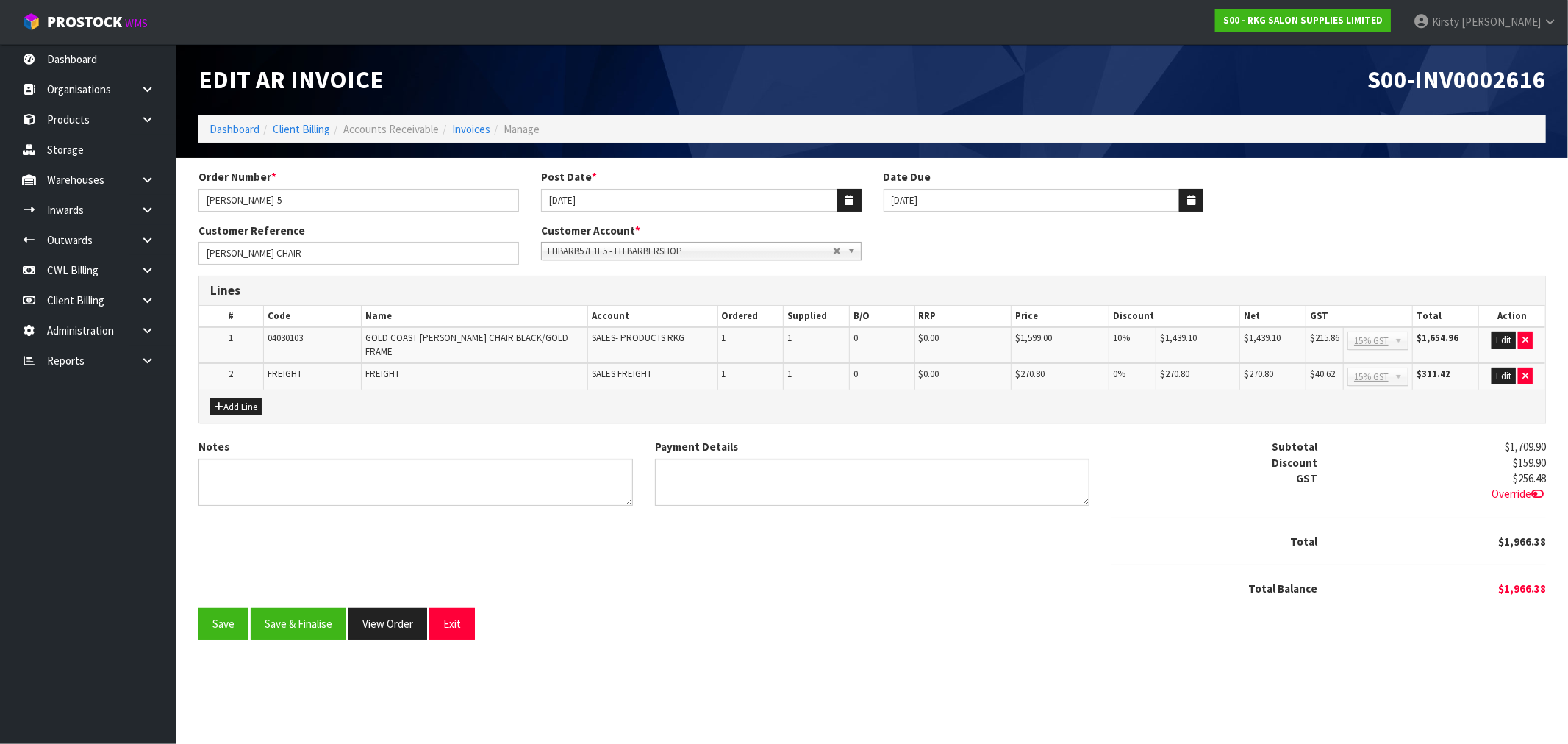
click at [1537, 488] on icon at bounding box center [1537, 493] width 13 height 11
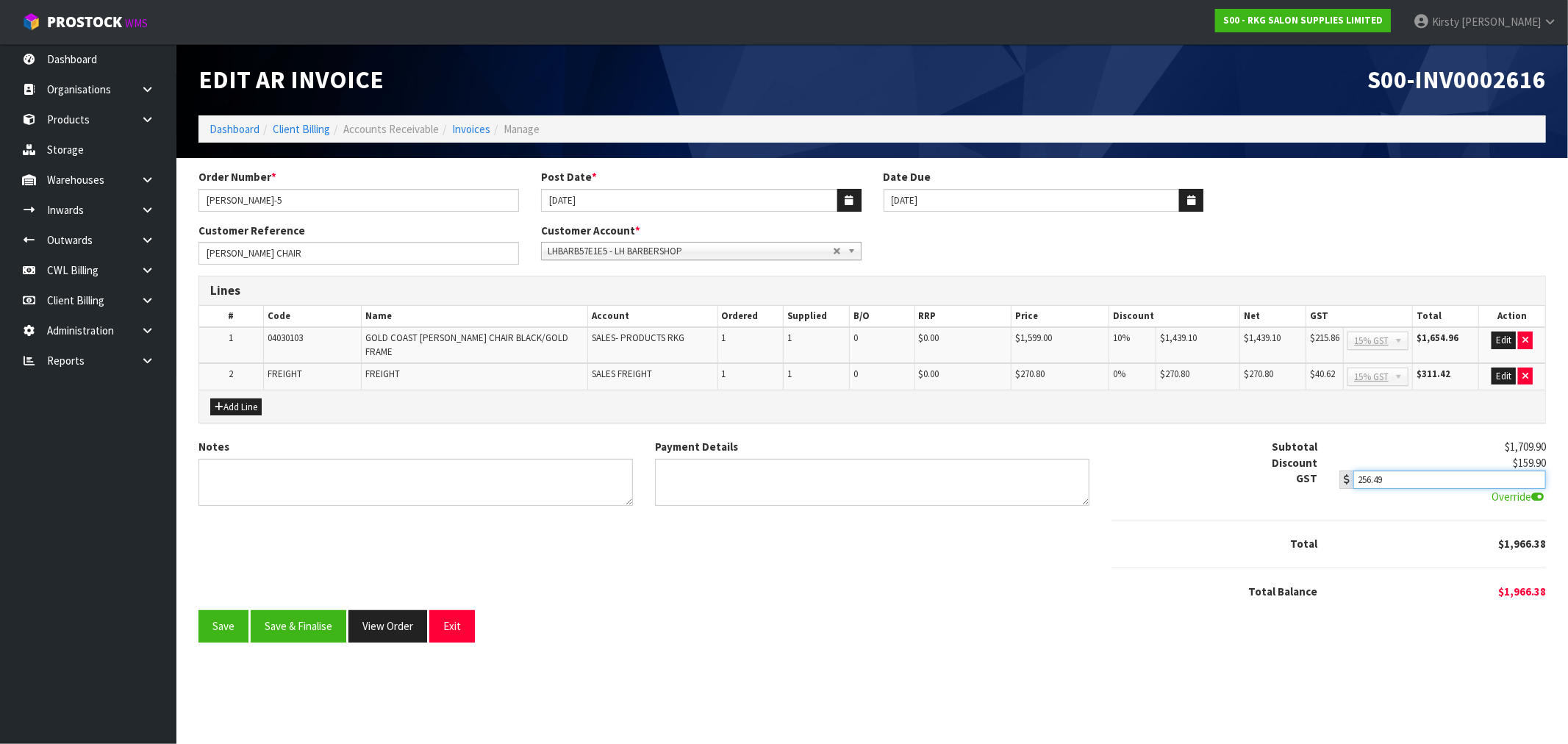
type input "256.49"
click at [1533, 471] on input "256.49" at bounding box center [1449, 480] width 192 height 19
click at [212, 474] on textarea "Notes" at bounding box center [415, 482] width 434 height 48
type textarea "THANK YOU FOR YOUR ORDER"
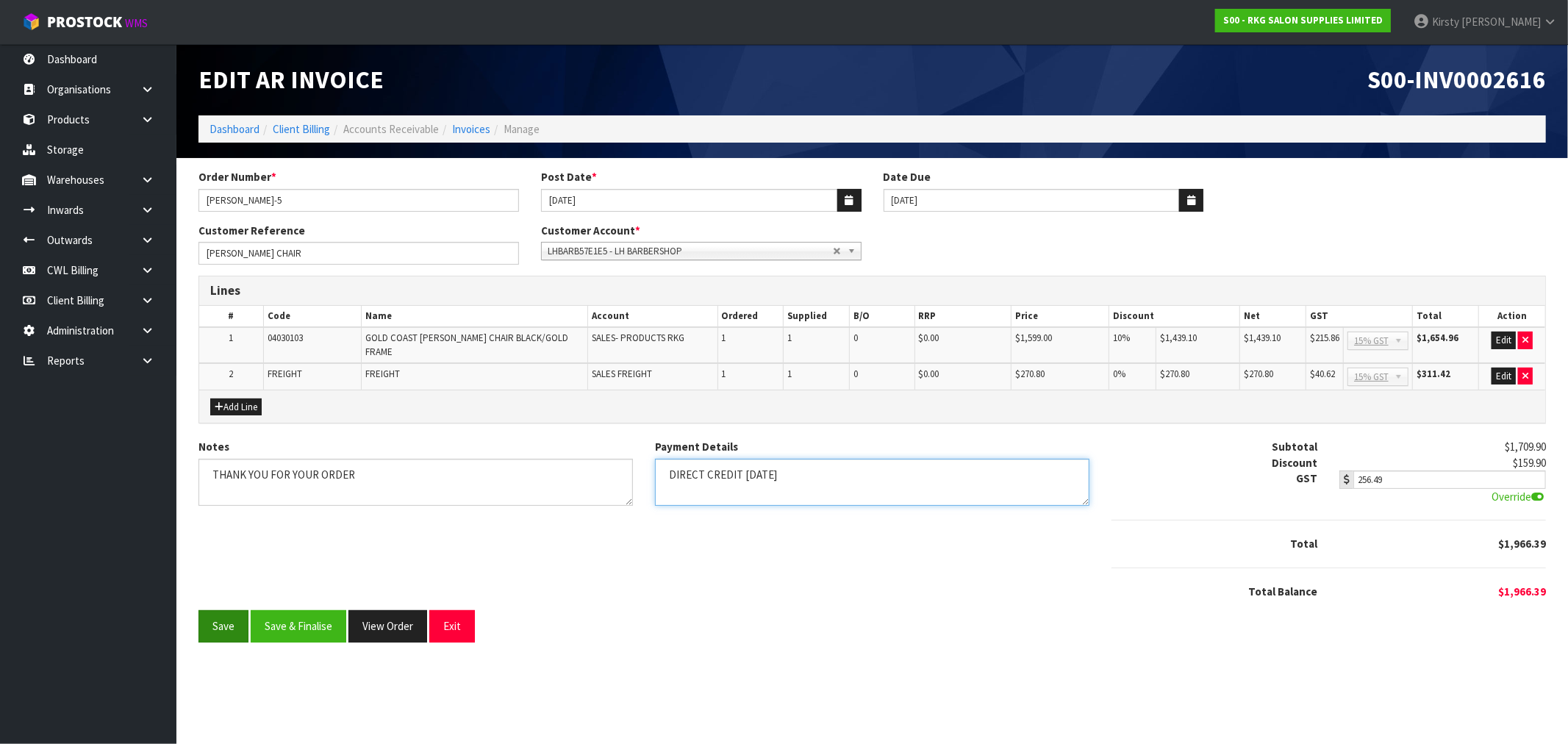
type textarea "DIRECT CREDIT 2.10.25"
click at [217, 620] on button "Save" at bounding box center [223, 625] width 50 height 31
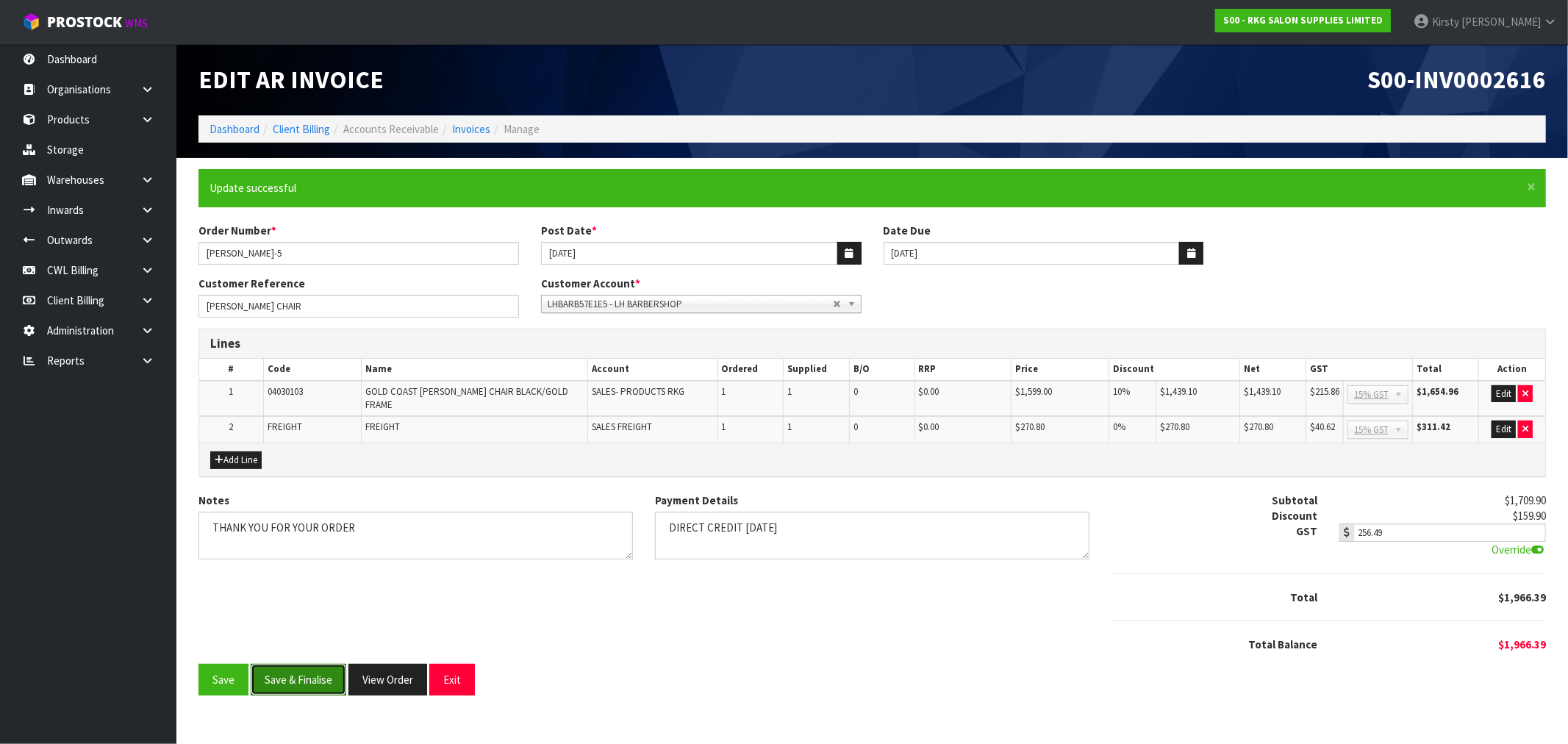
click at [297, 663] on button "Save & Finalise" at bounding box center [298, 679] width 95 height 31
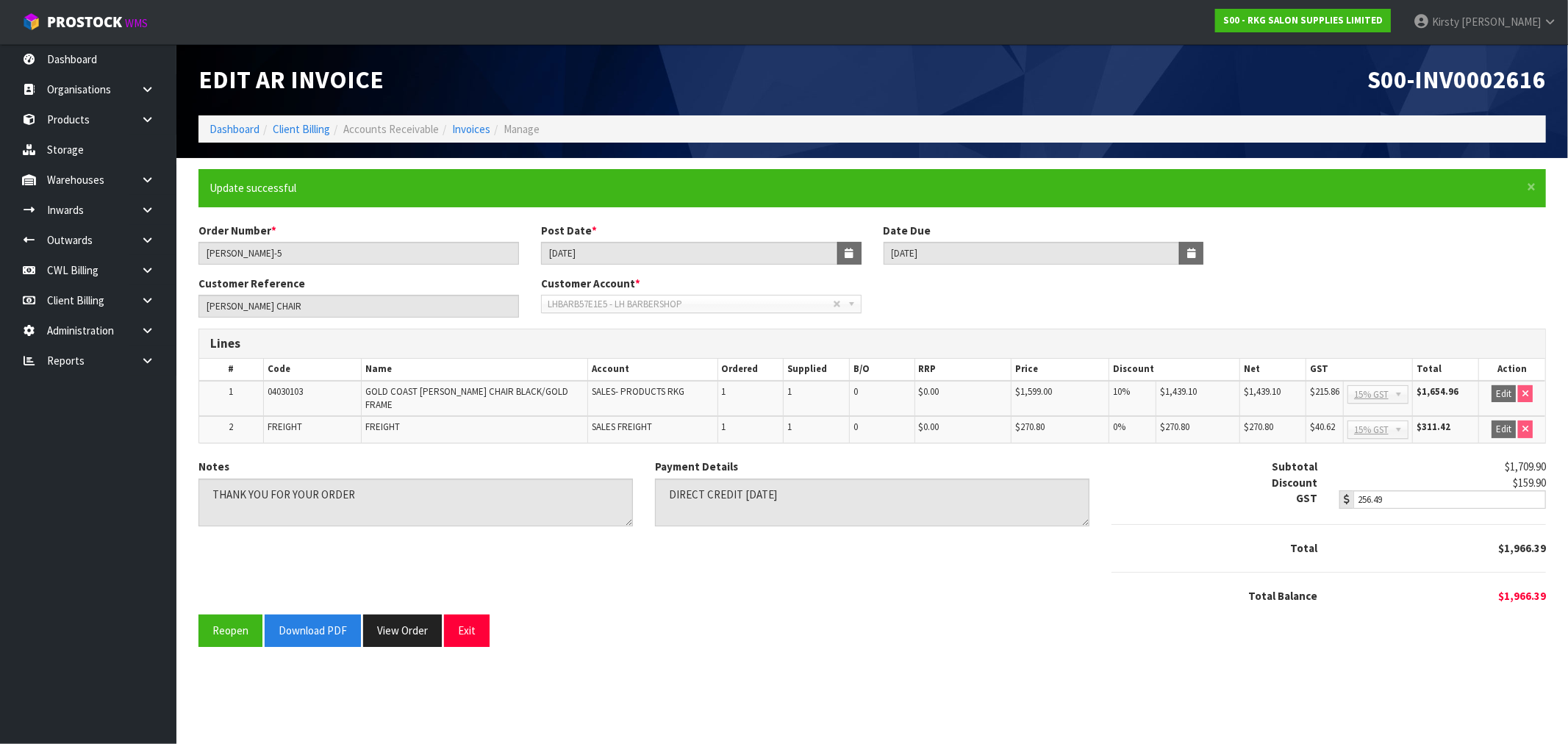
scroll to position [0, 0]
click at [332, 630] on button "Download PDF" at bounding box center [313, 629] width 96 height 31
click at [477, 614] on button "Exit" at bounding box center [467, 629] width 46 height 31
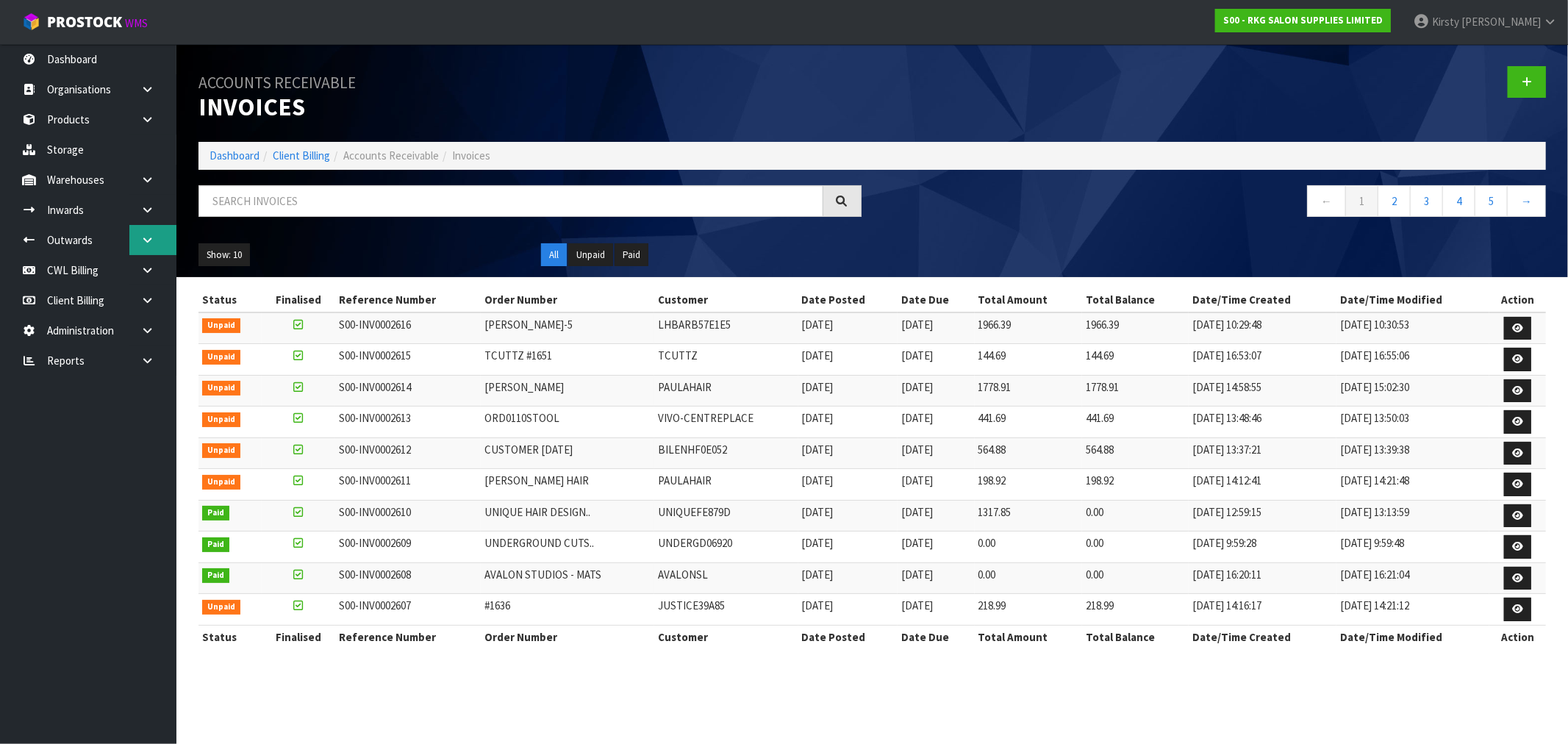
click at [135, 243] on link at bounding box center [152, 240] width 47 height 30
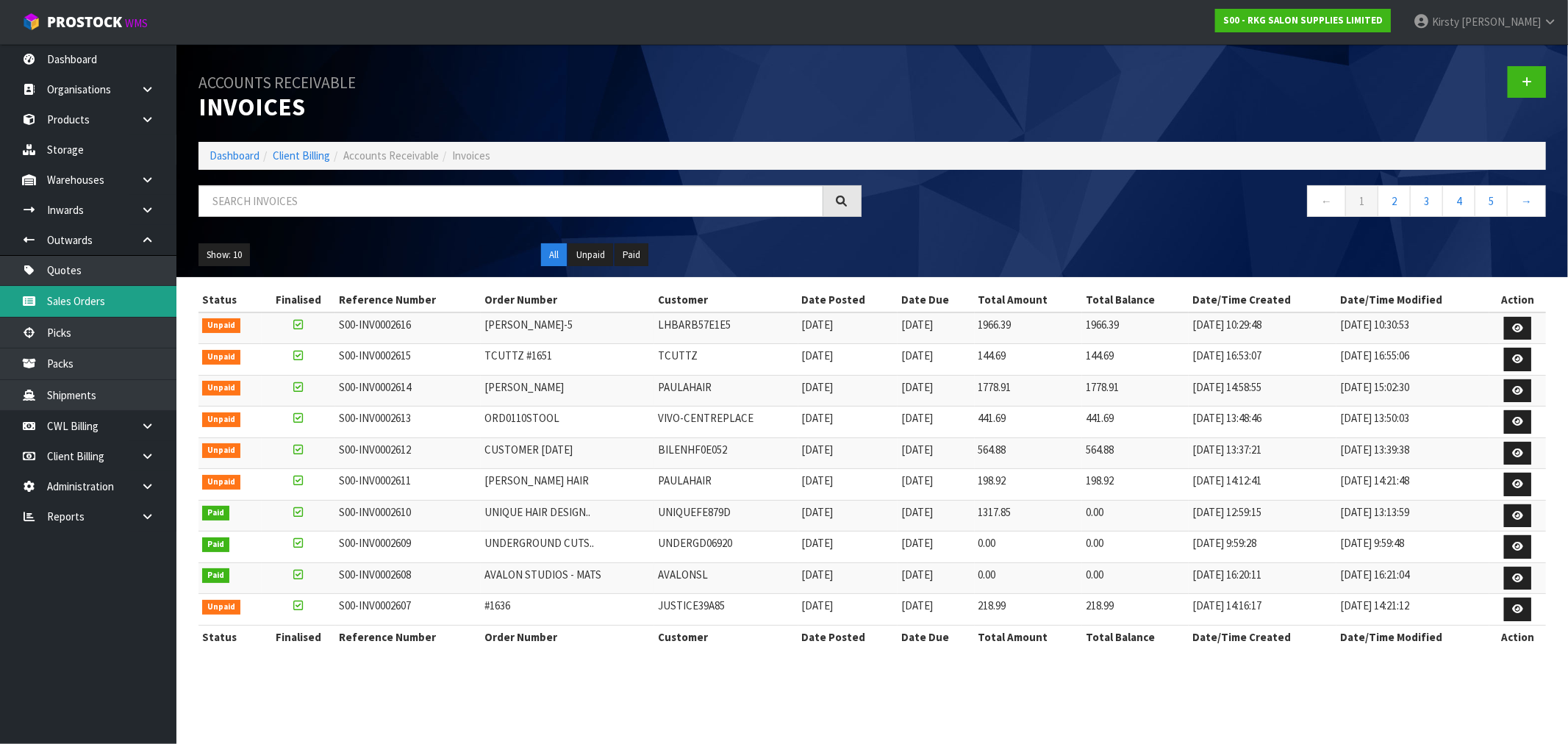
click at [84, 296] on link "Sales Orders" at bounding box center [88, 301] width 177 height 30
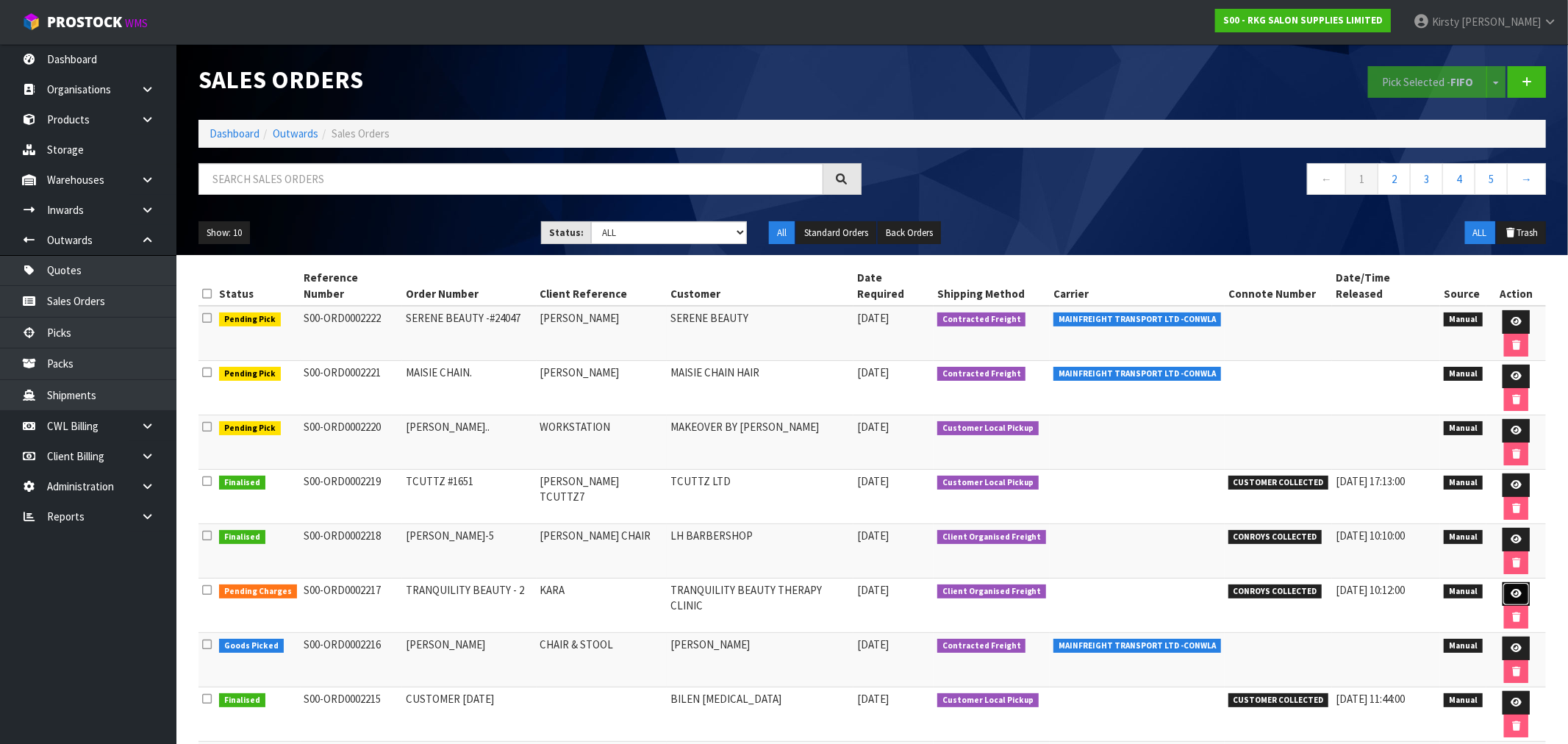
click at [1510, 589] on icon at bounding box center [1515, 593] width 11 height 9
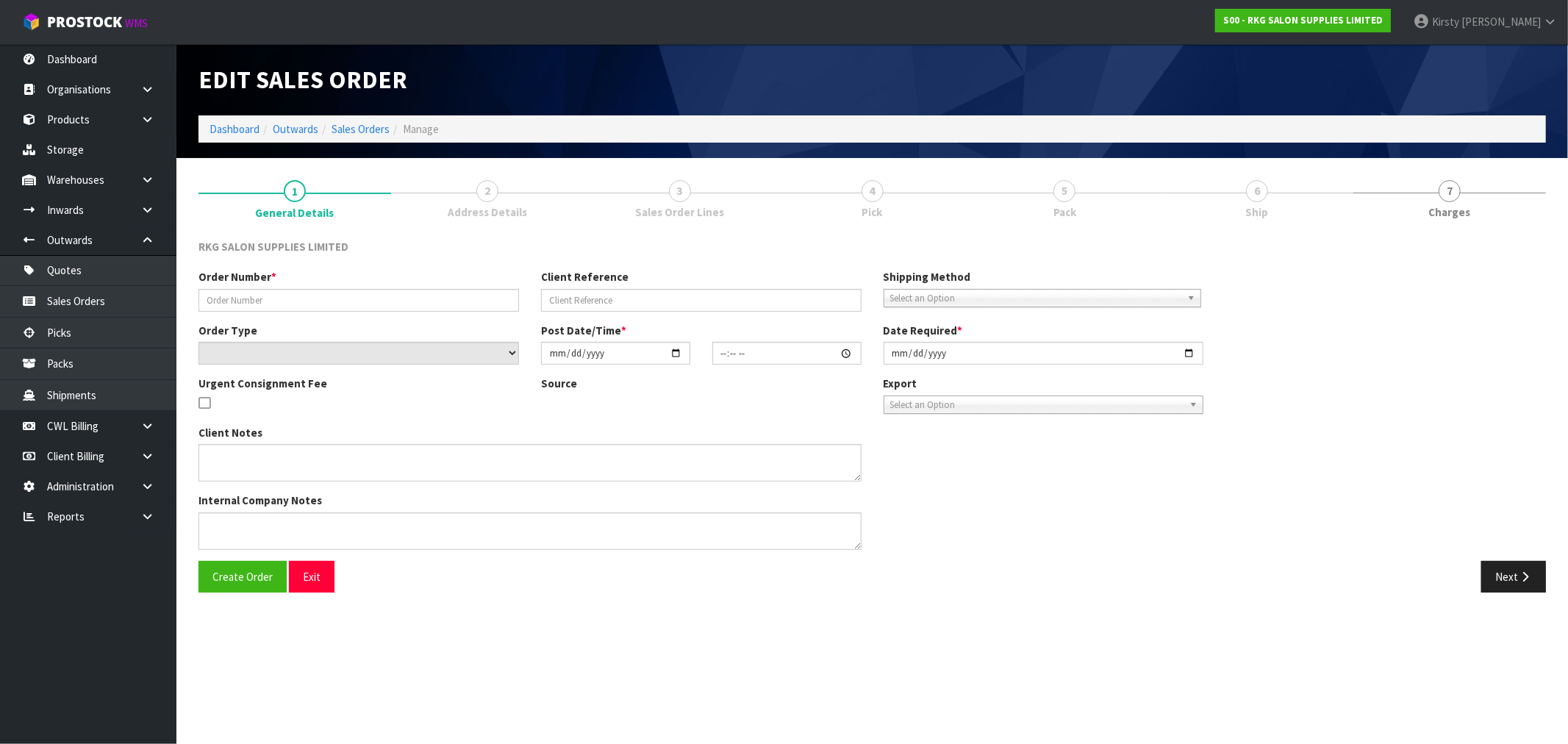
type input "TRANQUILITY BEAUTY - 2"
type input "KARA"
select select "number:0"
type input "[DATE]"
type input "10:15:00.000"
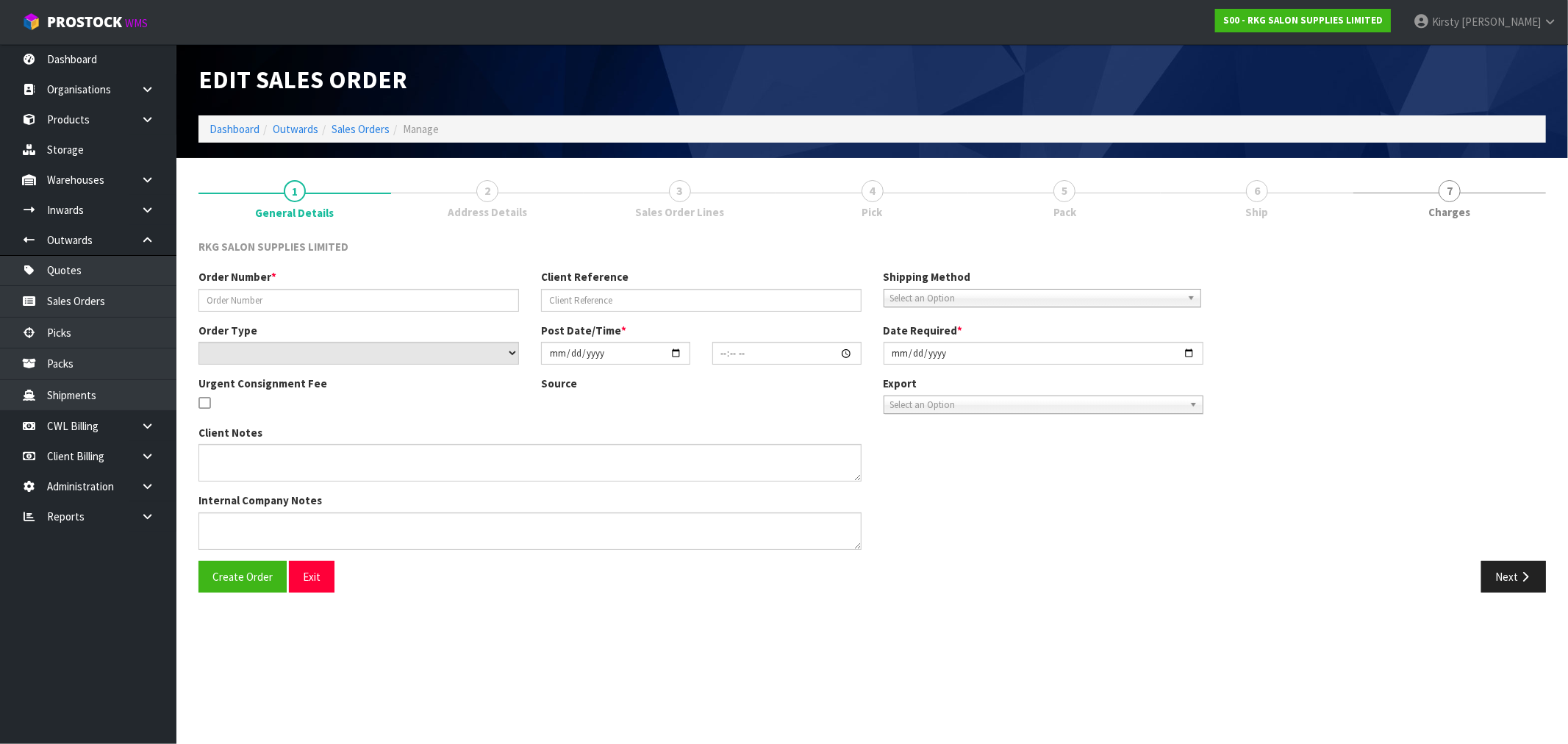
type input "[DATE]"
type textarea "PLEASE PACK ONTO A PALLET CONROYS TO COLLECT FRI 3.10 JOB#2980735"
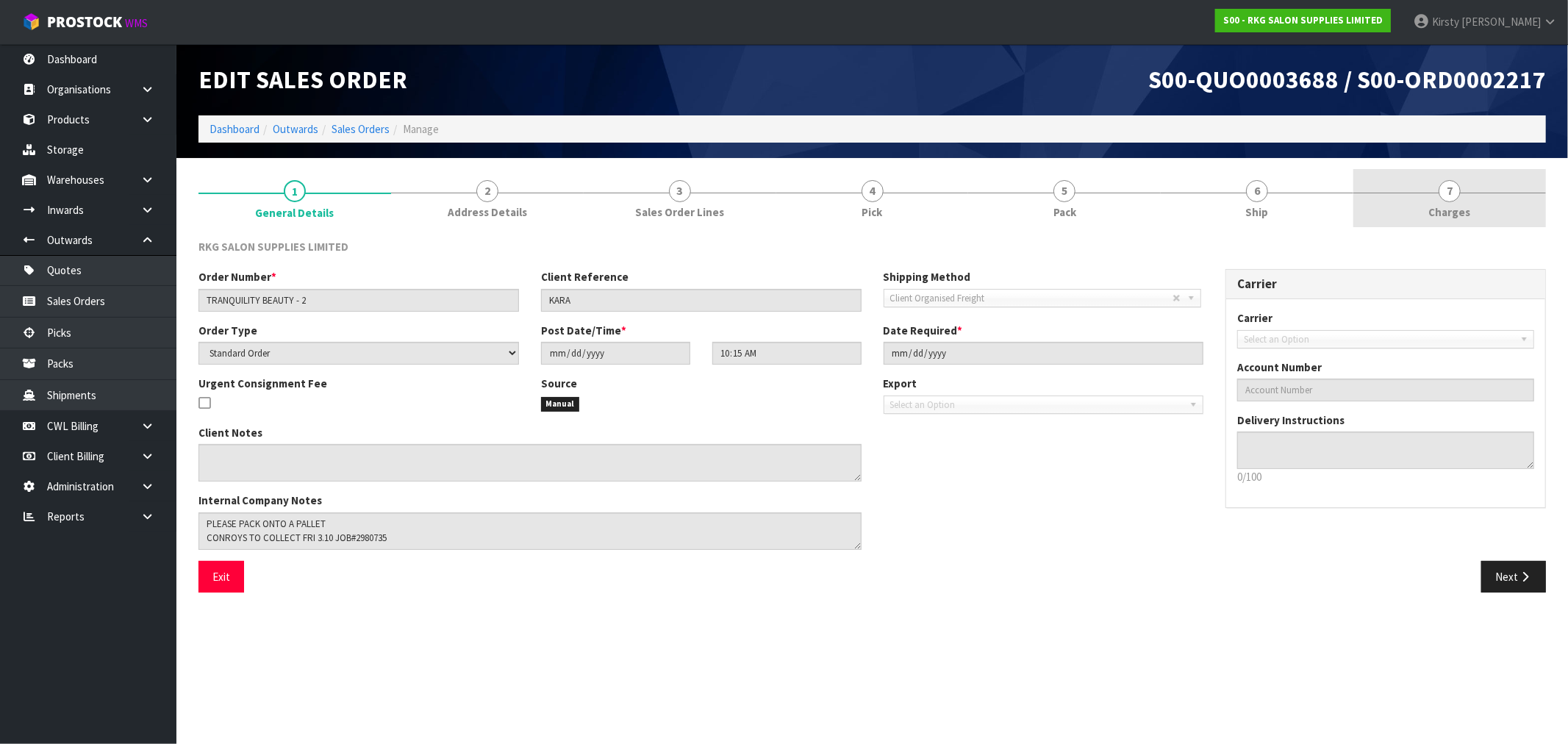
click at [1444, 194] on span "7" at bounding box center [1449, 191] width 22 height 22
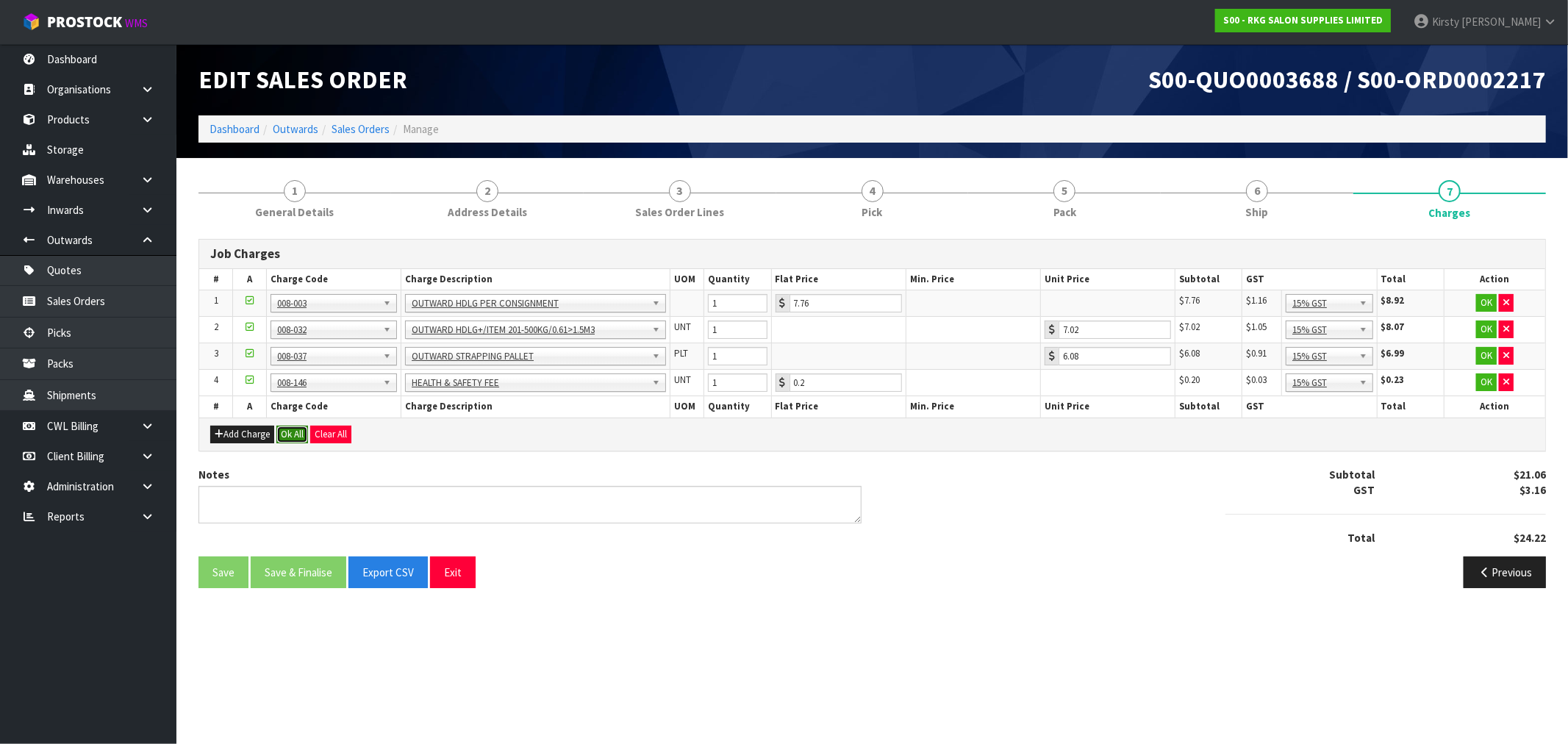
click at [292, 437] on button "Ok All" at bounding box center [291, 434] width 31 height 18
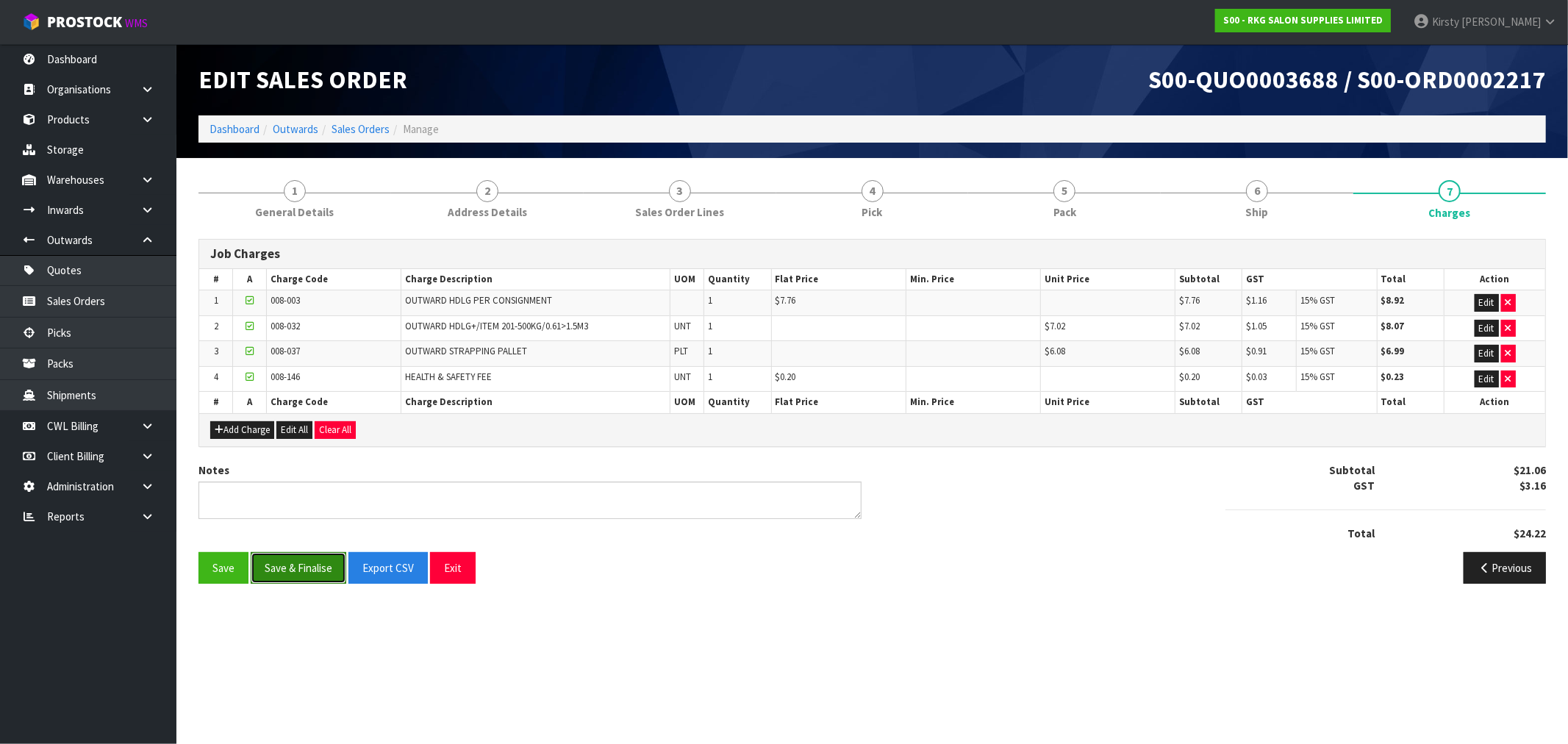
click at [288, 560] on button "Save & Finalise" at bounding box center [298, 567] width 95 height 31
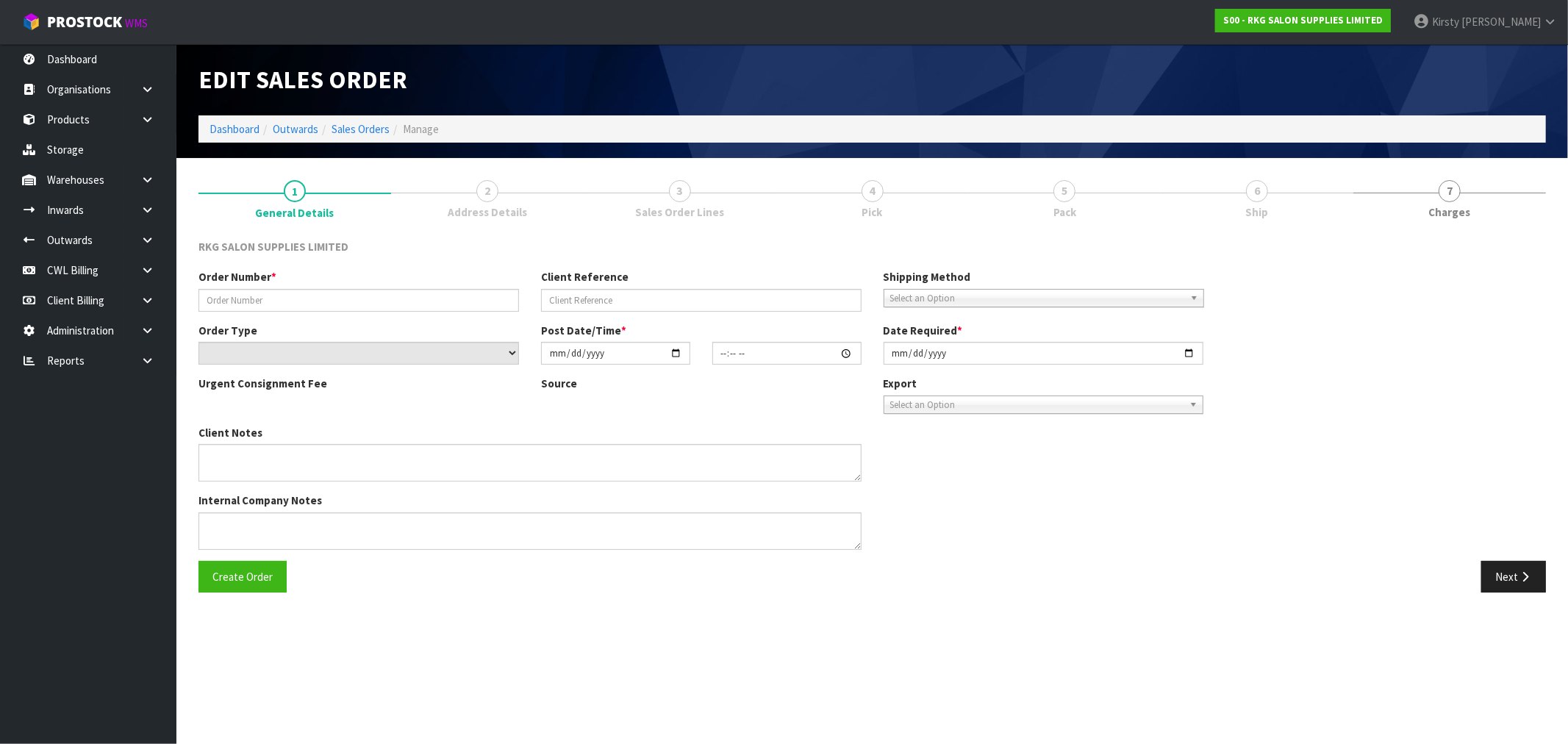
type input "TRANQUILITY BEAUTY - 2"
type input "KARA"
select select "number:0"
type input "[DATE]"
type input "10:15:00.000"
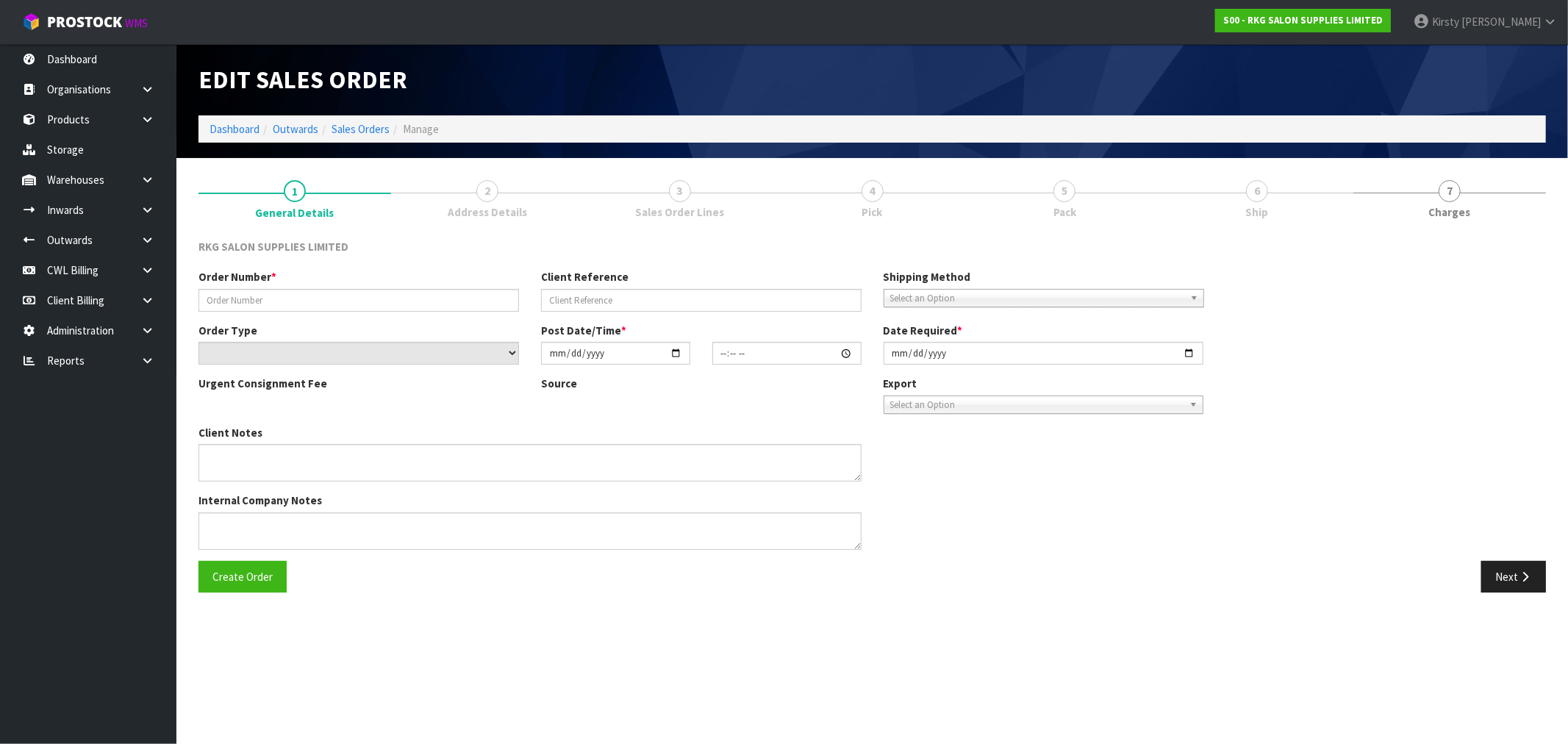
type input "[DATE]"
type textarea "PLEASE PACK ONTO A PALLET CONROYS TO COLLECT FRI 3.10 JOB#2980735"
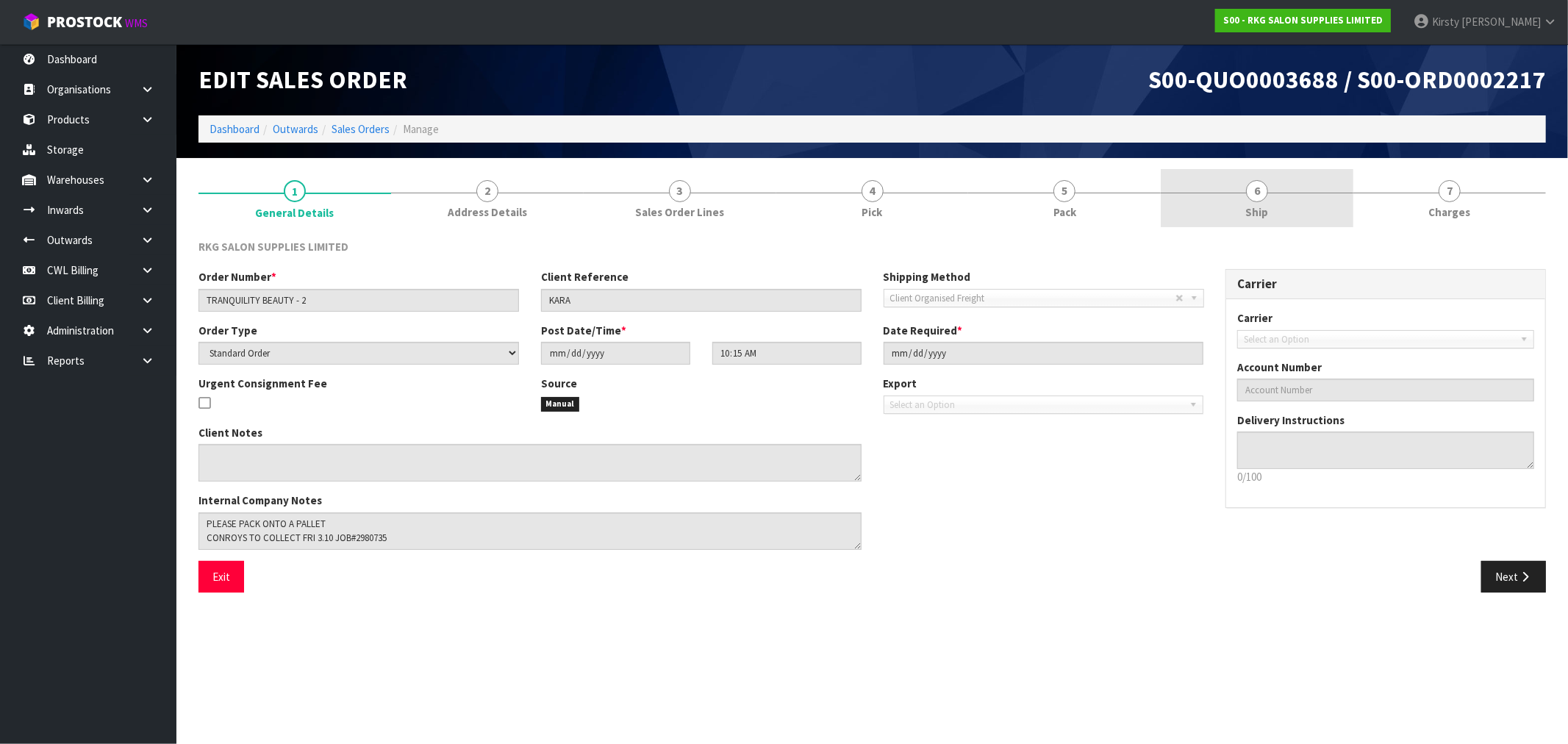
click at [1260, 201] on link "6 Ship" at bounding box center [1256, 198] width 193 height 58
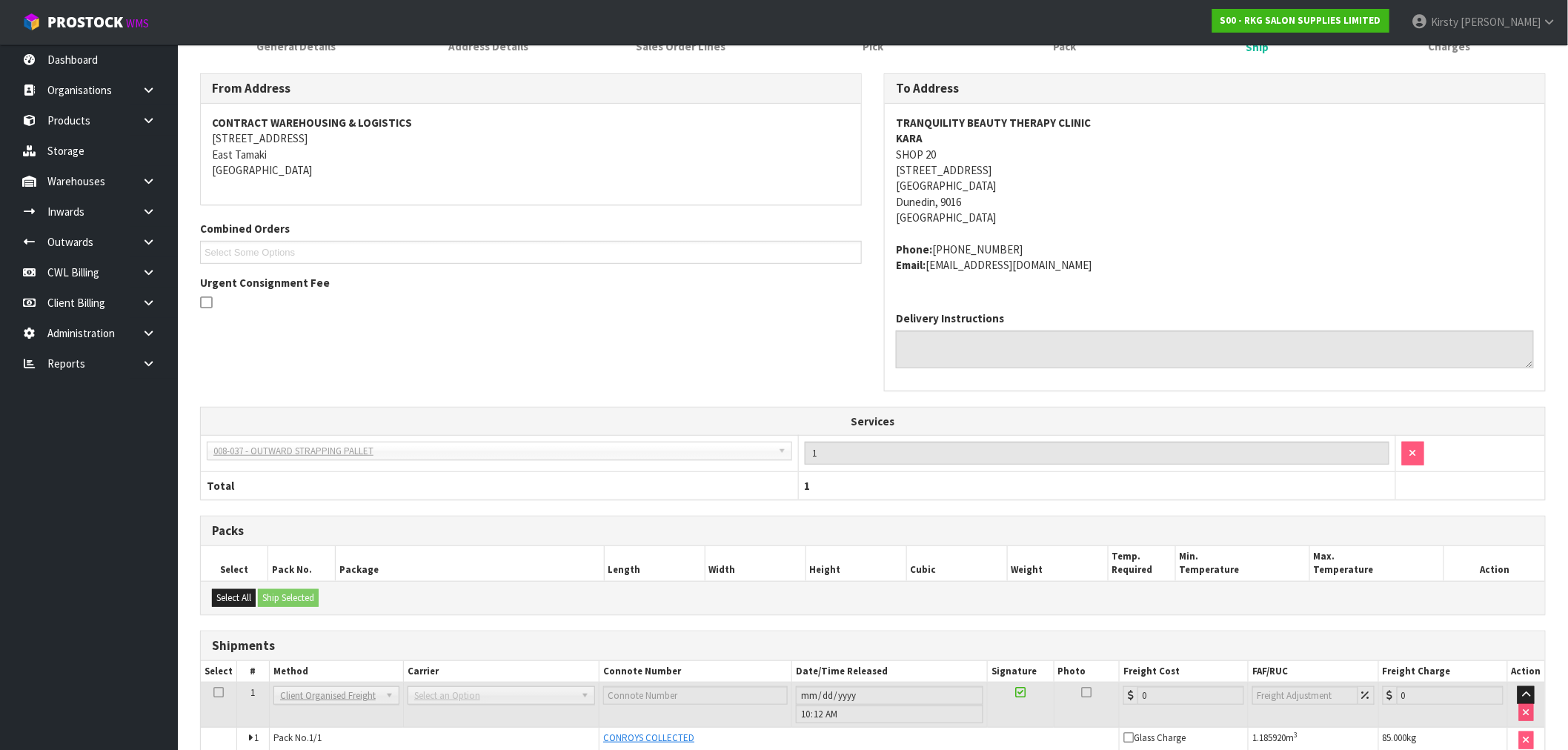
scroll to position [241, 0]
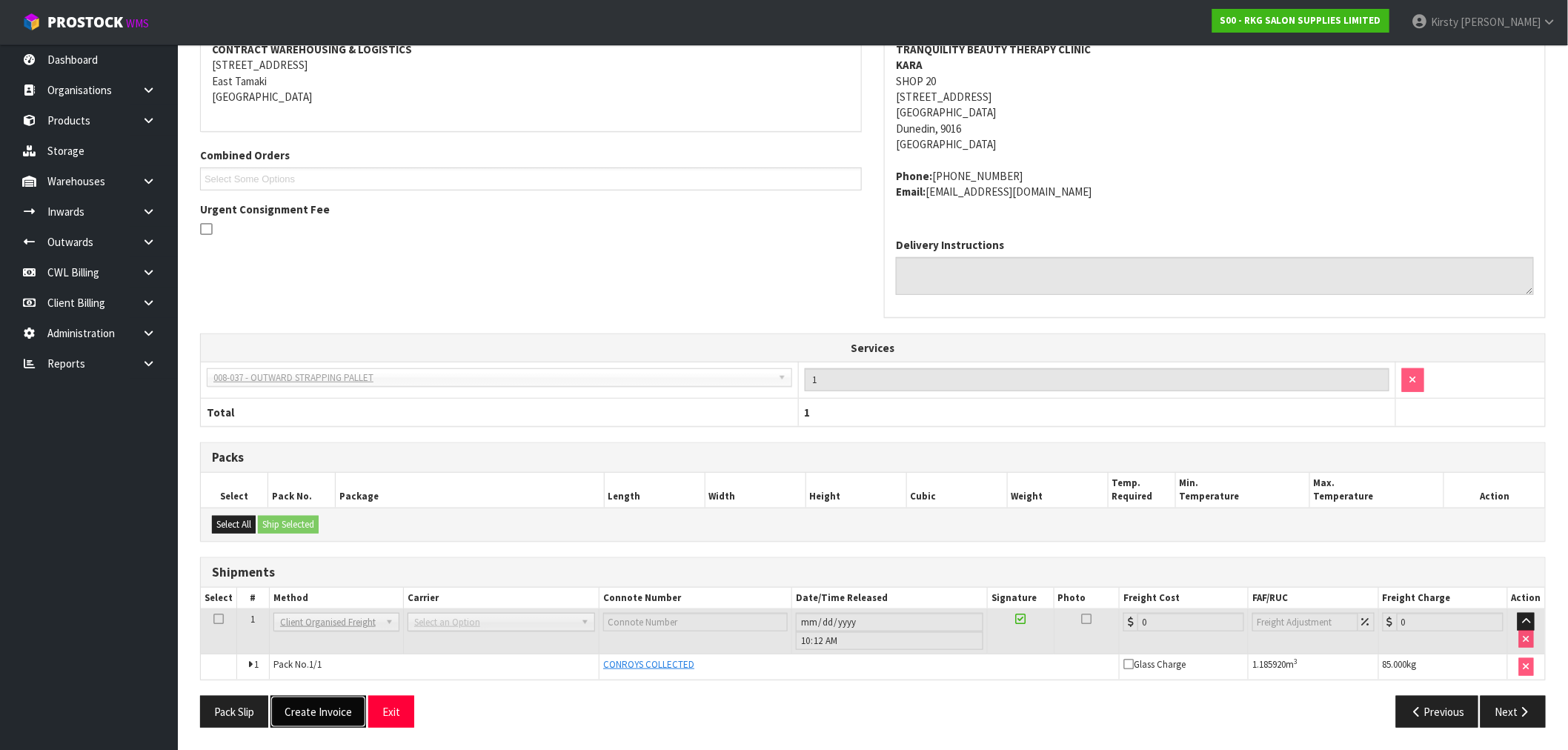
click at [327, 708] on button "Create Invoice" at bounding box center [319, 711] width 96 height 32
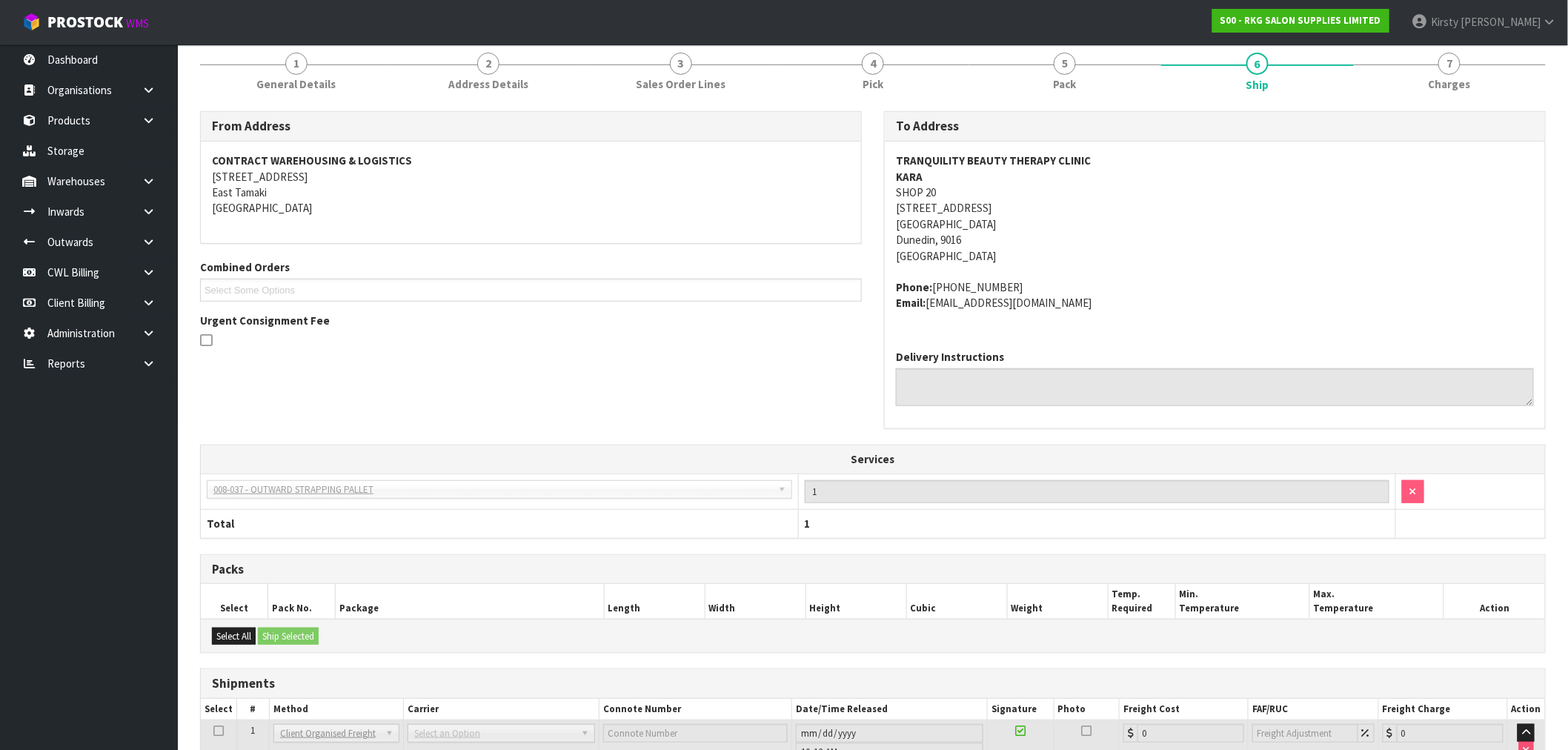
scroll to position [295, 0]
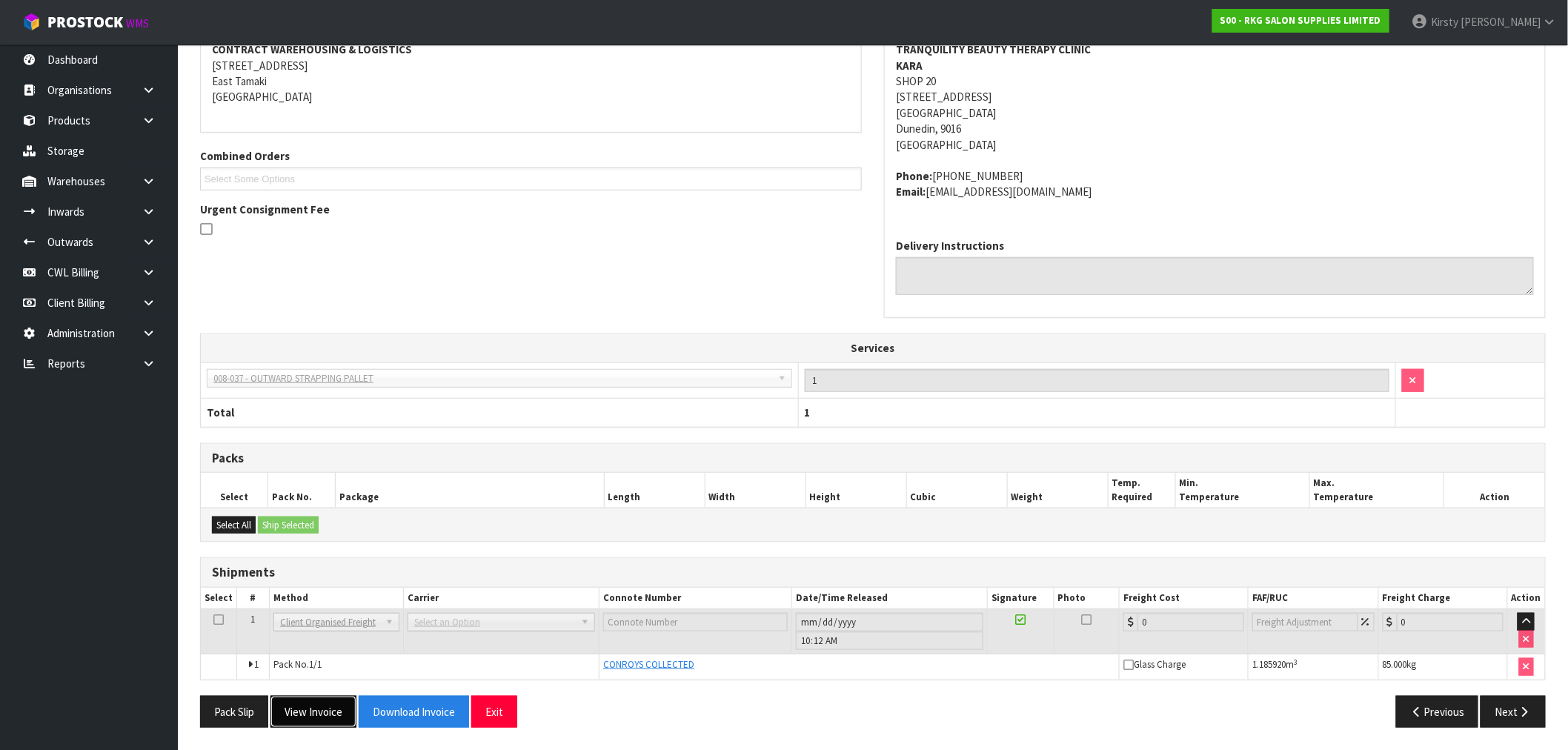
drag, startPoint x: 325, startPoint y: 709, endPoint x: 326, endPoint y: 680, distance: 29.0
click at [325, 708] on button "View Invoice" at bounding box center [313, 711] width 86 height 32
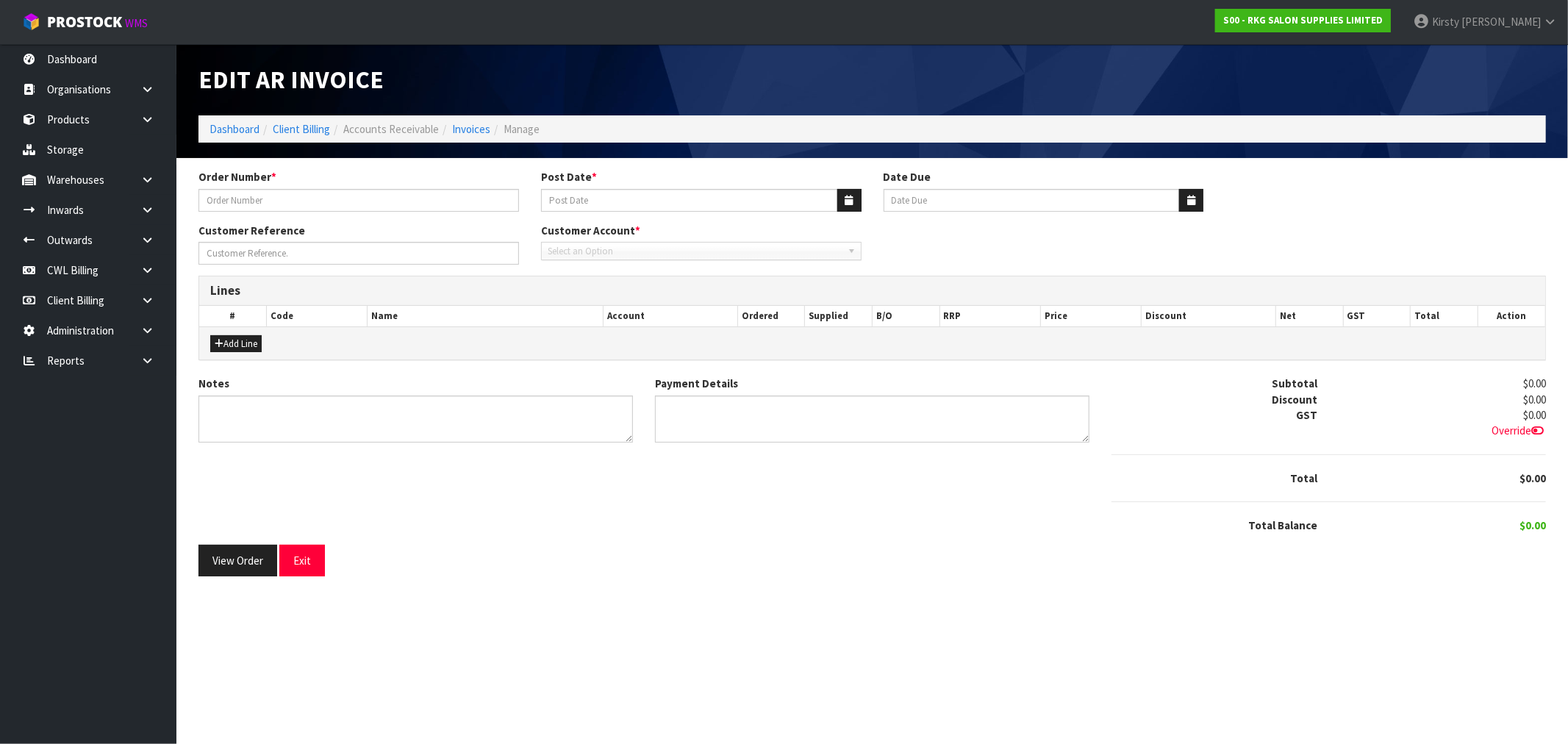
type input "TRANQUILITY BEAUTY - 2"
type input "[DATE]"
type input "20/11/2025"
type input "KARA"
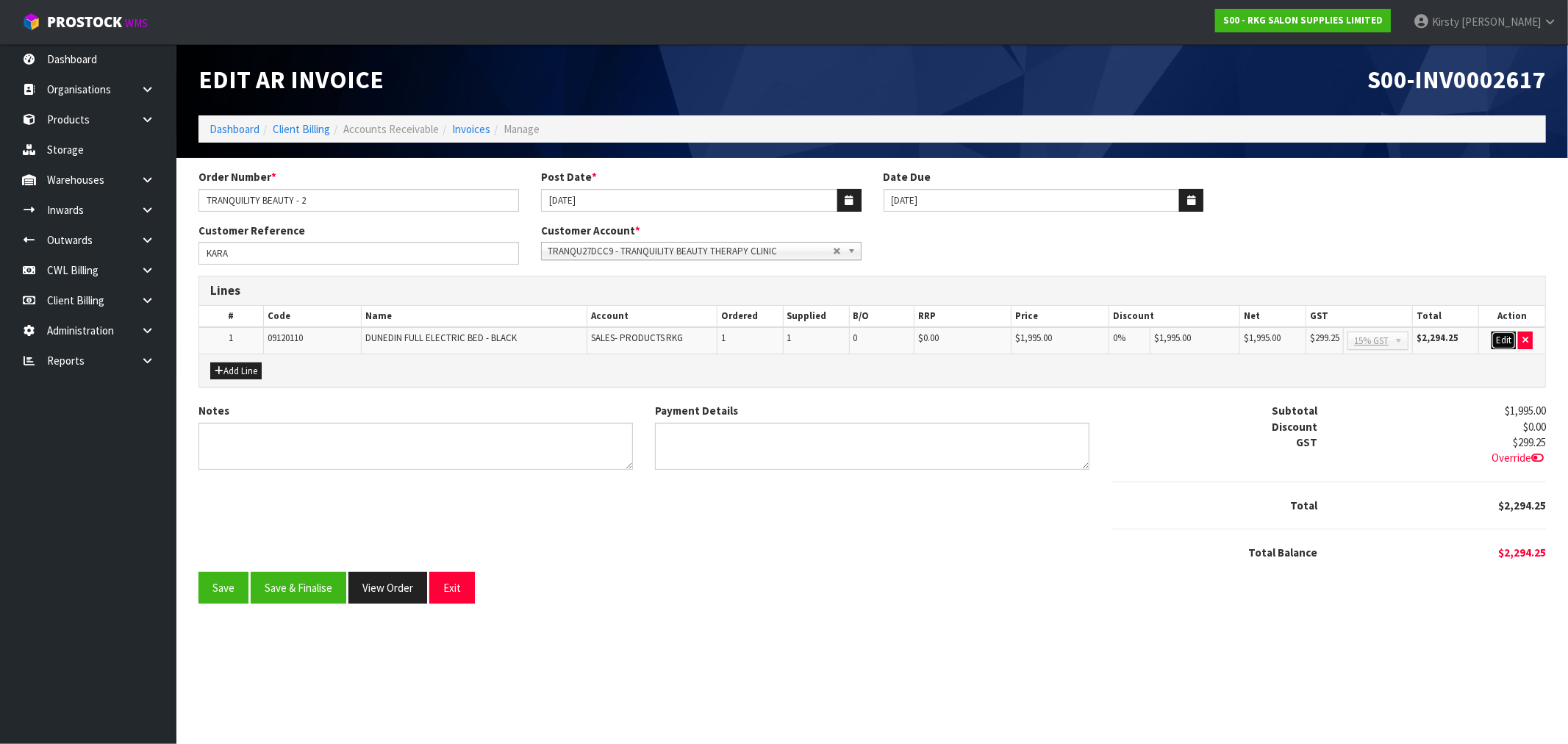
click at [1503, 335] on button "Edit" at bounding box center [1503, 340] width 25 height 18
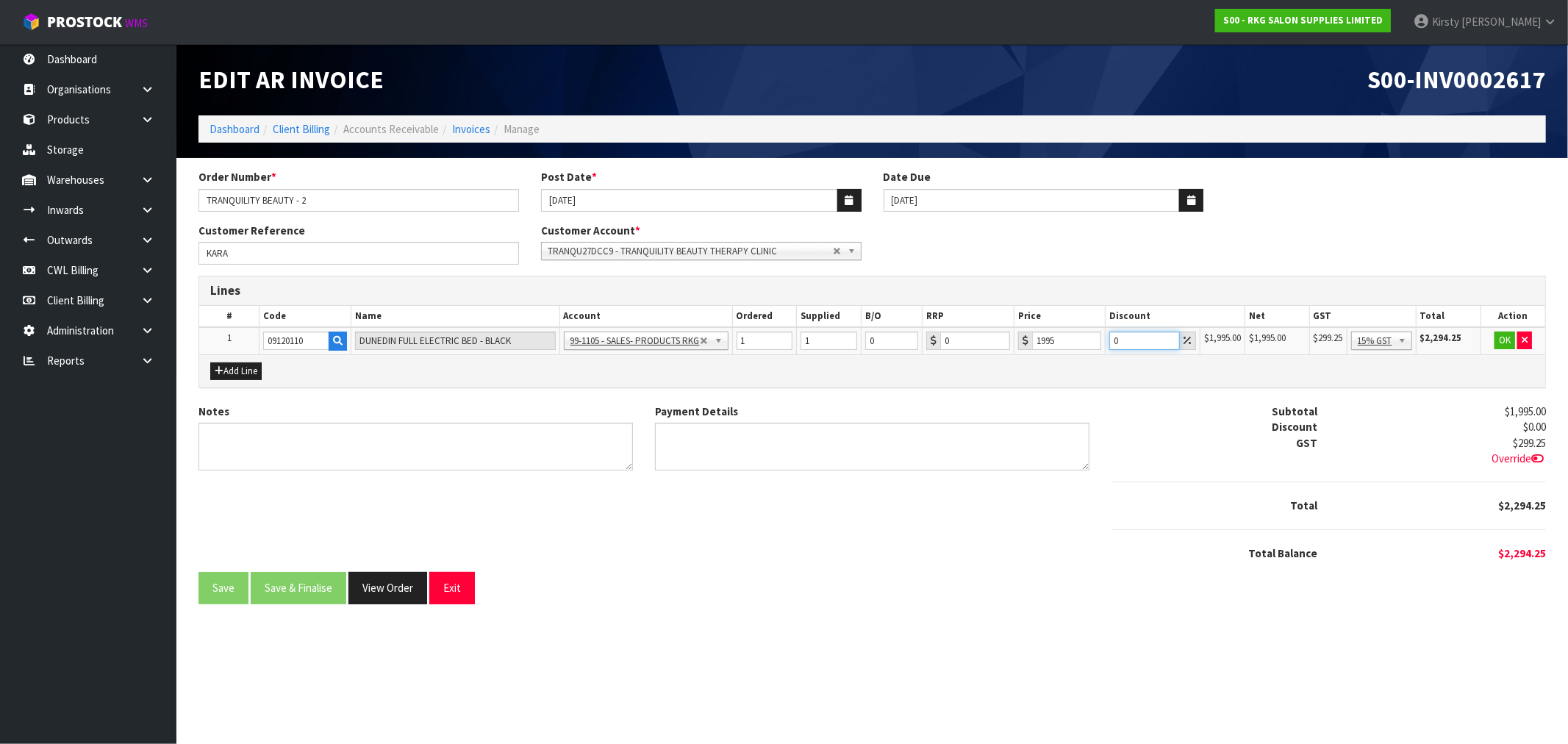
drag, startPoint x: 1121, startPoint y: 338, endPoint x: 1100, endPoint y: 342, distance: 21.4
click at [1100, 342] on tr "1 09120110 DUNEDIN FULL ELECTRIC BED - BLACK 99-1100 - SALES -ADMIN 99-1105 - S…" at bounding box center [872, 341] width 1345 height 27
type input "20"
click at [1507, 341] on button "OK" at bounding box center [1504, 340] width 20 height 18
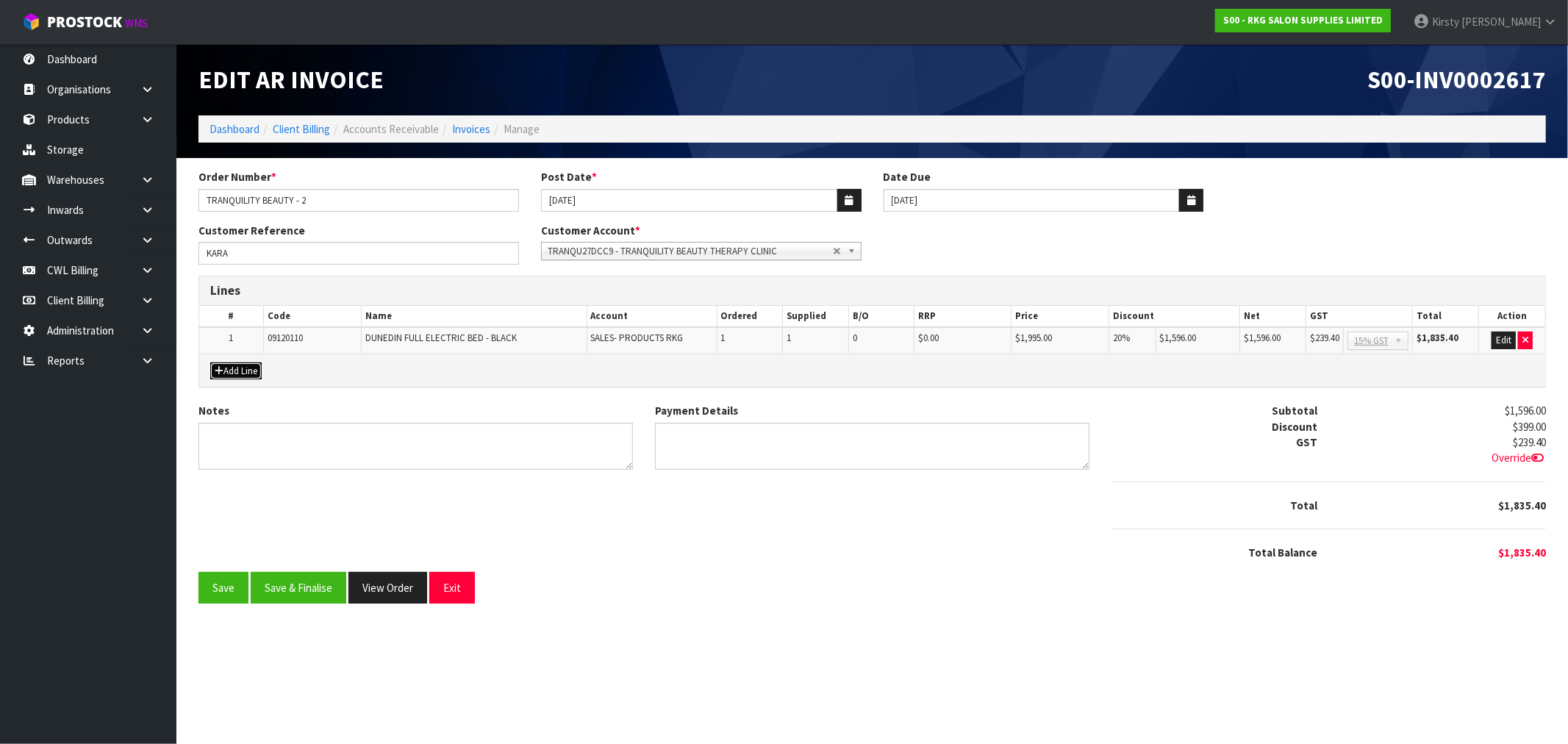
click at [223, 373] on button "Add Line" at bounding box center [235, 371] width 52 height 18
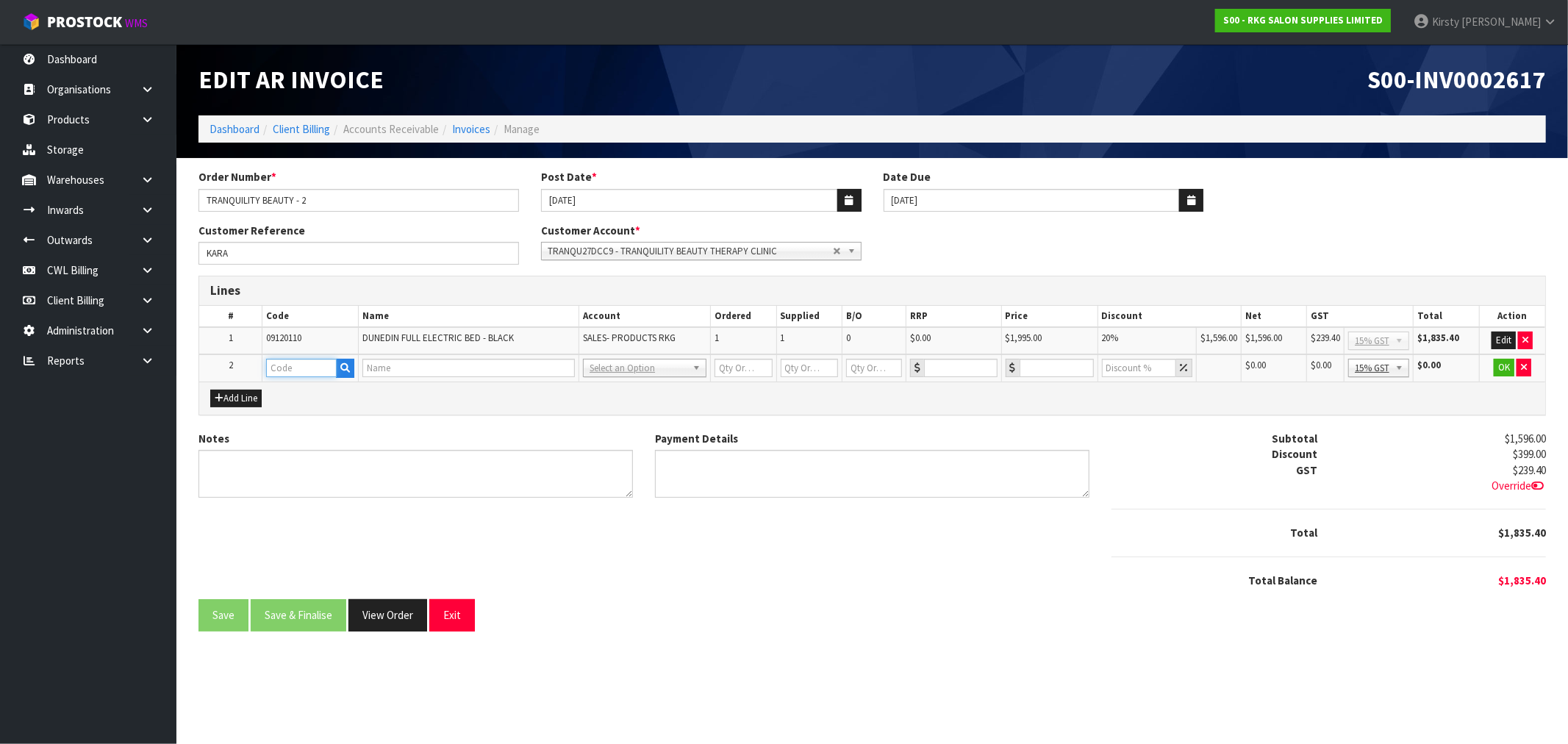
click at [266, 369] on input "text" at bounding box center [301, 368] width 71 height 19
type input "FREIGHT"
type input "1"
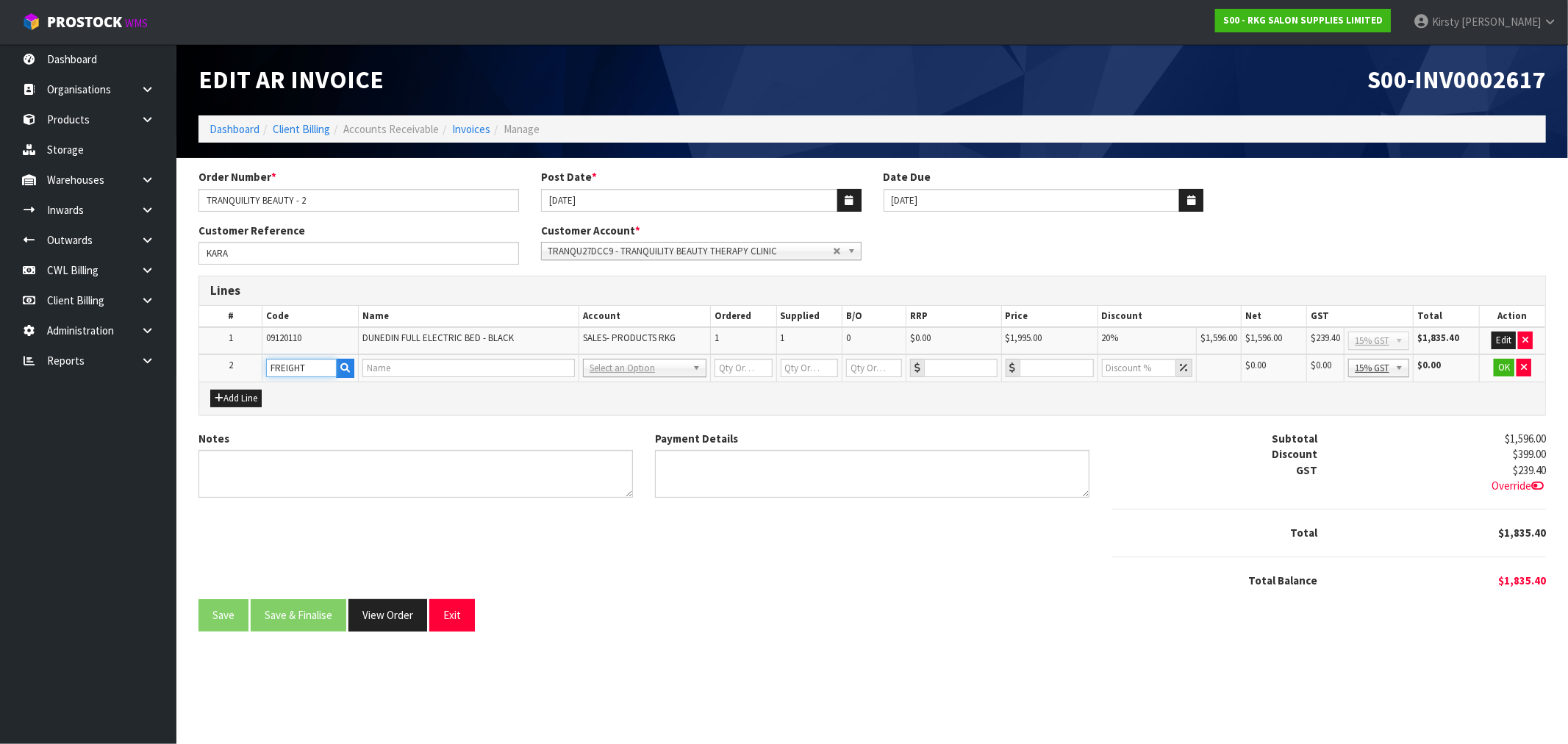
type input "0"
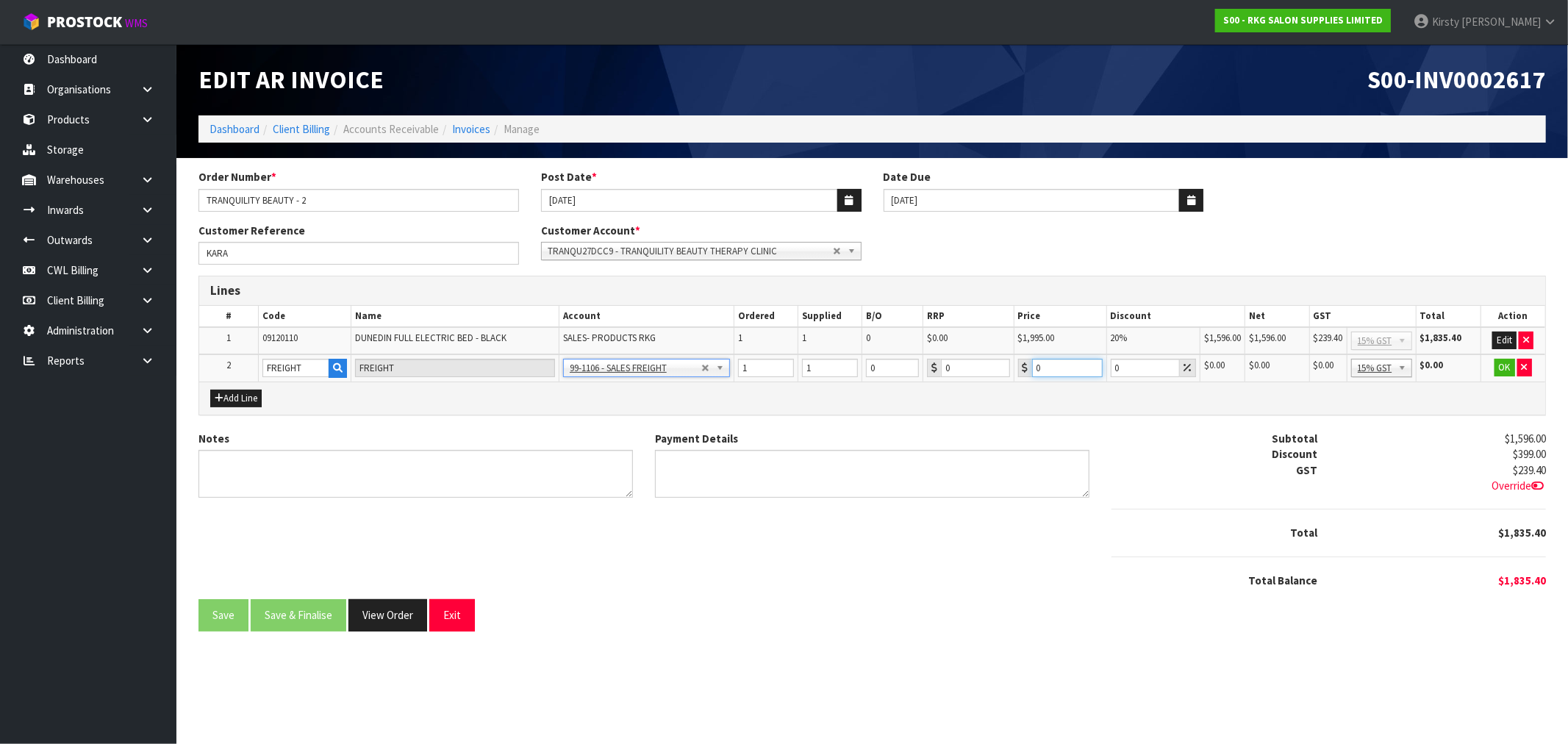
drag, startPoint x: 1046, startPoint y: 364, endPoint x: 1008, endPoint y: 369, distance: 38.3
click at [1010, 369] on tr "2 FREIGHT FREIGHT 99-1100 - SALES -ADMIN 99-1105 - SALES- PRODUCTS RKG 99-1106 …" at bounding box center [872, 368] width 1345 height 27
type input "319.55"
click at [1497, 365] on button "OK" at bounding box center [1504, 367] width 20 height 18
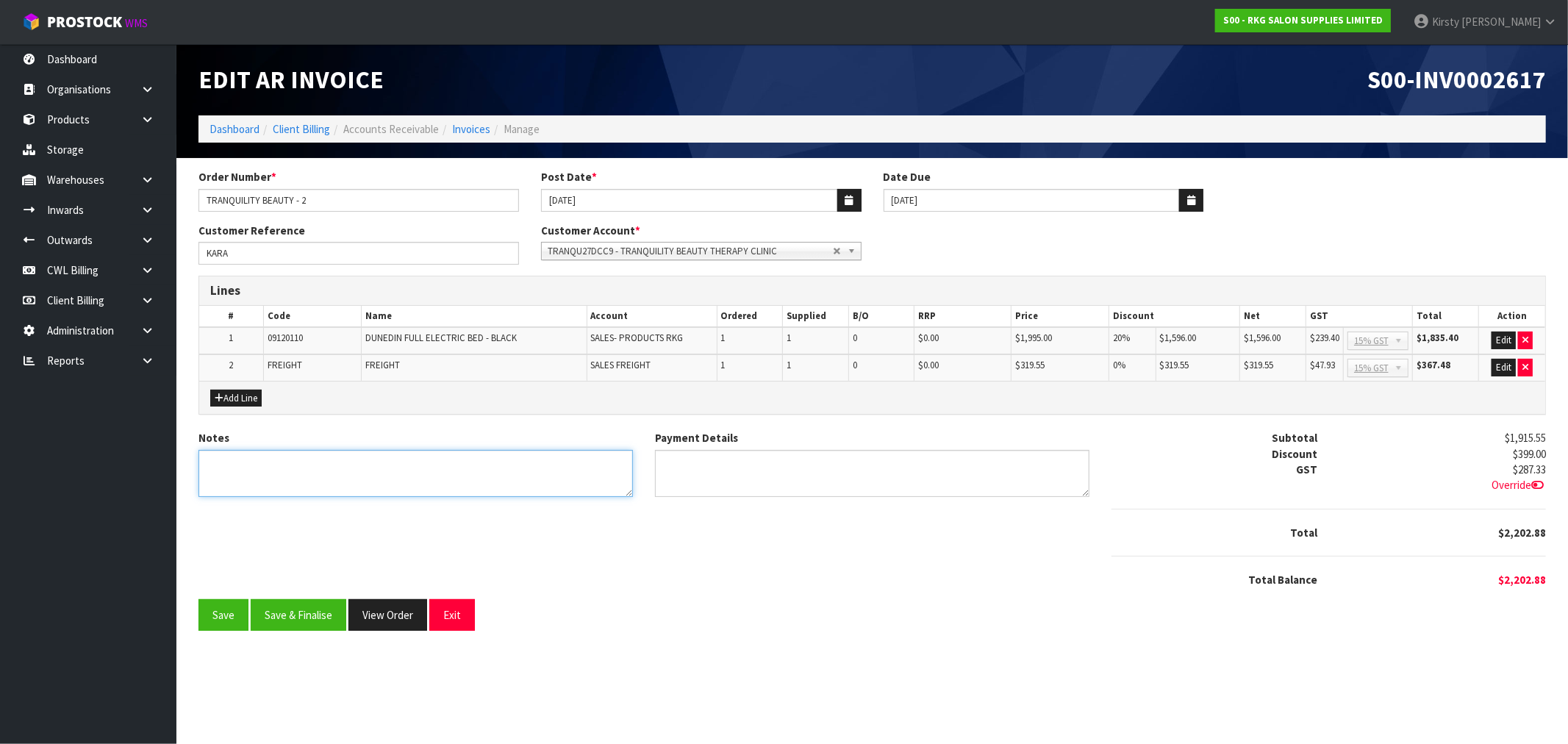
click at [292, 482] on textarea "Notes" at bounding box center [415, 474] width 434 height 48
type textarea "THANK YOU FOR YOUR ORDER"
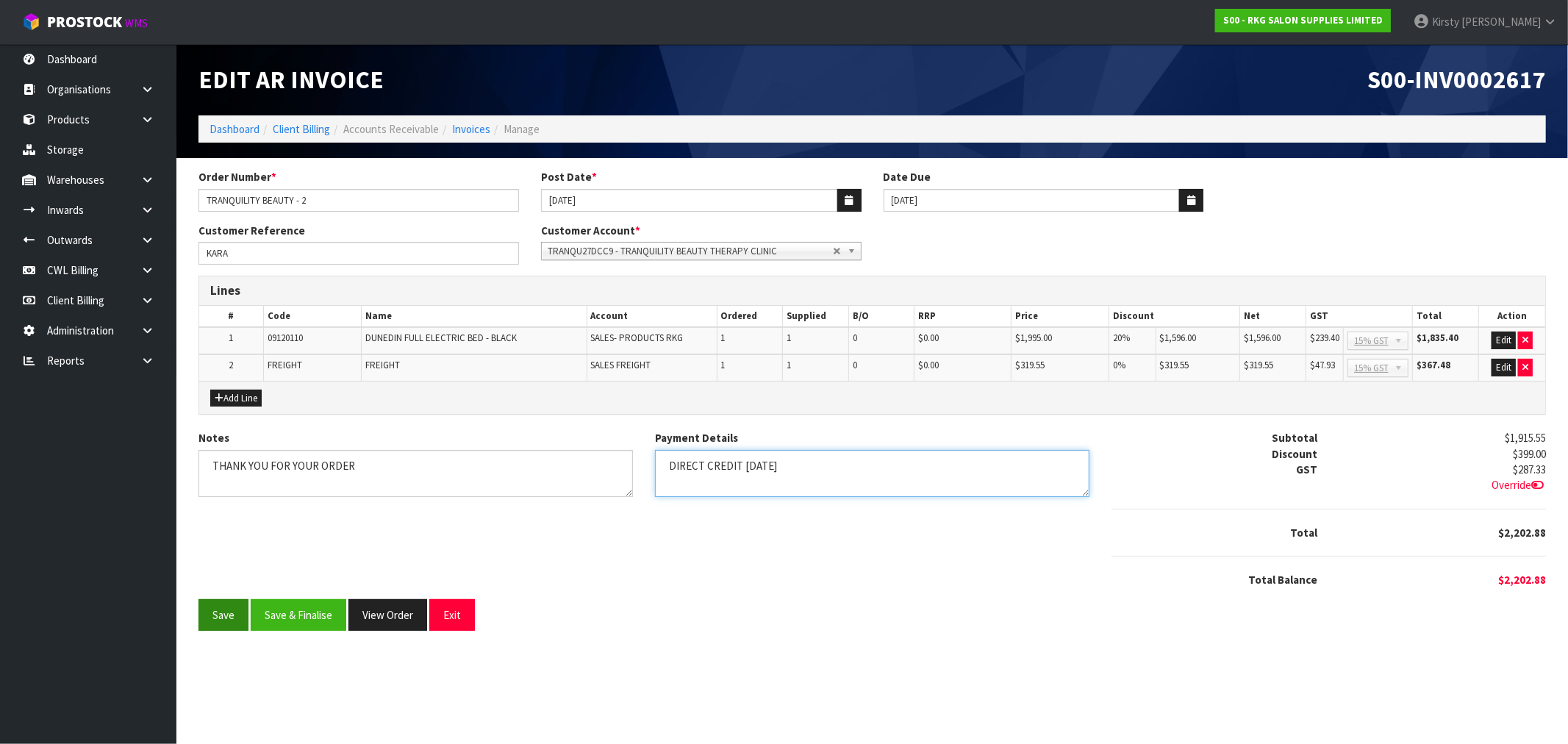
type textarea "DIRECT CREDIT 2.10.25"
click at [210, 613] on button "Save" at bounding box center [223, 614] width 50 height 31
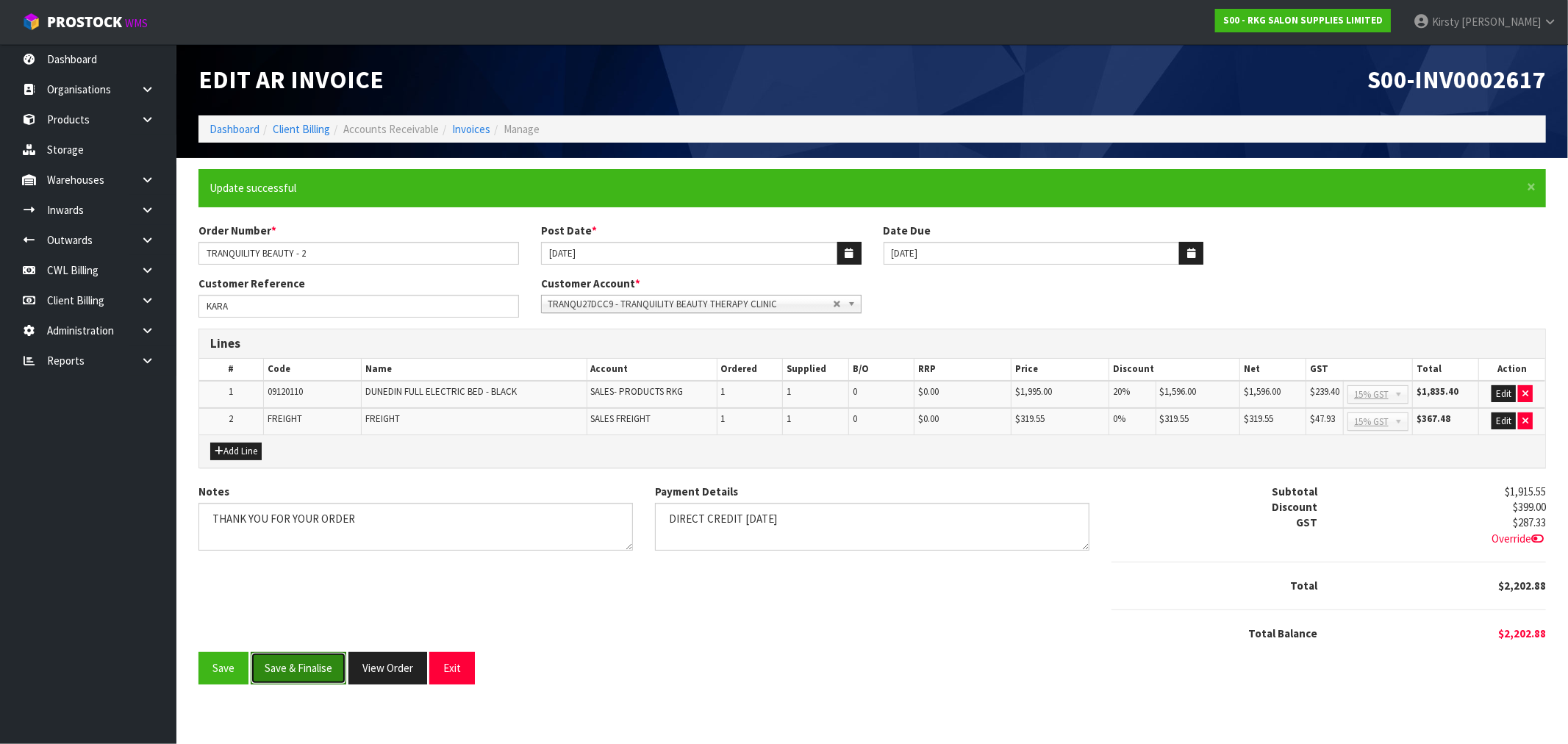
click at [281, 672] on button "Save & Finalise" at bounding box center [298, 668] width 95 height 31
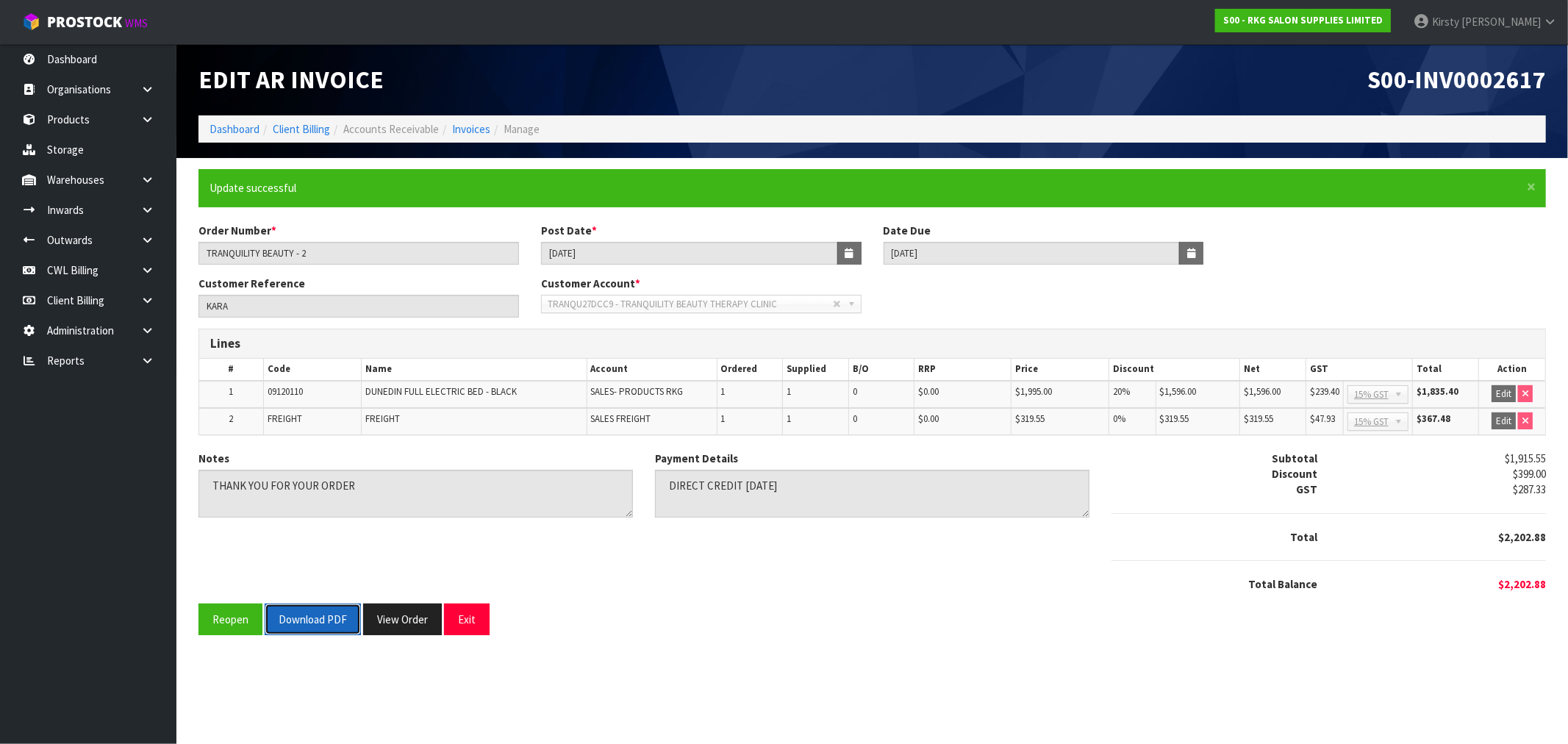
click at [299, 620] on button "Download PDF" at bounding box center [313, 618] width 96 height 31
click at [466, 616] on button "Exit" at bounding box center [467, 618] width 46 height 31
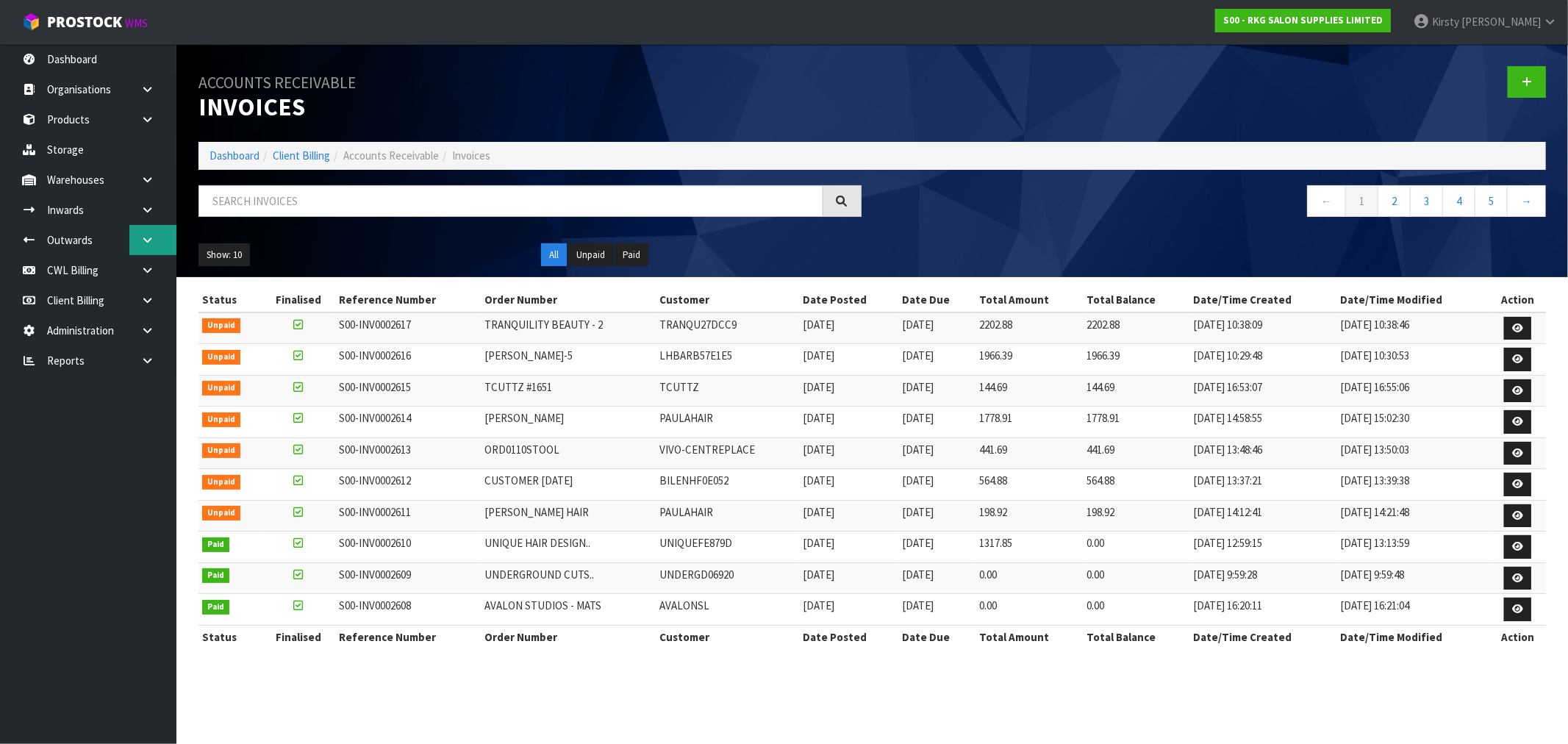
click at [143, 234] on icon at bounding box center [147, 240] width 14 height 11
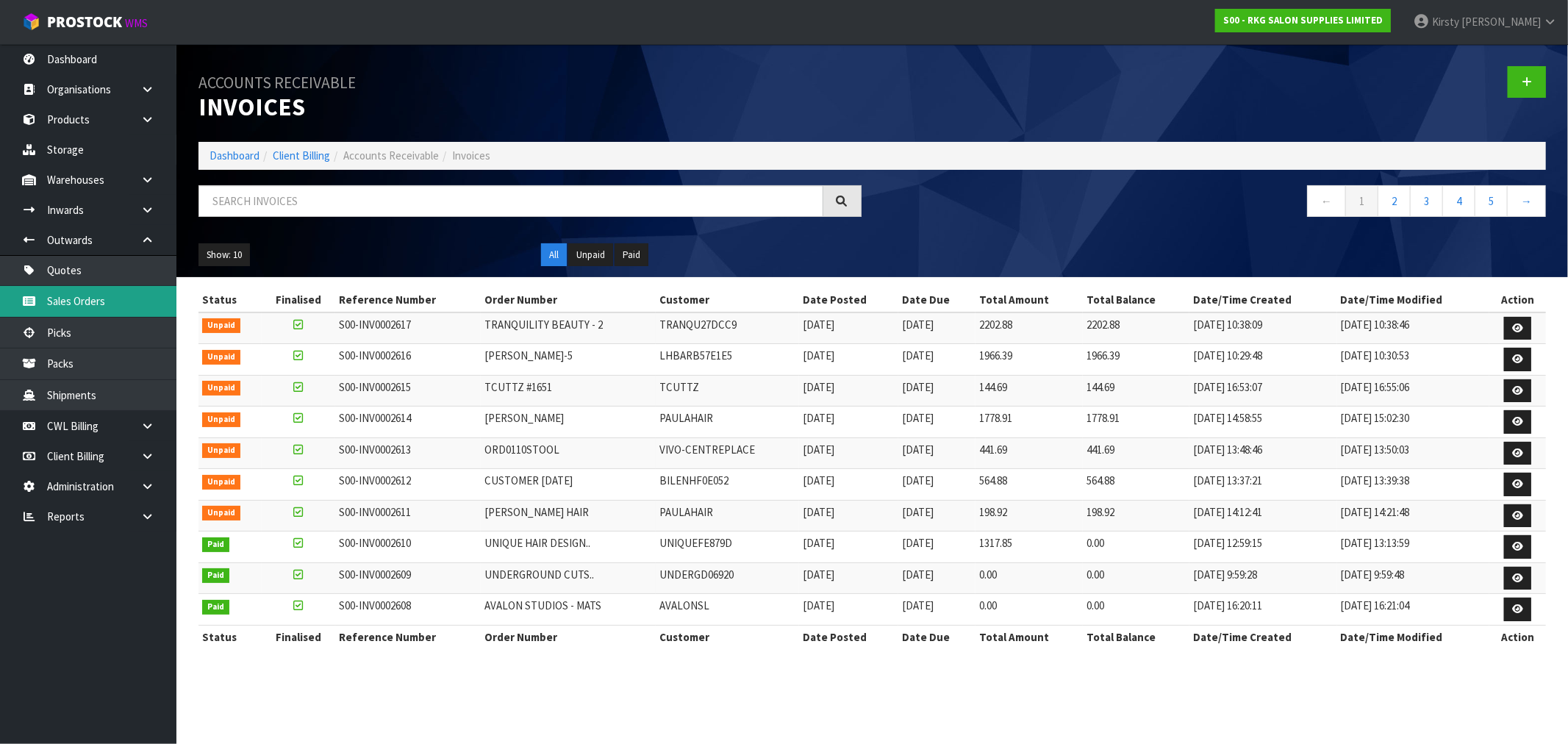
click at [63, 300] on link "Sales Orders" at bounding box center [88, 301] width 177 height 30
